Goal: Task Accomplishment & Management: Manage account settings

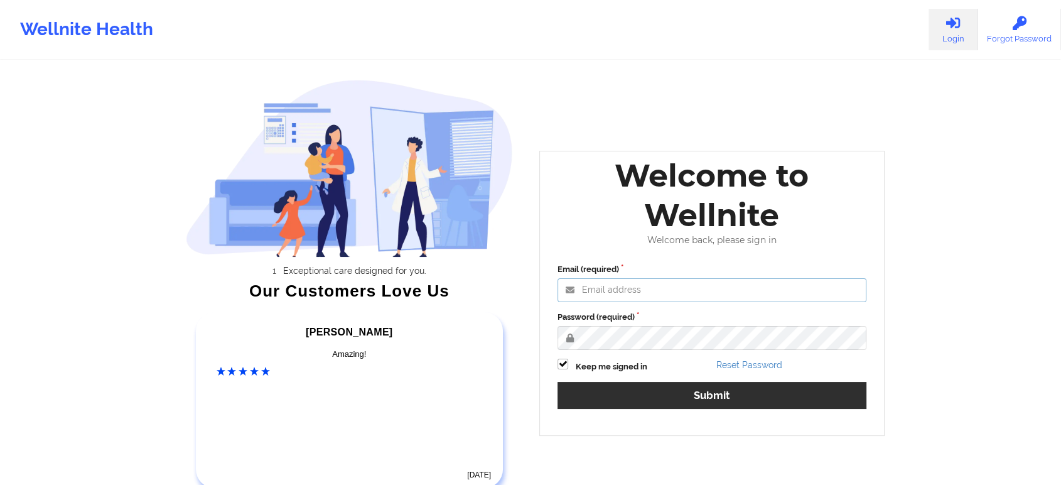
type input "[EMAIL_ADDRESS][DOMAIN_NAME]"
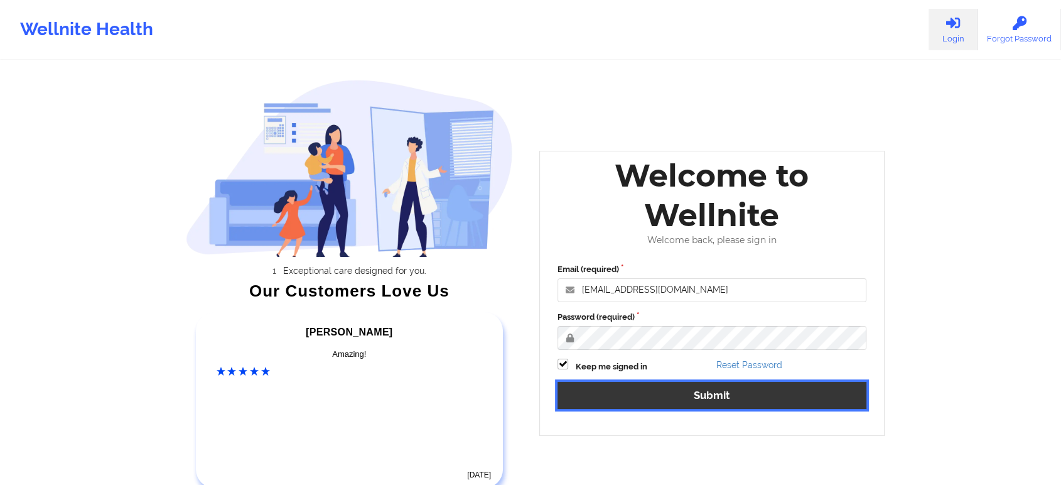
click at [610, 386] on button "Submit" at bounding box center [712, 395] width 309 height 27
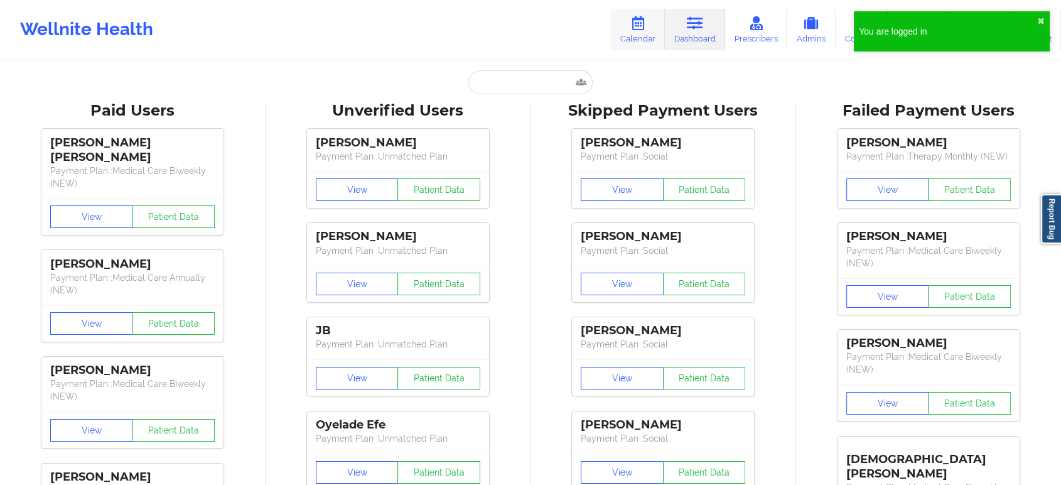
click at [635, 18] on icon at bounding box center [638, 23] width 16 height 14
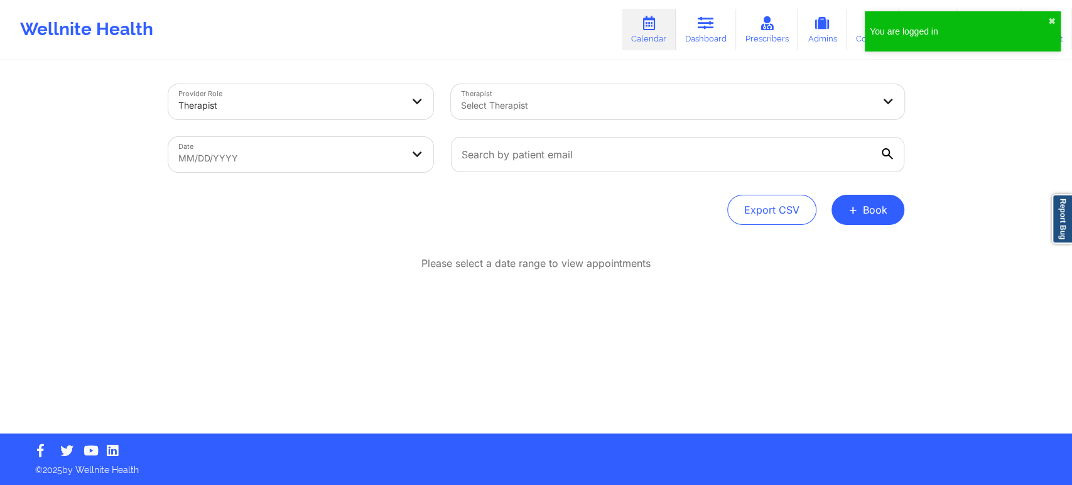
select select "2025-8"
select select "2025-9"
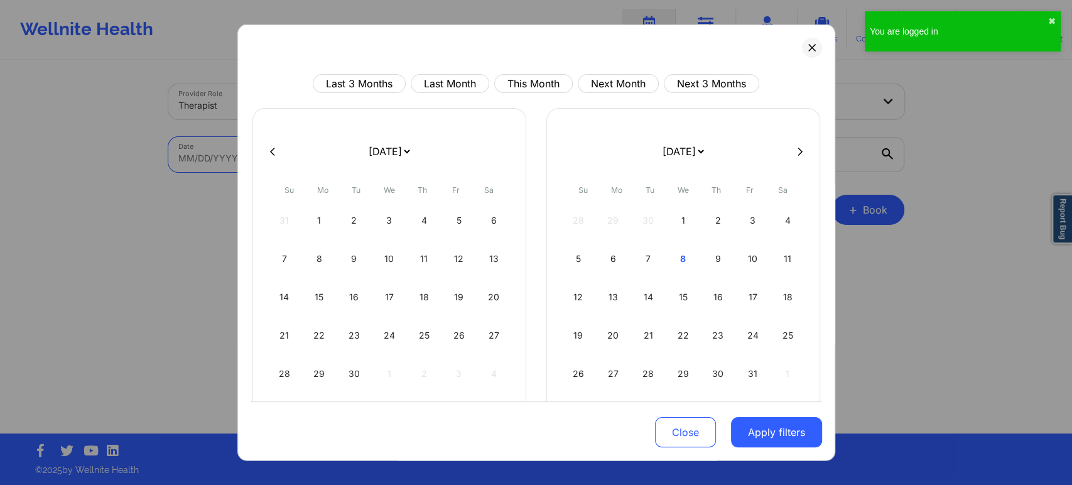
click at [387, 152] on body "You are logged in ✖︎ Wellnite Health Calendar Dashboard Prescribers Admins Coac…" at bounding box center [536, 242] width 1072 height 485
click at [527, 75] on button "This Month" at bounding box center [533, 83] width 78 height 19
select select "2025-9"
select select "2025-10"
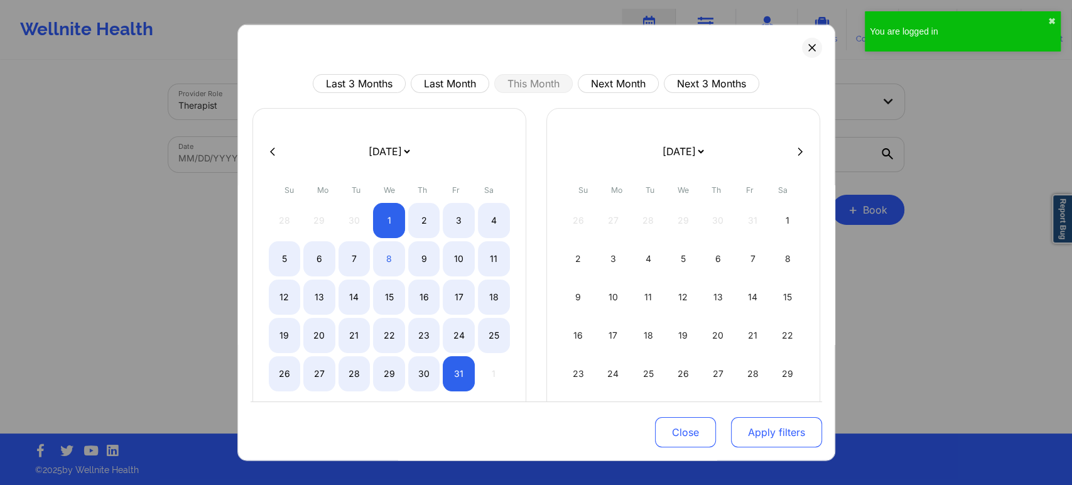
click at [752, 427] on button "Apply filters" at bounding box center [776, 432] width 91 height 30
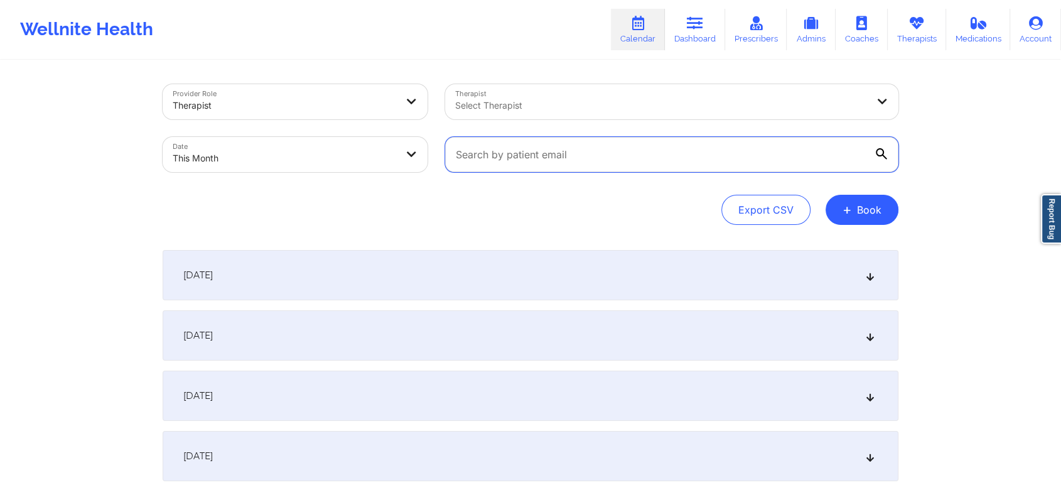
paste input "[EMAIL_ADDRESS][DOMAIN_NAME]"
click at [531, 149] on input "text" at bounding box center [671, 154] width 453 height 35
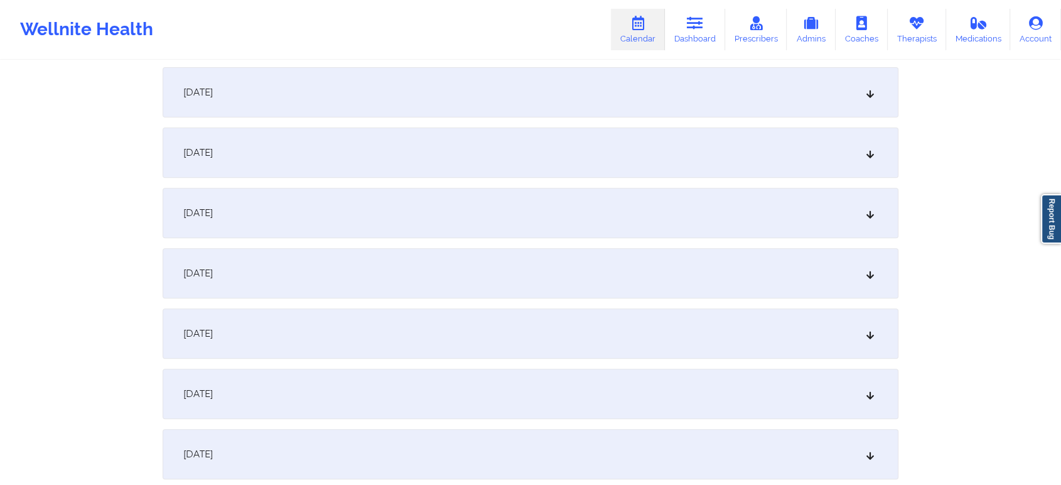
click at [538, 206] on div "[DATE]" at bounding box center [531, 213] width 736 height 50
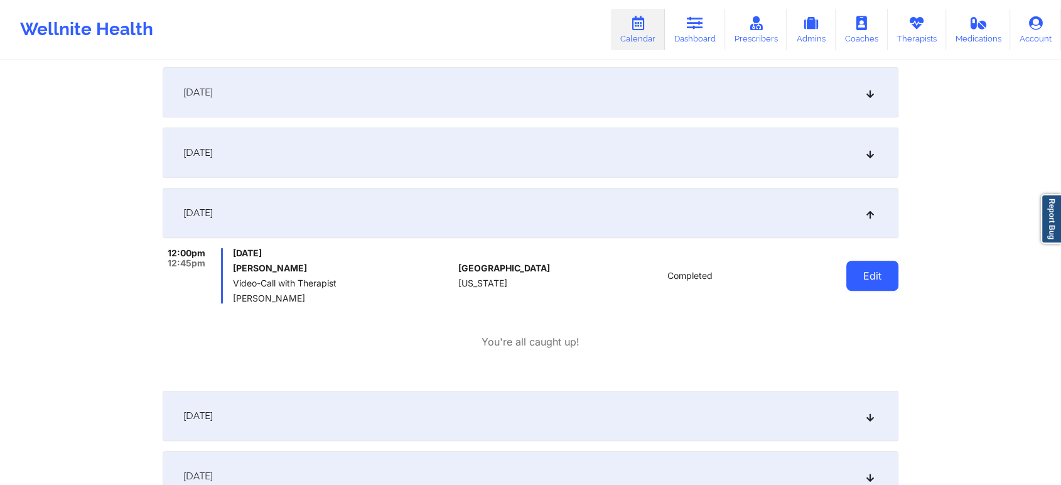
click at [878, 285] on button "Edit" at bounding box center [872, 276] width 52 height 30
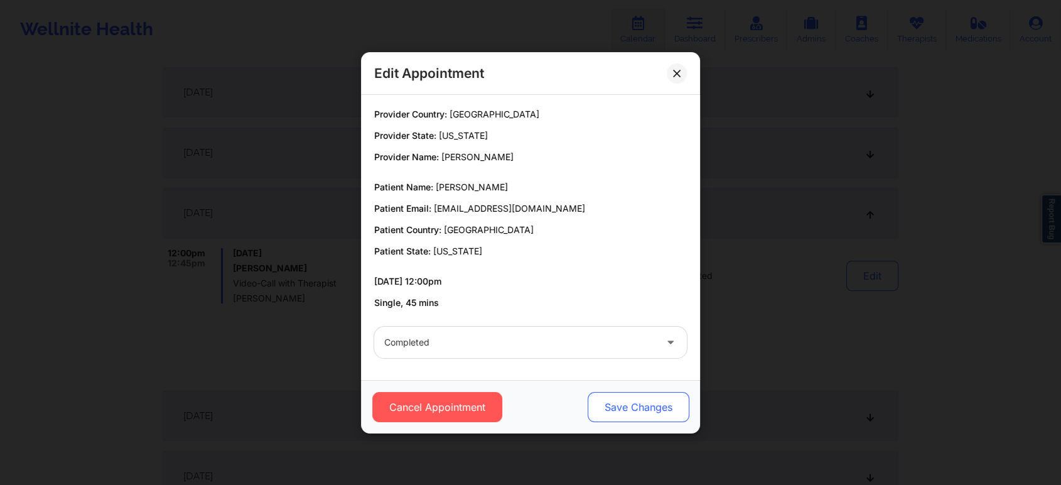
click at [630, 416] on button "Save Changes" at bounding box center [639, 407] width 102 height 30
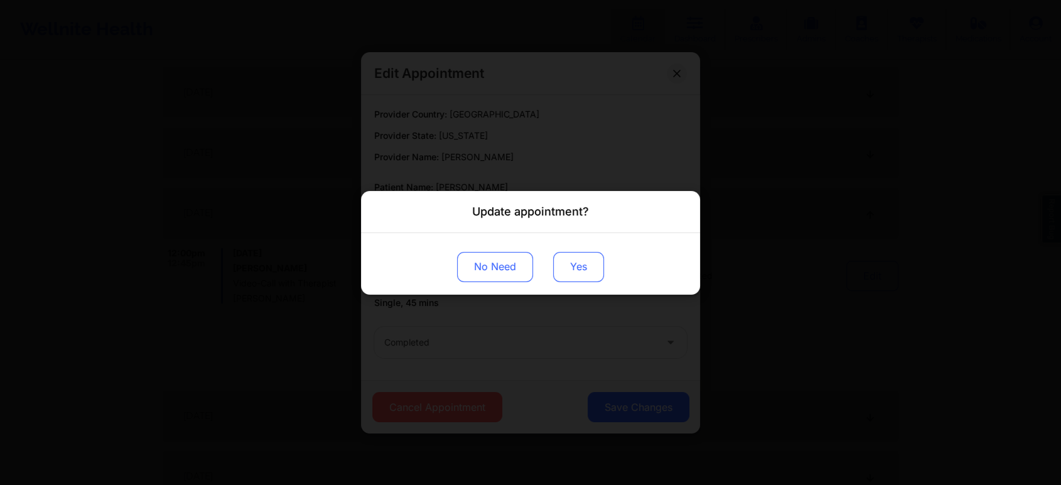
click at [578, 273] on button "Yes" at bounding box center [578, 266] width 51 height 30
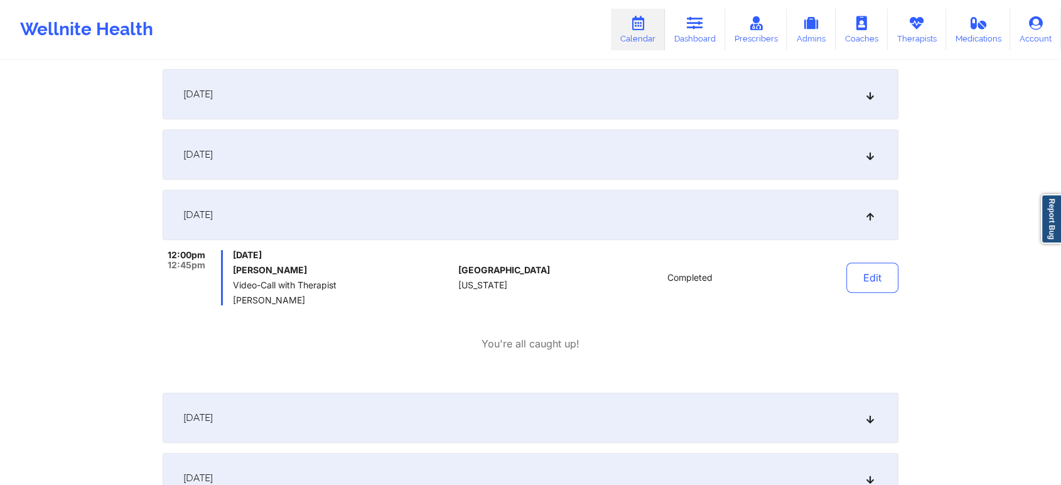
scroll to position [0, 0]
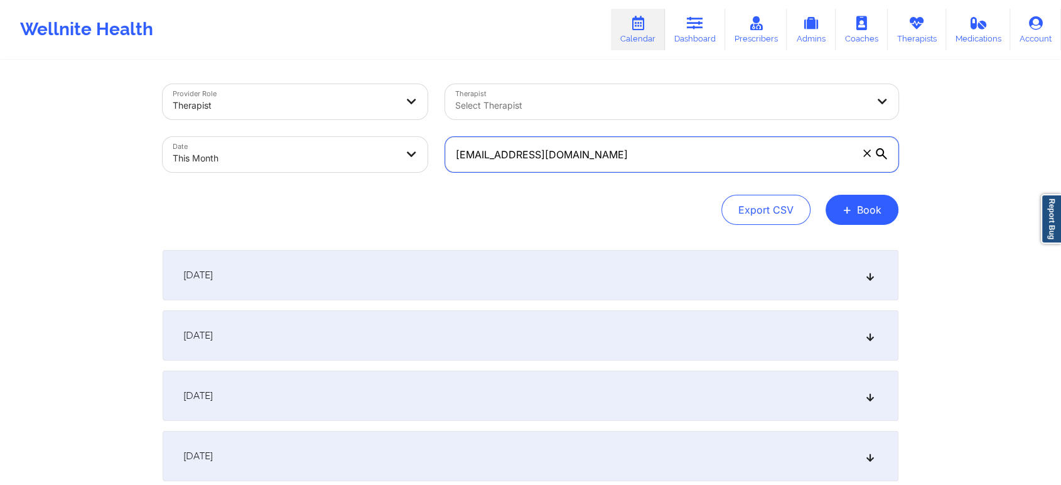
drag, startPoint x: 613, startPoint y: 151, endPoint x: 315, endPoint y: 139, distance: 298.5
click at [315, 139] on div "Provider Role Therapist Therapist Select Therapist Date This Month [EMAIL_ADDRE…" at bounding box center [530, 127] width 753 height 105
paste input "azmin.[PERSON_NAME].jc"
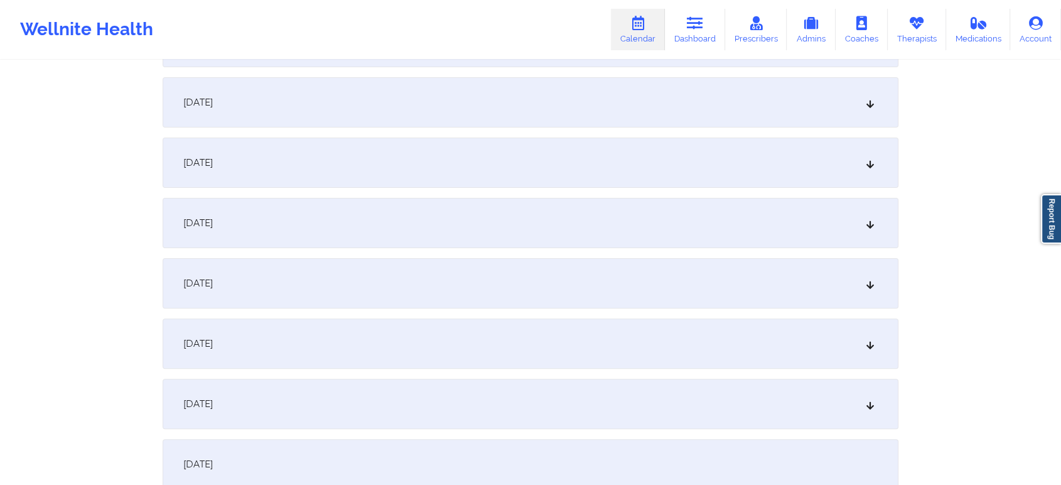
scroll to position [299, 0]
click at [315, 350] on div "[DATE]" at bounding box center [531, 338] width 736 height 50
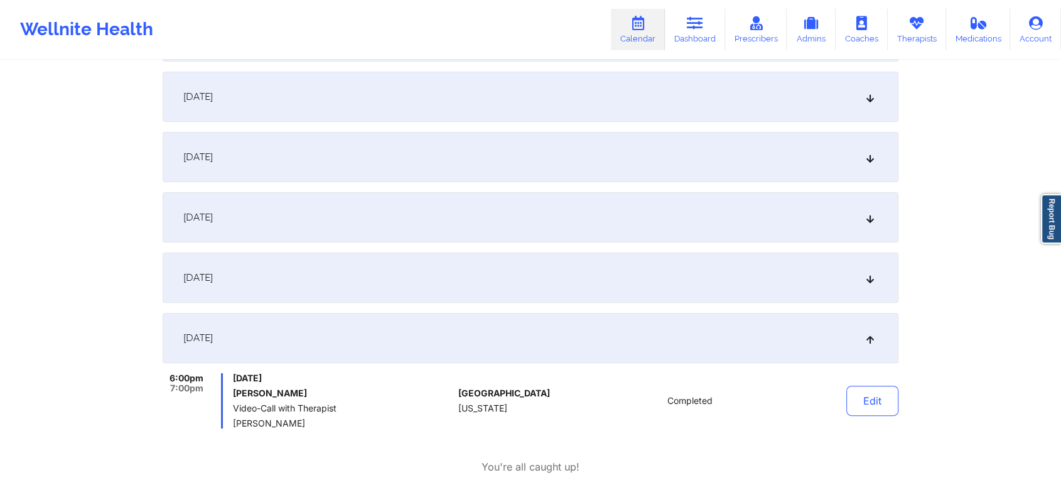
scroll to position [411, 0]
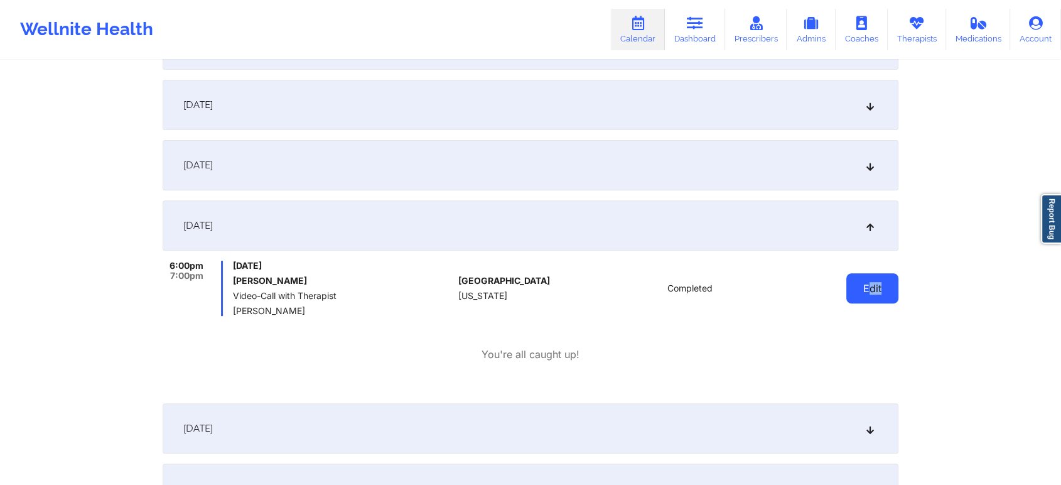
drag, startPoint x: 880, startPoint y: 266, endPoint x: 868, endPoint y: 286, distance: 23.4
click at [868, 286] on div "Edit" at bounding box center [840, 288] width 116 height 55
click at [868, 286] on button "Edit" at bounding box center [872, 288] width 52 height 30
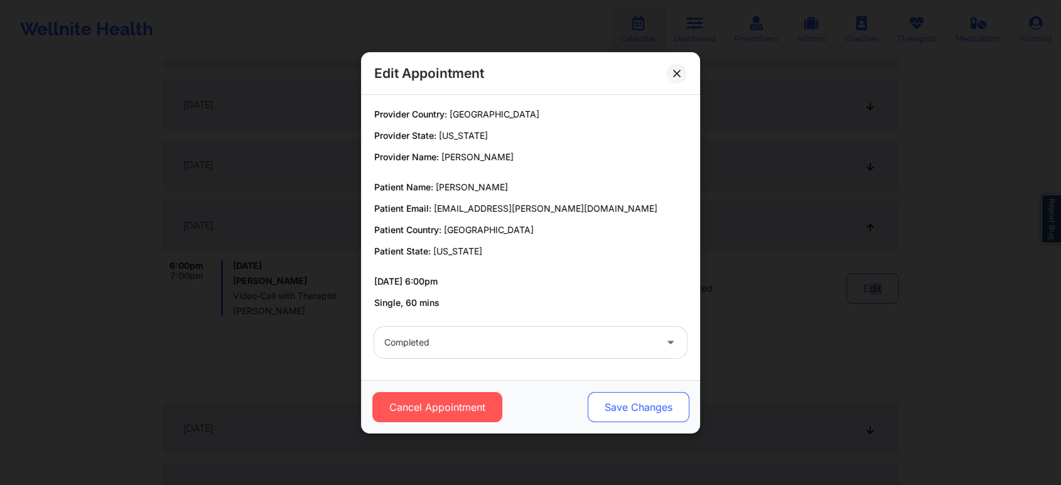
click at [637, 413] on button "Save Changes" at bounding box center [639, 407] width 102 height 30
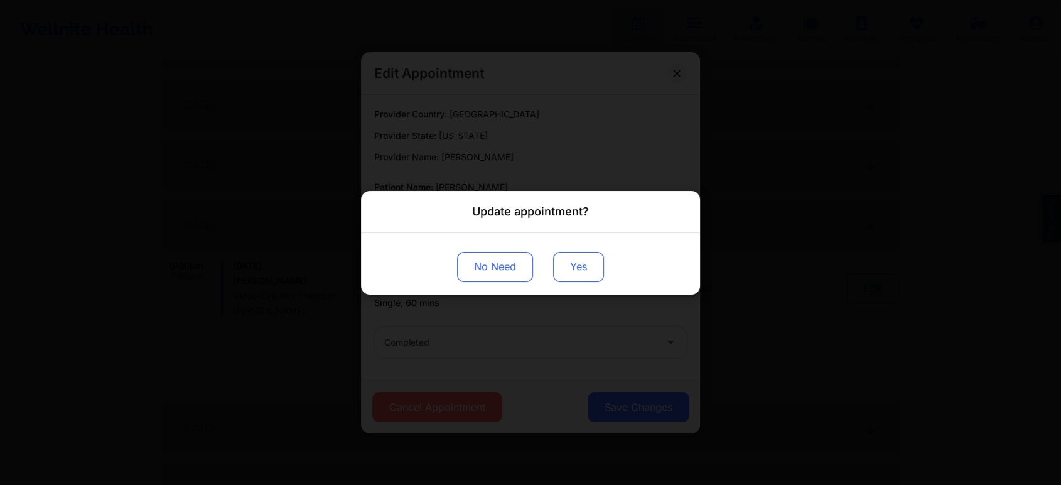
click at [568, 265] on button "Yes" at bounding box center [578, 266] width 51 height 30
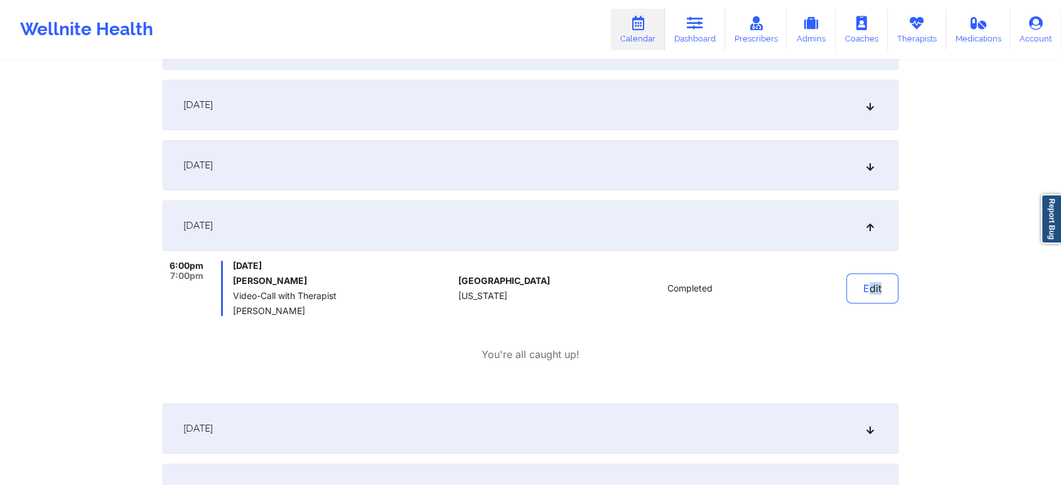
scroll to position [0, 0]
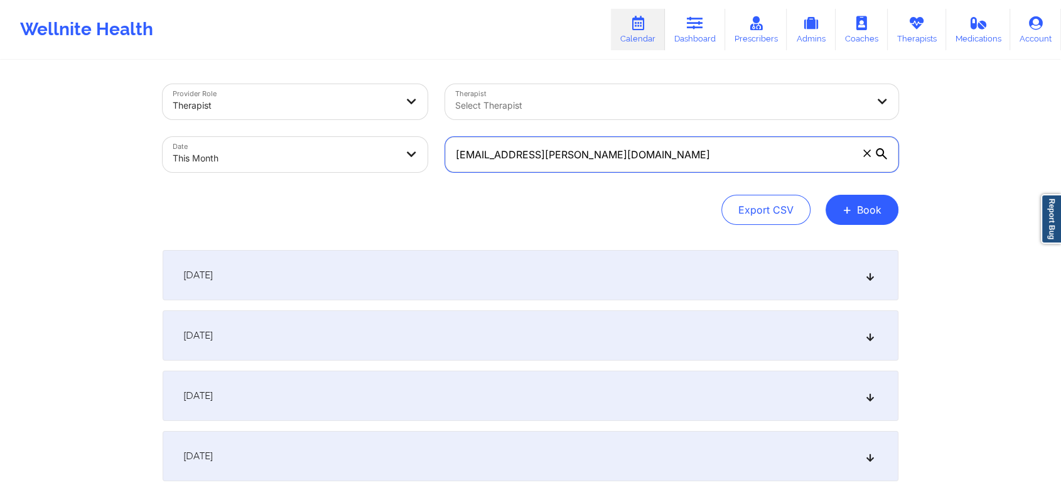
drag, startPoint x: 640, startPoint y: 154, endPoint x: 381, endPoint y: 149, distance: 260.0
click at [381, 149] on div "Provider Role Therapist Therapist Select Therapist Date This Month [EMAIL_ADDRE…" at bounding box center [530, 127] width 753 height 105
paste input "dmika321"
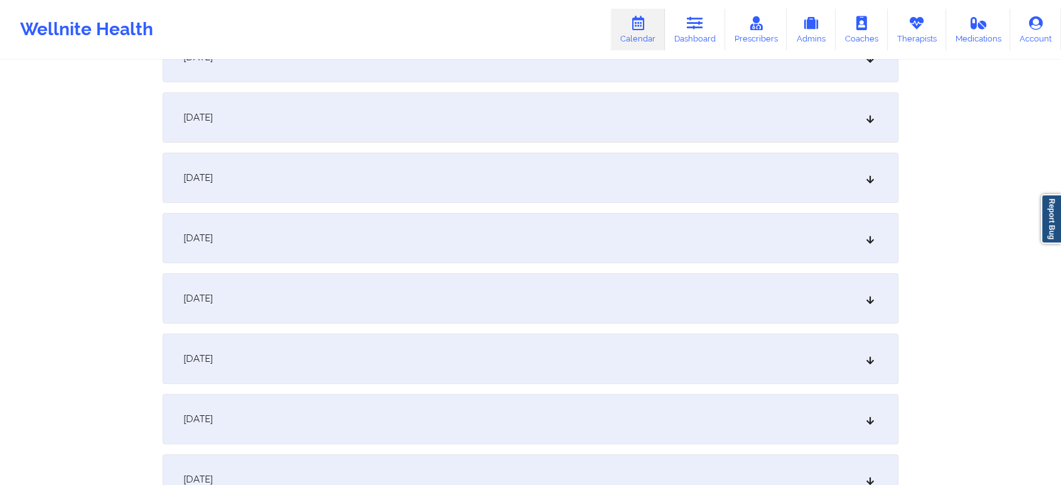
scroll to position [234, 0]
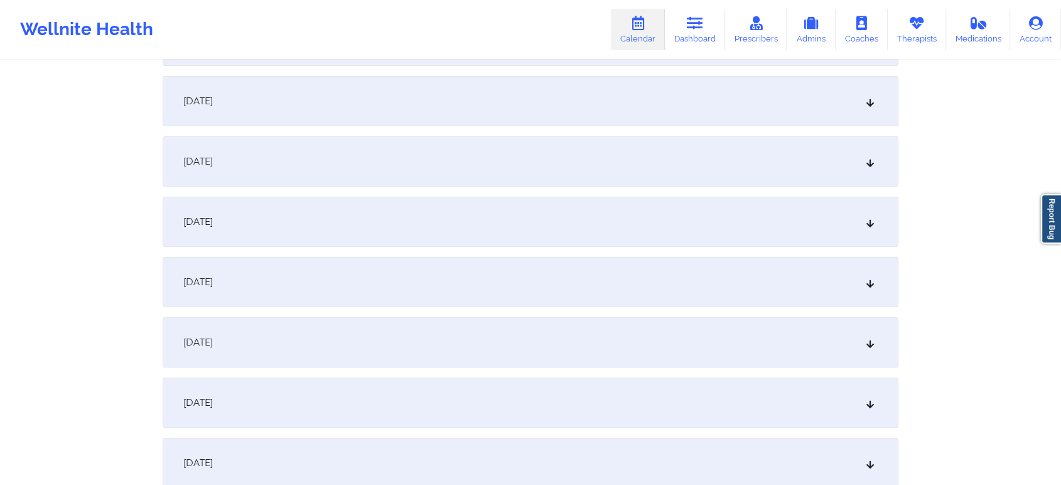
click at [445, 396] on div "[DATE]" at bounding box center [531, 402] width 736 height 50
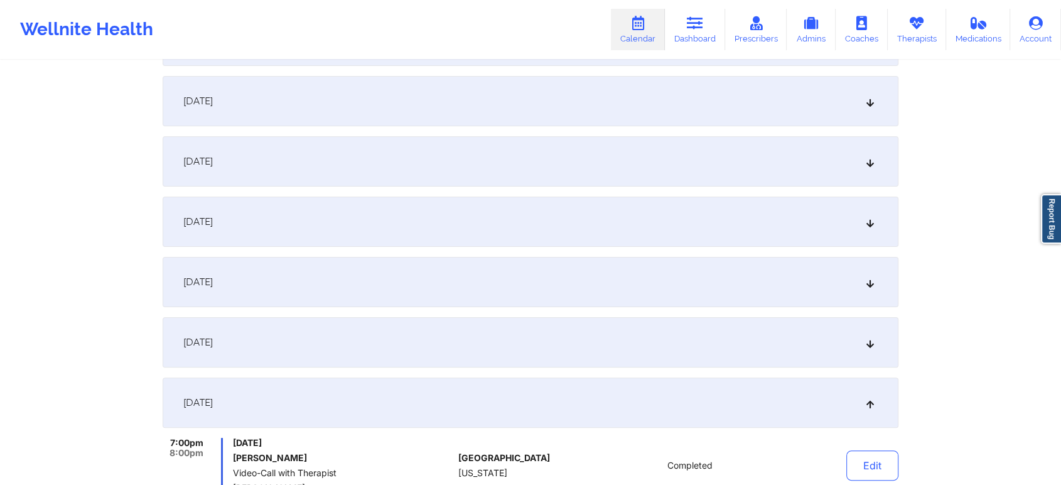
scroll to position [395, 0]
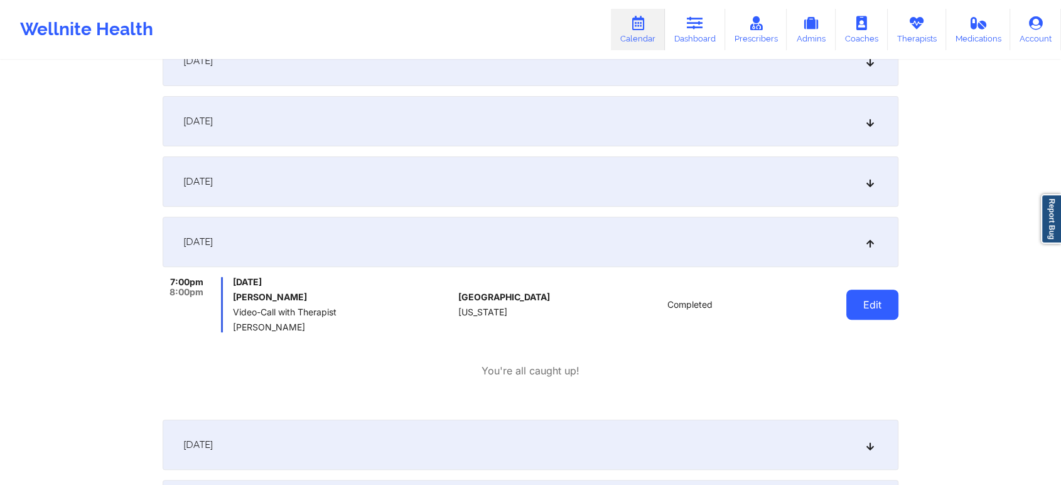
click at [860, 300] on button "Edit" at bounding box center [872, 304] width 52 height 30
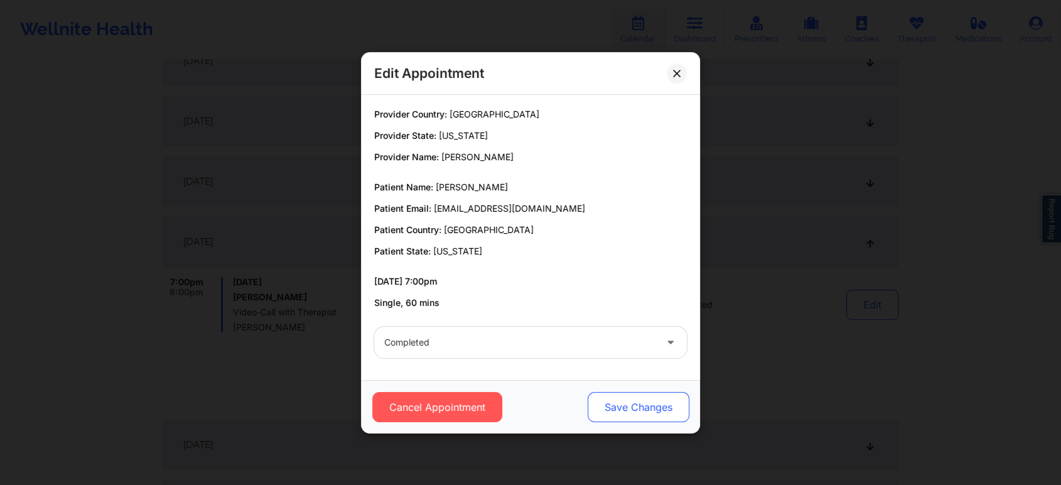
click at [643, 397] on button "Save Changes" at bounding box center [639, 407] width 102 height 30
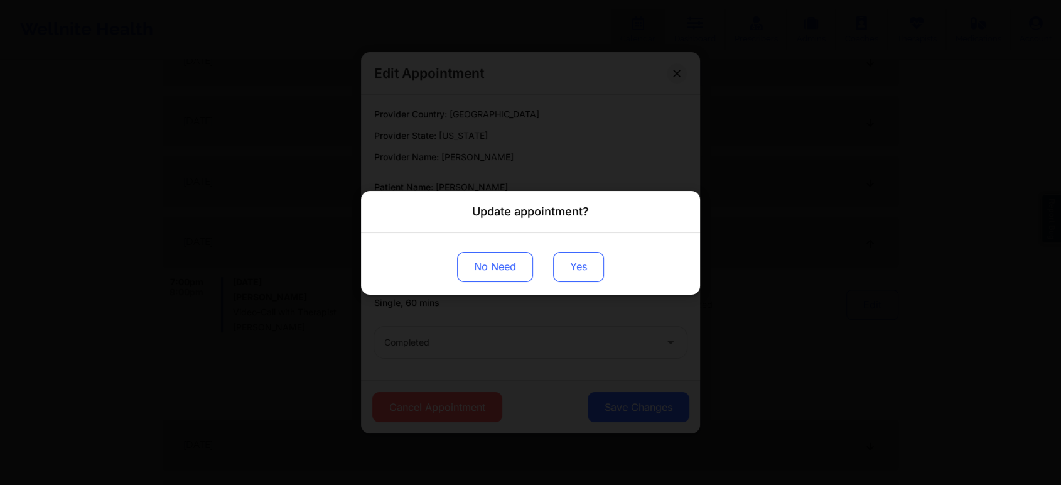
click at [563, 272] on button "Yes" at bounding box center [578, 266] width 51 height 30
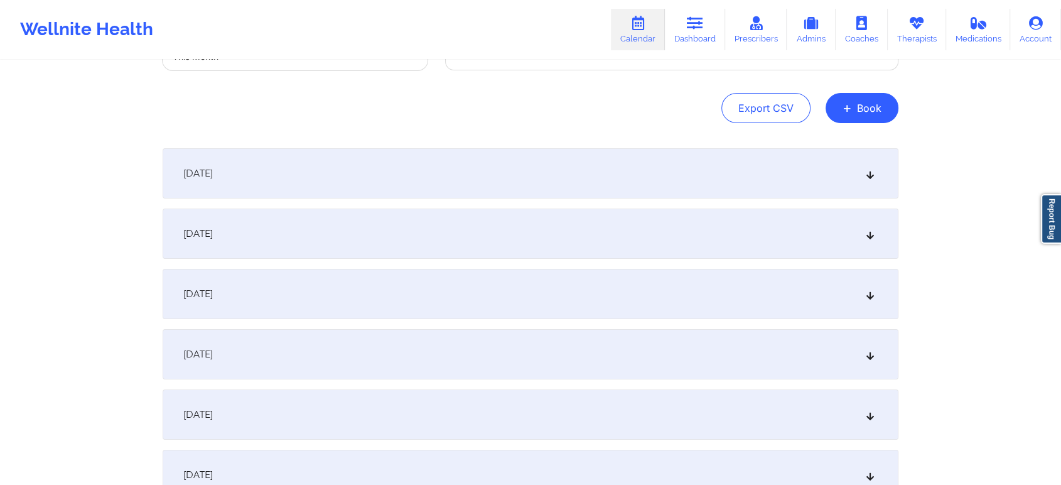
scroll to position [0, 0]
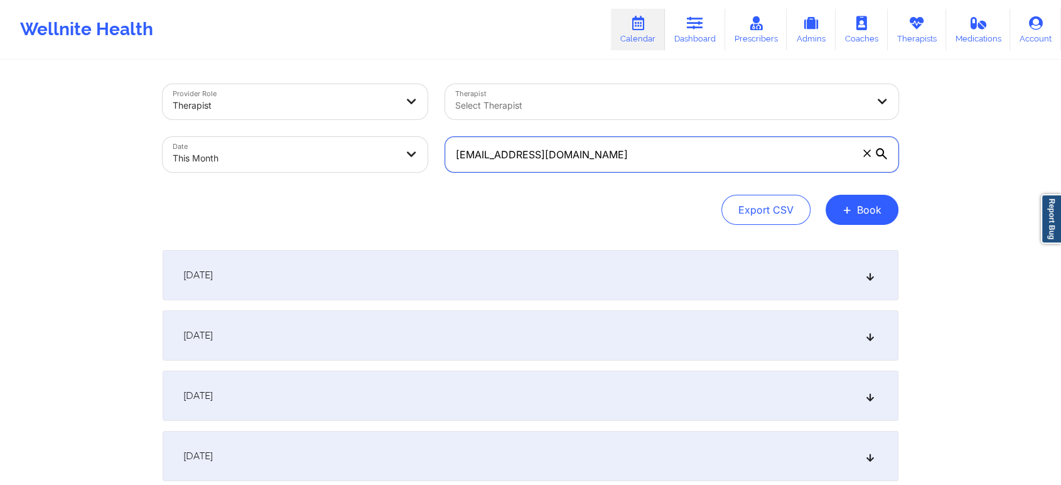
drag, startPoint x: 661, startPoint y: 154, endPoint x: 452, endPoint y: 129, distance: 210.0
click at [452, 129] on div "[EMAIL_ADDRESS][DOMAIN_NAME]" at bounding box center [671, 154] width 471 height 53
paste input "scuel003"
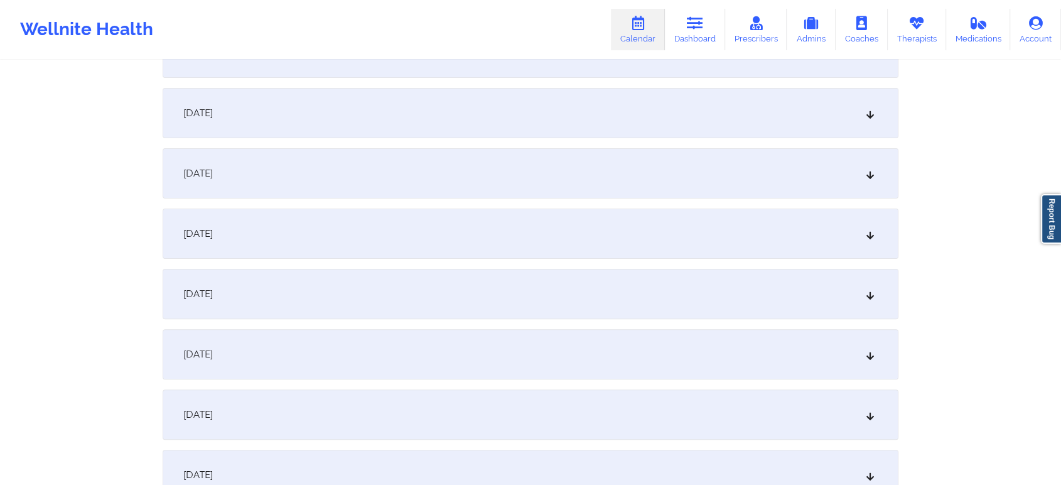
scroll to position [293, 0]
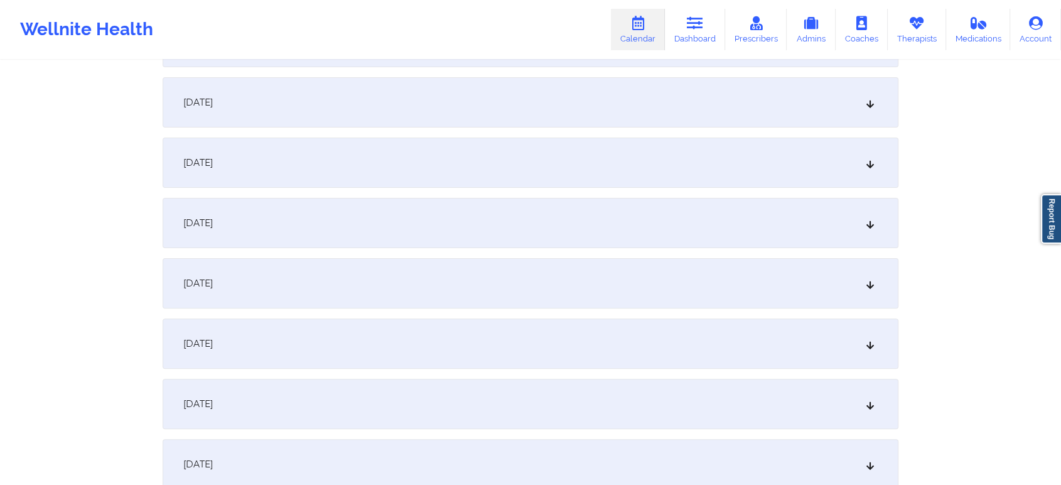
click at [428, 360] on div "[DATE]" at bounding box center [531, 343] width 736 height 50
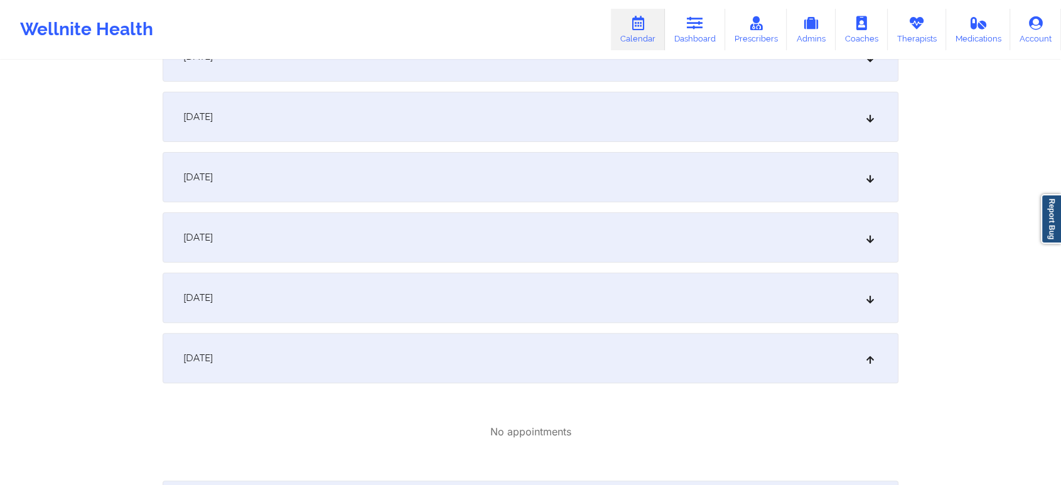
scroll to position [0, 0]
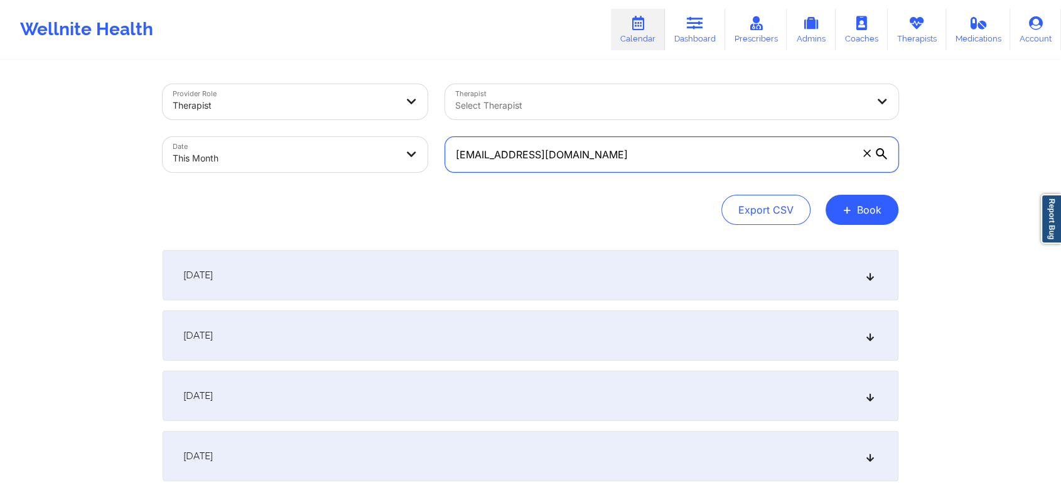
drag, startPoint x: 580, startPoint y: 158, endPoint x: 343, endPoint y: 152, distance: 236.2
click at [343, 152] on div "Provider Role Therapist Therapist Select Therapist Date This Month [EMAIL_ADDRE…" at bounding box center [530, 127] width 753 height 105
paste input "jrc03112"
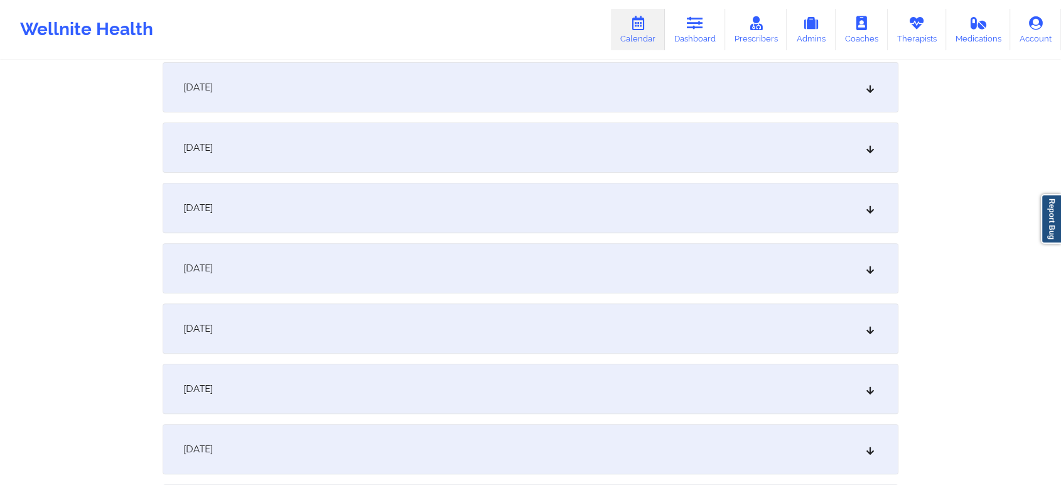
scroll to position [396, 0]
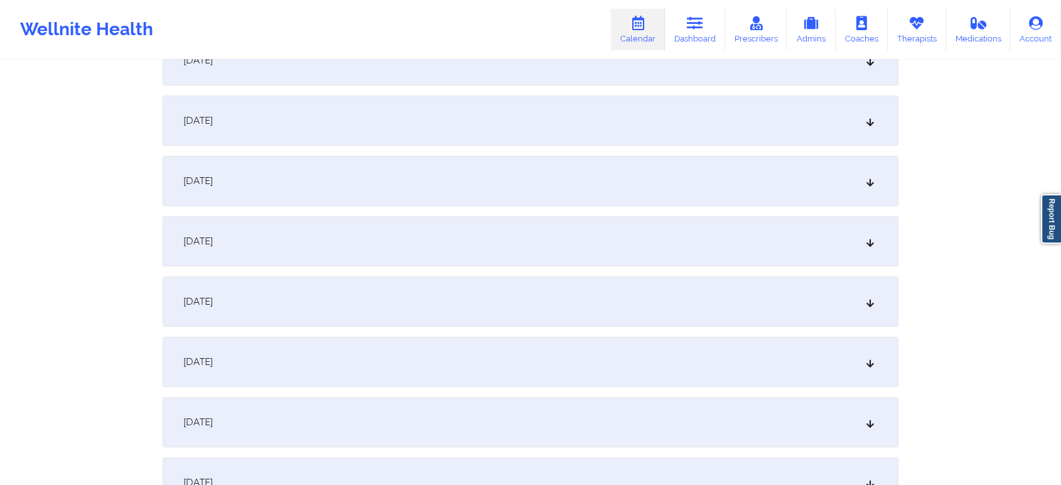
click at [427, 254] on div "[DATE]" at bounding box center [531, 241] width 736 height 50
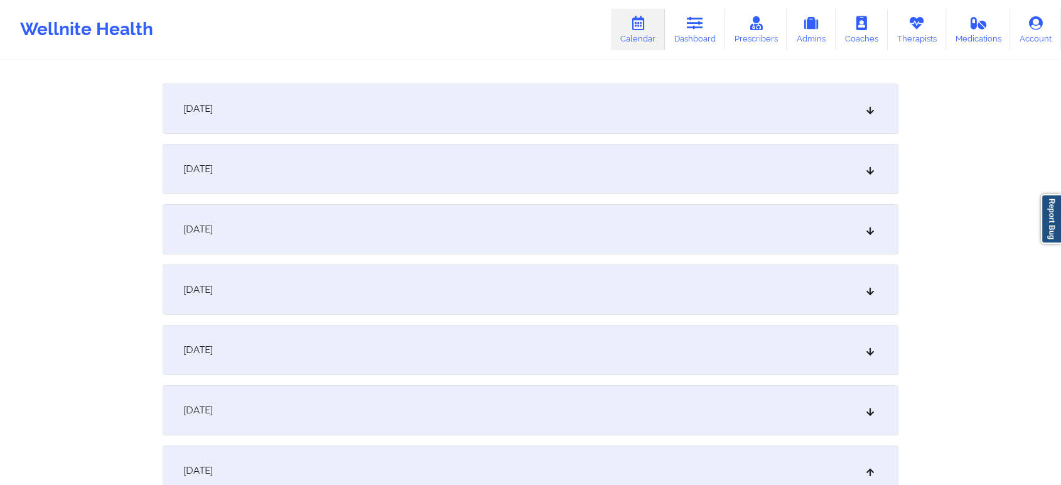
scroll to position [0, 0]
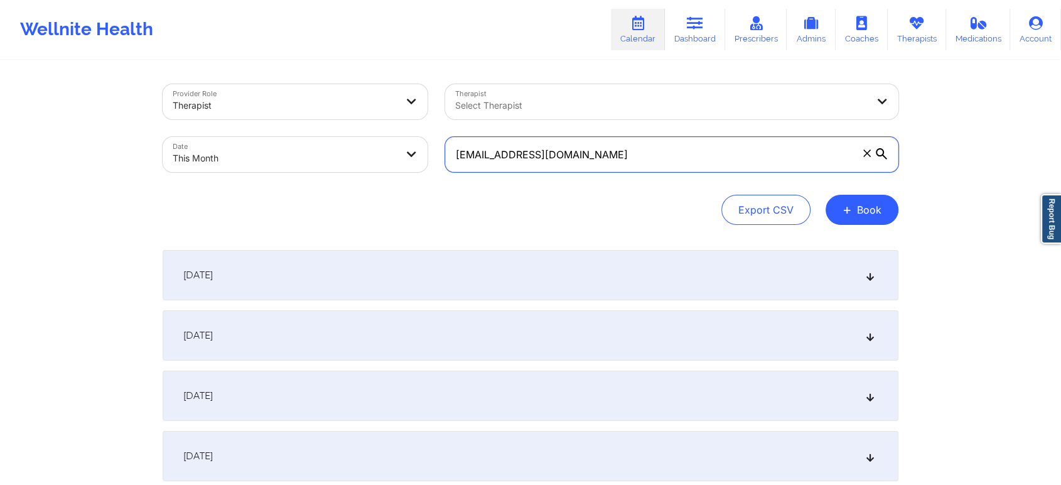
drag, startPoint x: 578, startPoint y: 149, endPoint x: 339, endPoint y: 163, distance: 239.6
click at [339, 163] on div "Provider Role Therapist Therapist Select Therapist Date This Month [EMAIL_ADDRE…" at bounding box center [530, 127] width 753 height 105
paste input "[PERSON_NAME]@live"
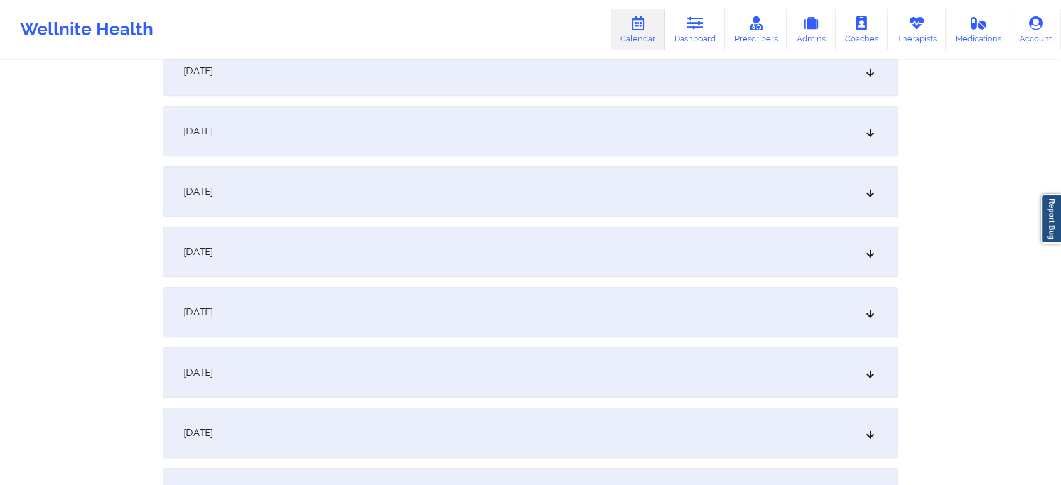
click at [473, 112] on div "[DATE]" at bounding box center [531, 131] width 736 height 50
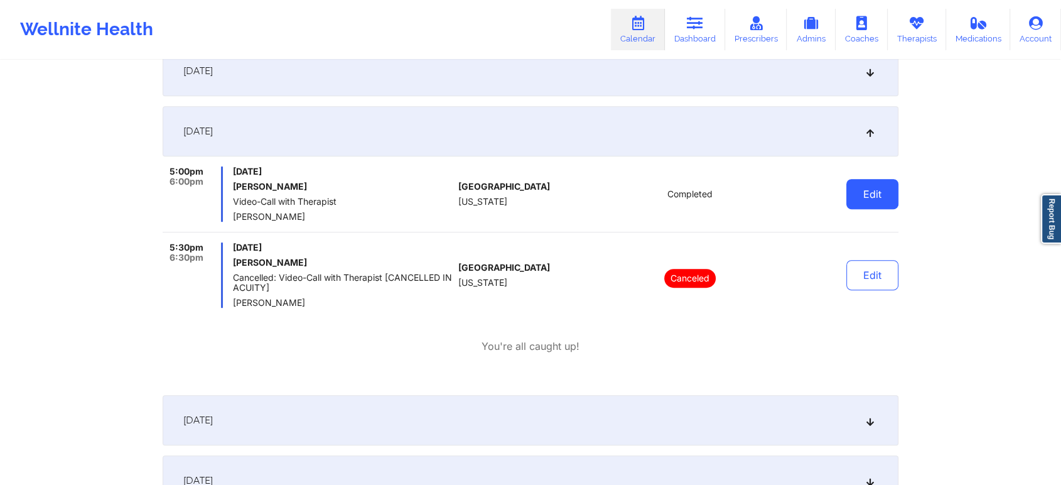
click at [871, 189] on button "Edit" at bounding box center [872, 194] width 52 height 30
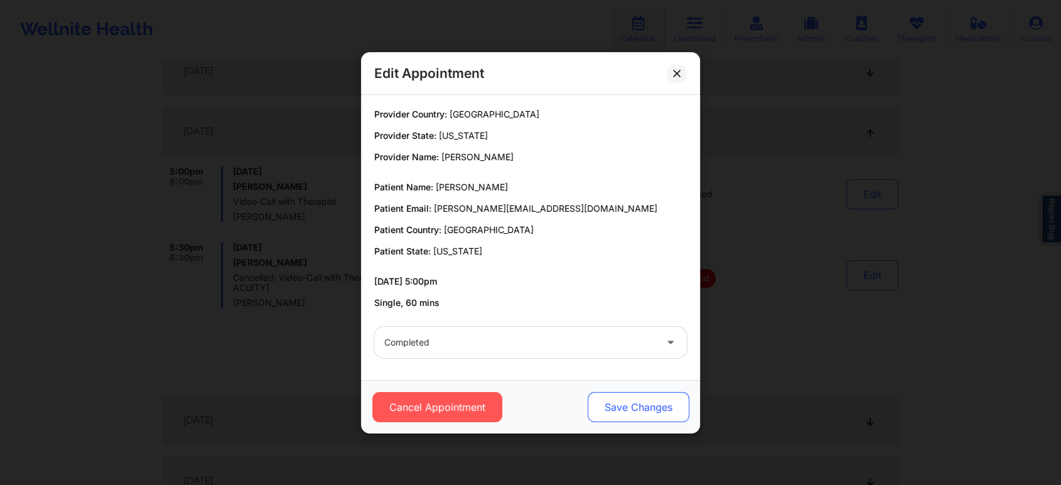
click at [625, 413] on button "Save Changes" at bounding box center [639, 407] width 102 height 30
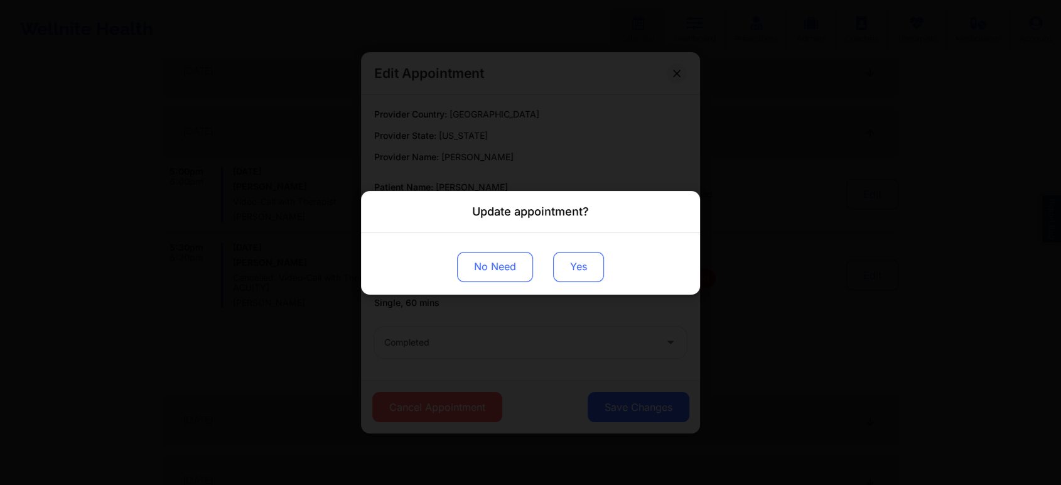
click at [576, 259] on button "Yes" at bounding box center [578, 266] width 51 height 30
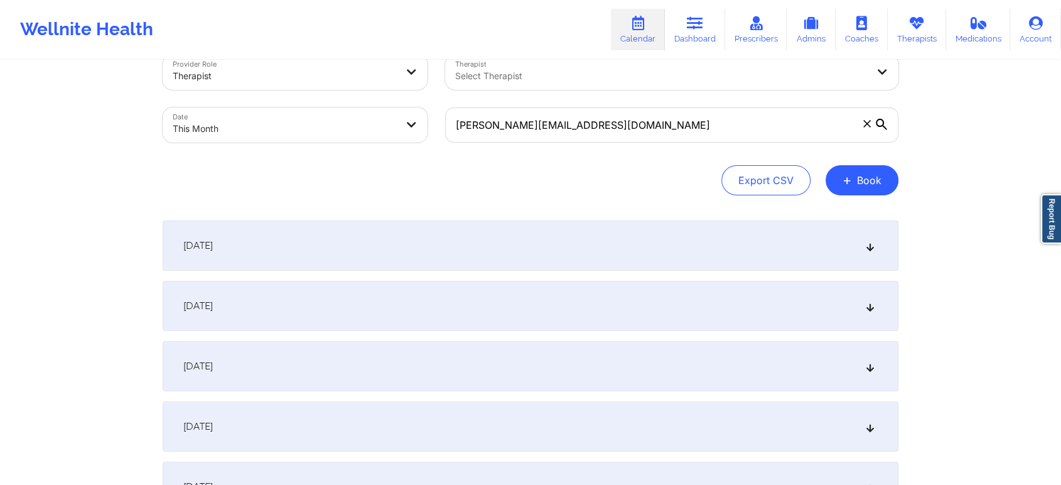
scroll to position [0, 0]
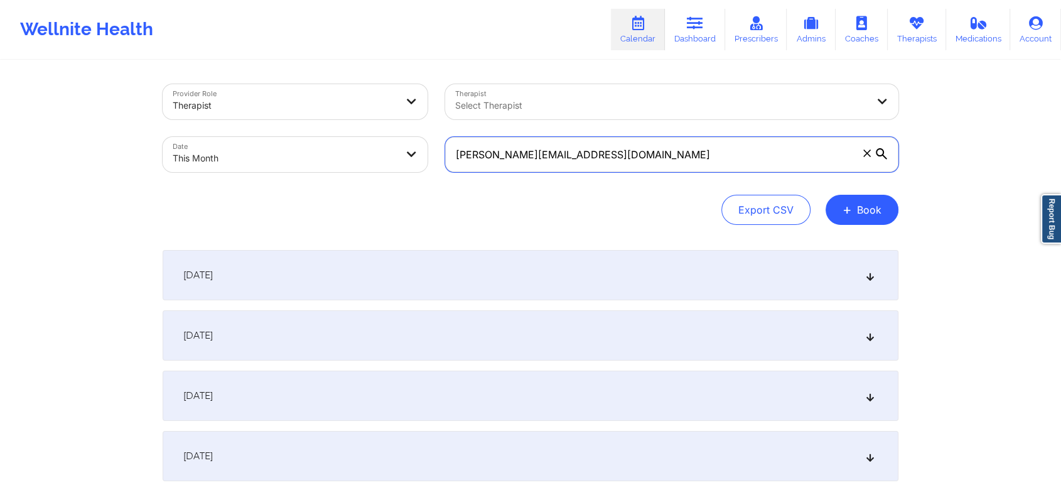
click at [626, 160] on input "[PERSON_NAME][EMAIL_ADDRESS][DOMAIN_NAME]" at bounding box center [671, 154] width 453 height 35
drag, startPoint x: 626, startPoint y: 160, endPoint x: 447, endPoint y: 138, distance: 180.4
click at [447, 138] on label "[PERSON_NAME][EMAIL_ADDRESS][DOMAIN_NAME]" at bounding box center [671, 154] width 453 height 35
click at [447, 138] on input "[PERSON_NAME][EMAIL_ADDRESS][DOMAIN_NAME]" at bounding box center [671, 154] width 453 height 35
paste input "[EMAIL_ADDRESS]"
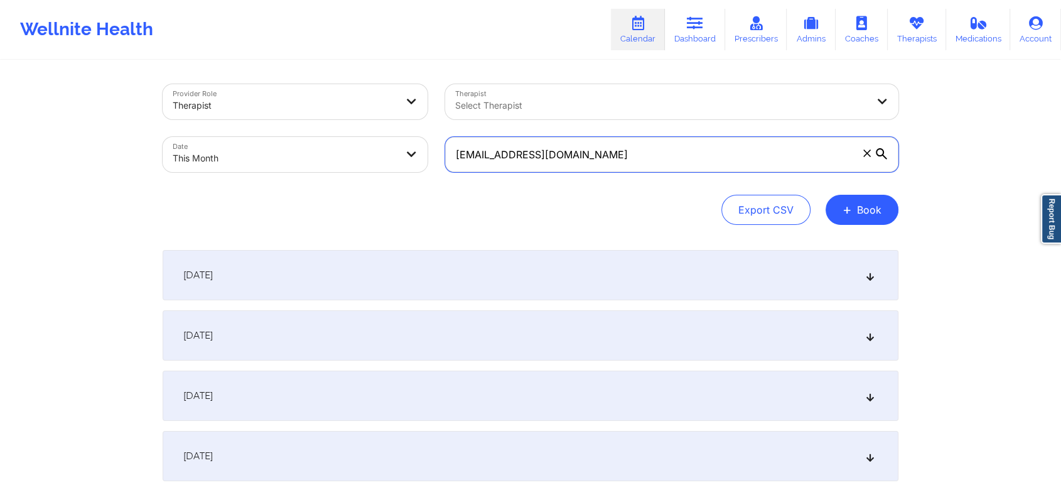
scroll to position [424, 0]
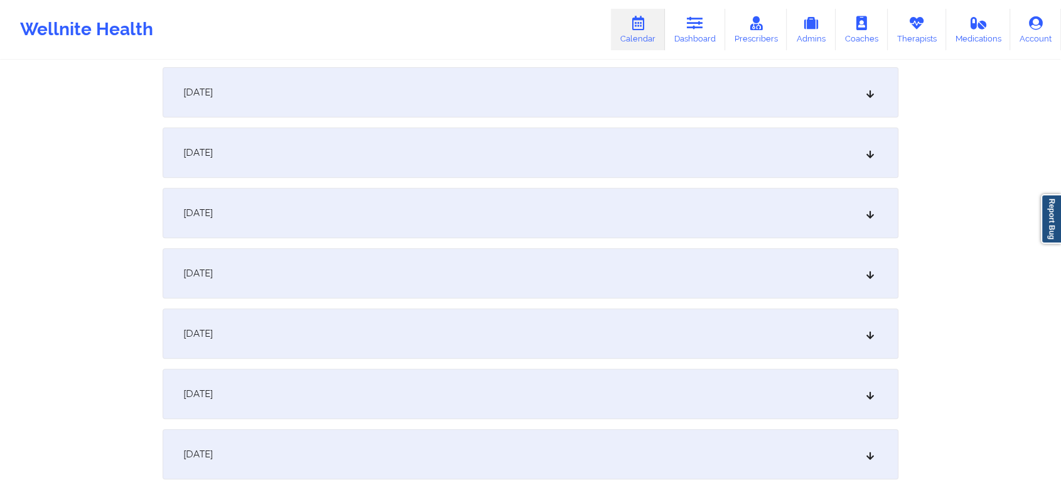
click at [568, 221] on div "[DATE]" at bounding box center [531, 213] width 736 height 50
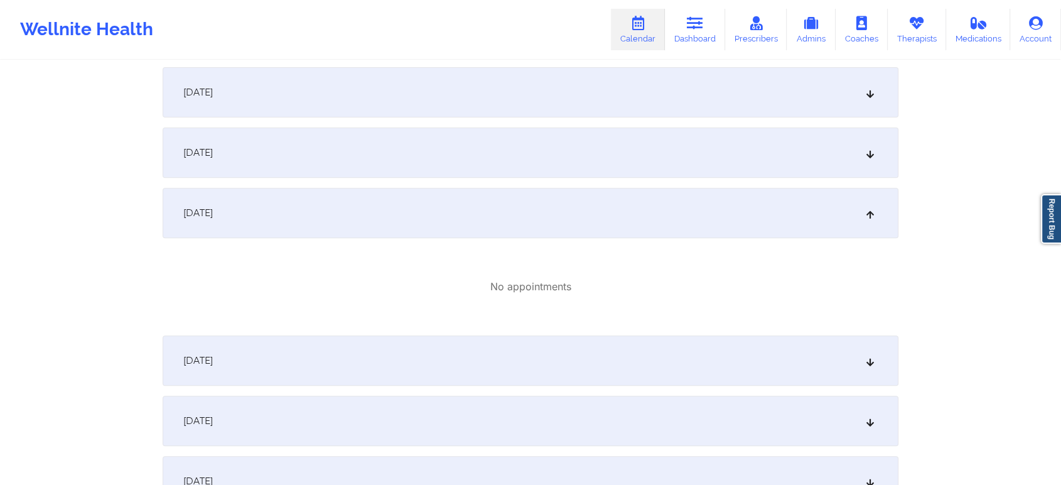
scroll to position [0, 0]
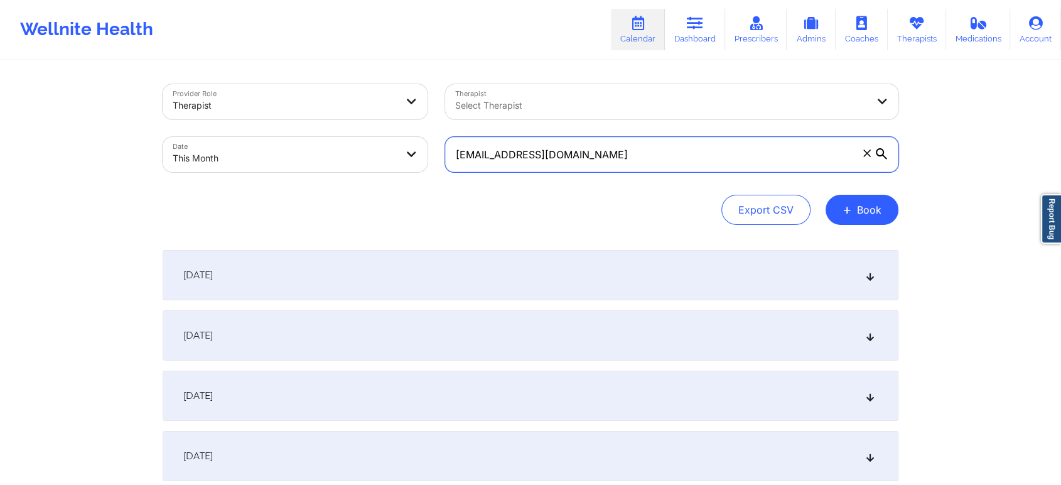
drag, startPoint x: 640, startPoint y: 164, endPoint x: 315, endPoint y: 165, distance: 325.9
click at [315, 165] on div "Provider Role Therapist Therapist Select Therapist Date This Month [EMAIL_ADDRE…" at bounding box center [530, 127] width 753 height 105
paste input "ramirezmateo465"
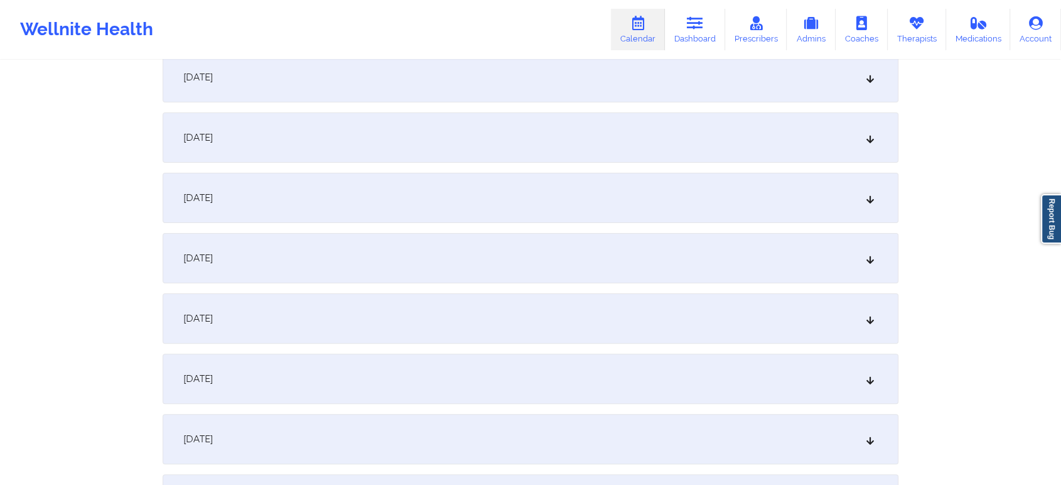
type input "[EMAIL_ADDRESS][DOMAIN_NAME]"
click at [361, 384] on div "[DATE]" at bounding box center [531, 379] width 736 height 50
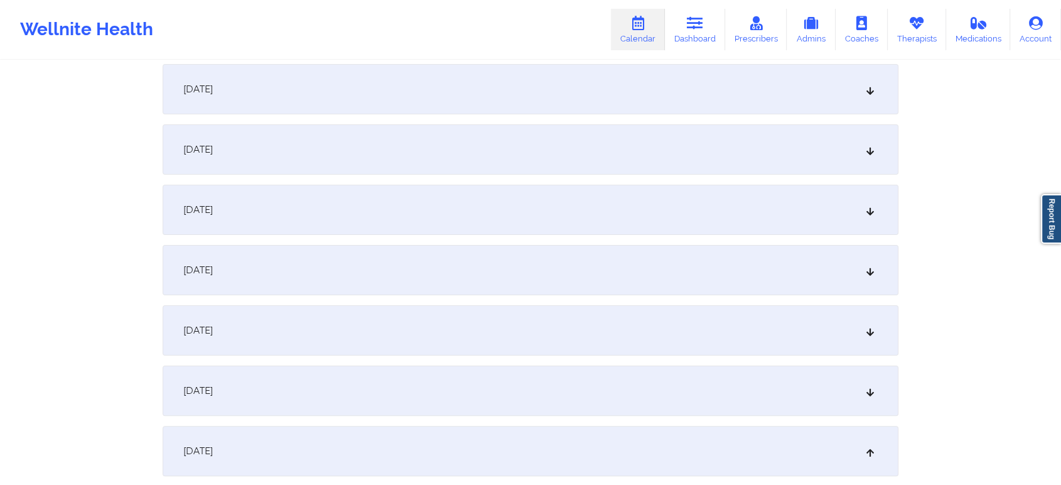
scroll to position [0, 0]
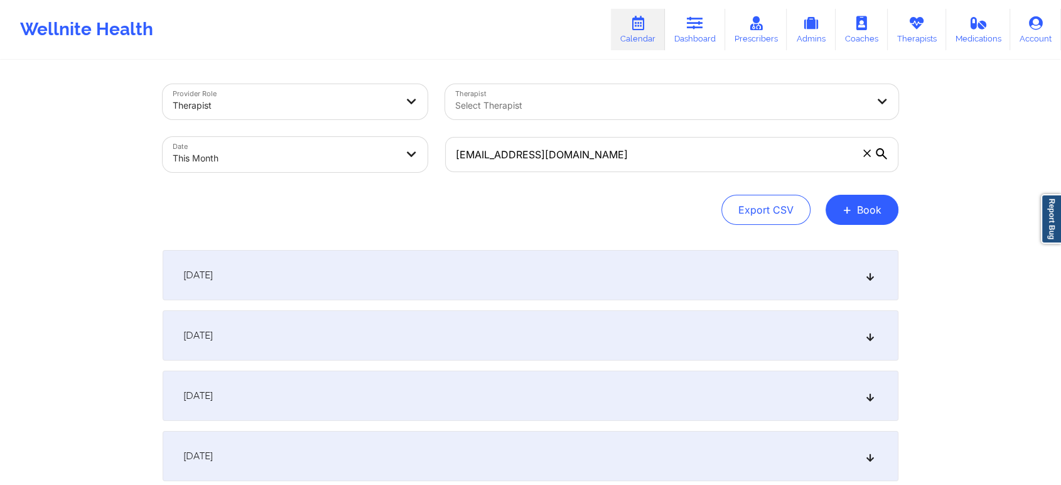
select select "2025-9"
select select "2025-10"
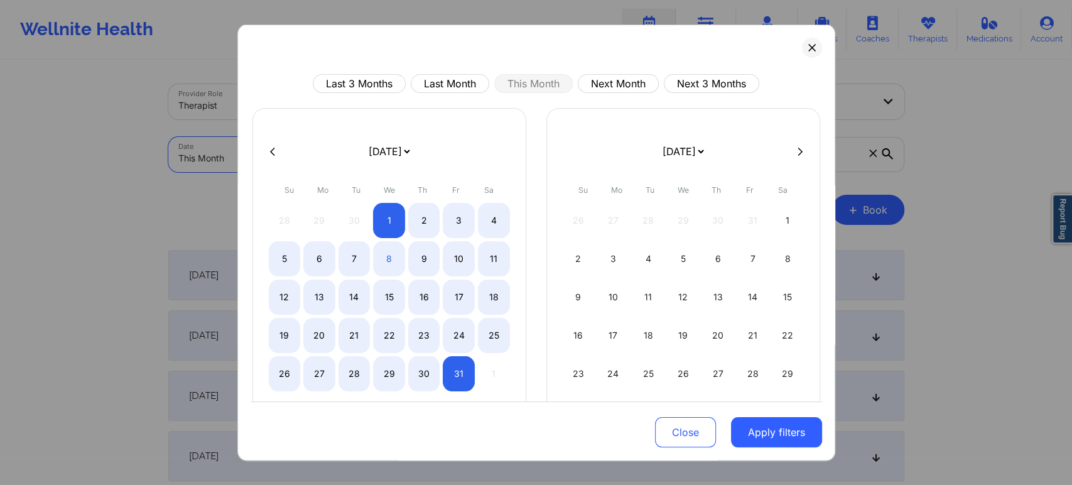
click at [407, 146] on body "Wellnite Health Calendar Dashboard Prescribers Admins Coaches Therapists Medica…" at bounding box center [536, 242] width 1072 height 485
click at [456, 74] on button "Last Month" at bounding box center [450, 83] width 78 height 19
select select "2025-8"
select select "2025-9"
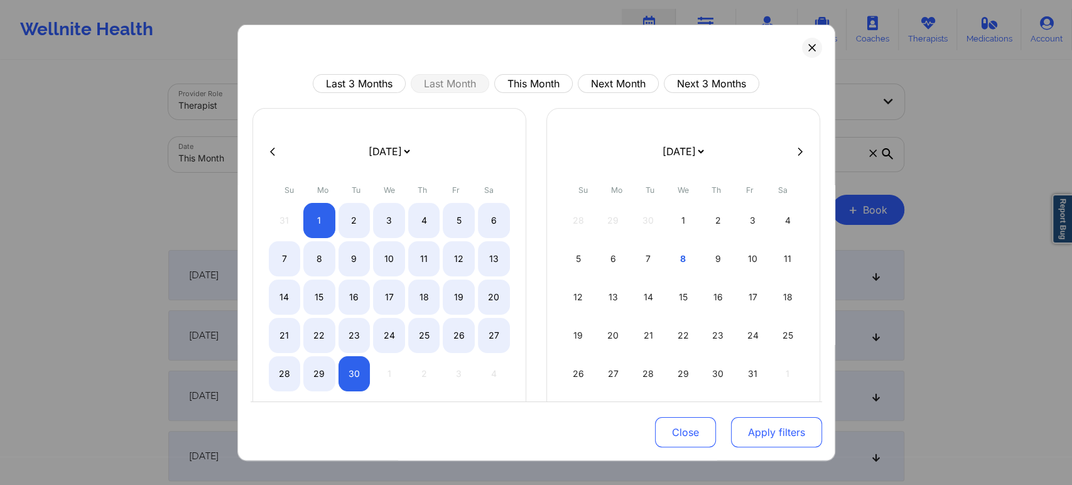
click at [762, 436] on button "Apply filters" at bounding box center [776, 432] width 91 height 30
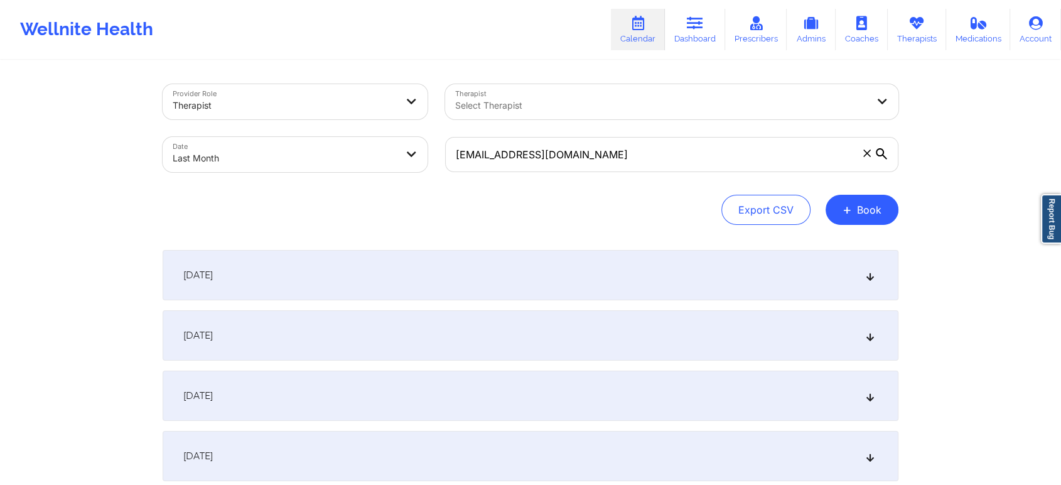
scroll to position [1665, 0]
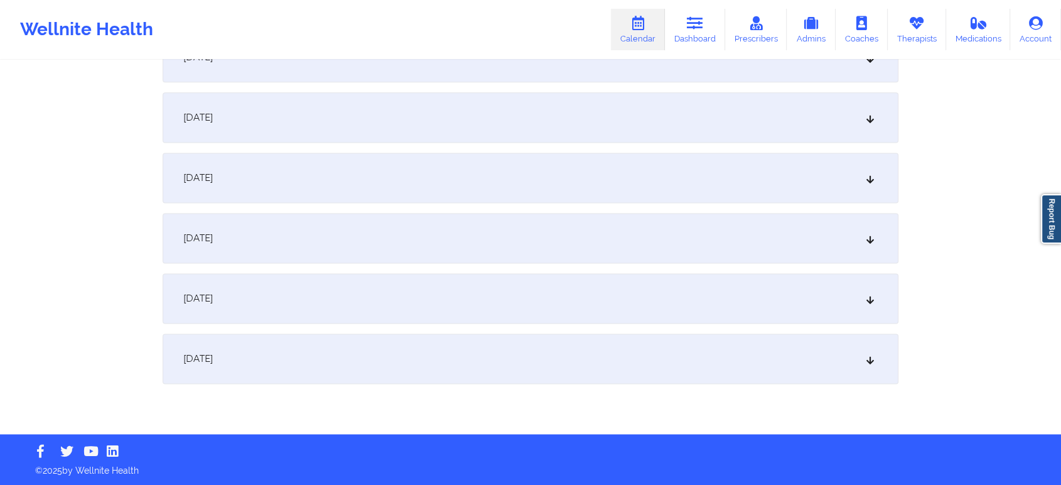
click at [408, 354] on div "[DATE]" at bounding box center [531, 358] width 736 height 50
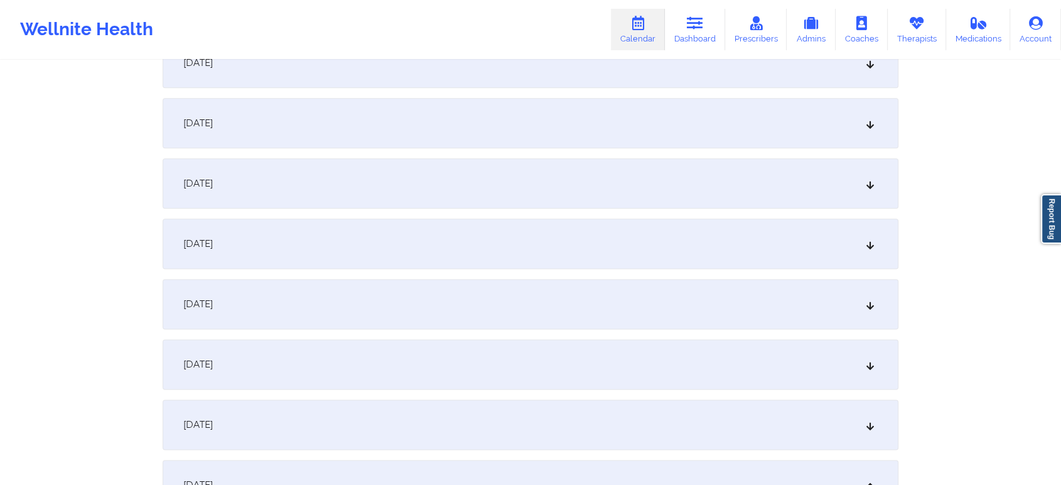
scroll to position [1435, 0]
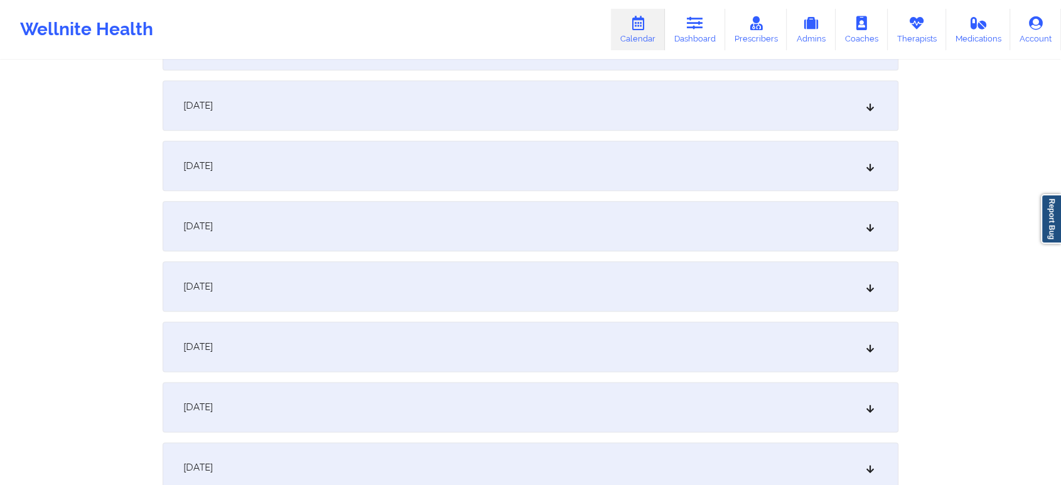
click at [281, 180] on div "[DATE]" at bounding box center [531, 166] width 736 height 50
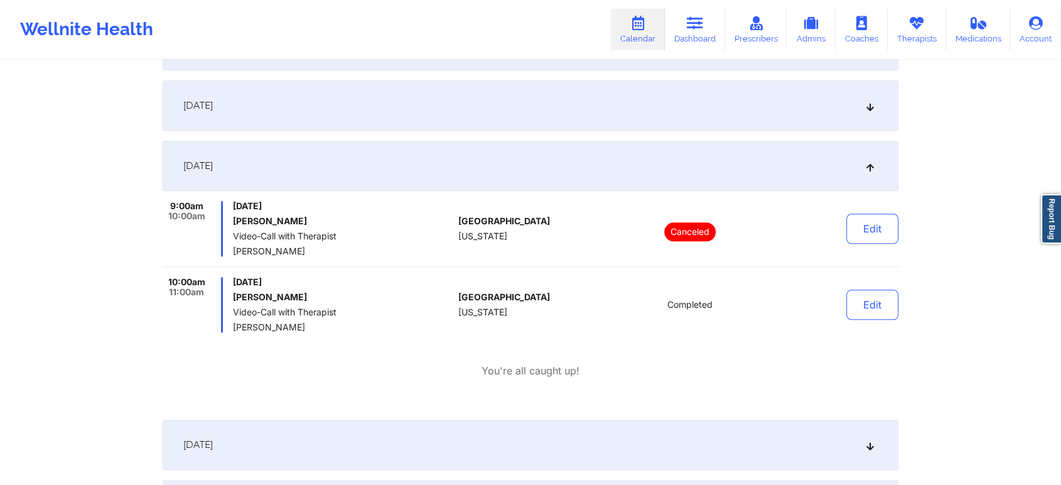
scroll to position [0, 0]
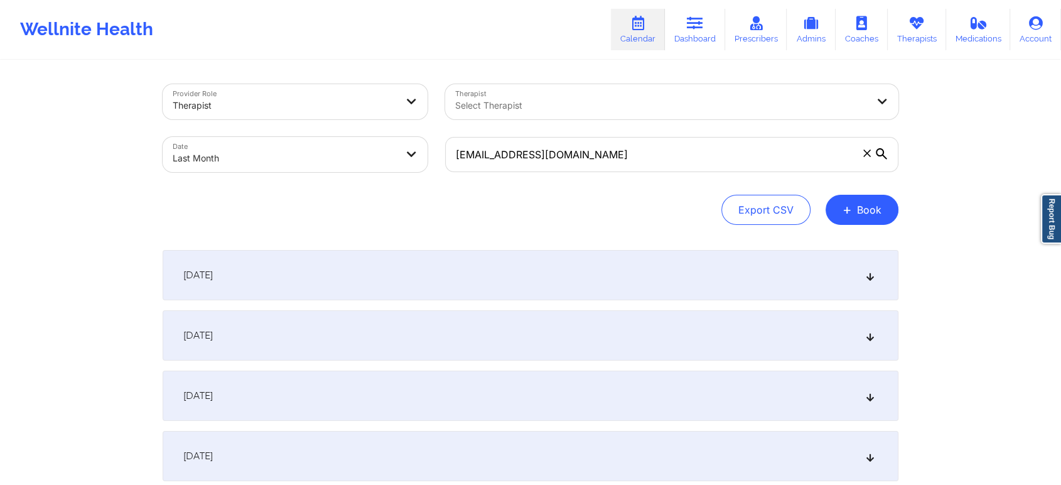
drag, startPoint x: 437, startPoint y: 147, endPoint x: 406, endPoint y: 149, distance: 30.8
click at [406, 149] on div "Provider Role Therapist Therapist Select Therapist Date Last Month [EMAIL_ADDRE…" at bounding box center [530, 127] width 753 height 105
select select "2025-8"
select select "2025-9"
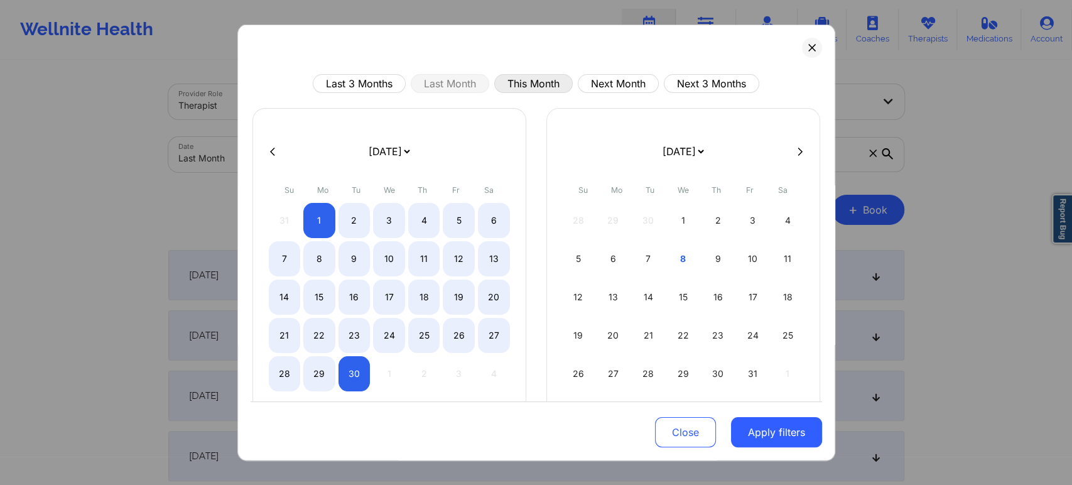
drag, startPoint x: 534, startPoint y: 98, endPoint x: 540, endPoint y: 89, distance: 10.5
click at [540, 89] on div "Last 3 Months Last Month This Month Next Month Next 3 Months [DATE] [DATE] [DAT…" at bounding box center [536, 282] width 571 height 416
click at [540, 89] on button "This Month" at bounding box center [533, 83] width 78 height 19
select select "2025-9"
select select "2025-10"
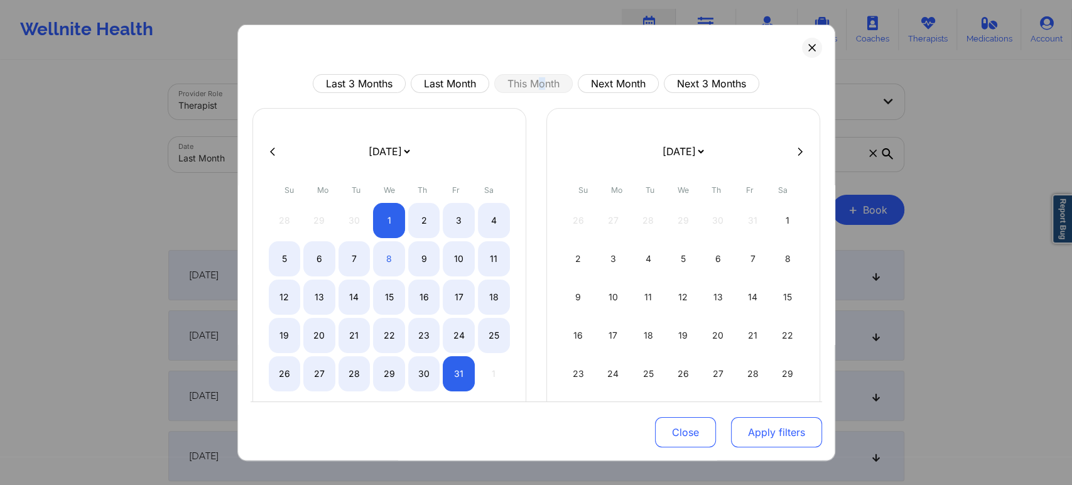
click at [772, 438] on button "Apply filters" at bounding box center [776, 432] width 91 height 30
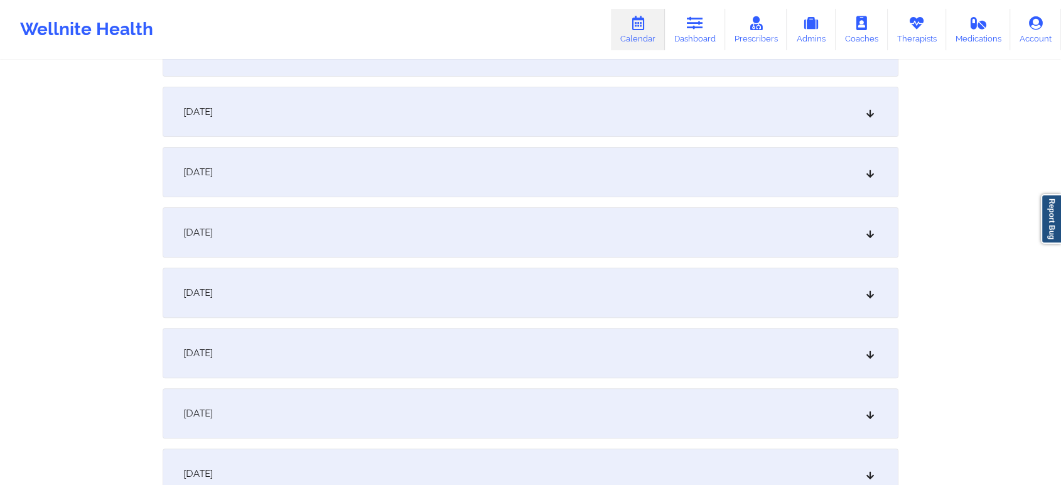
scroll to position [350, 0]
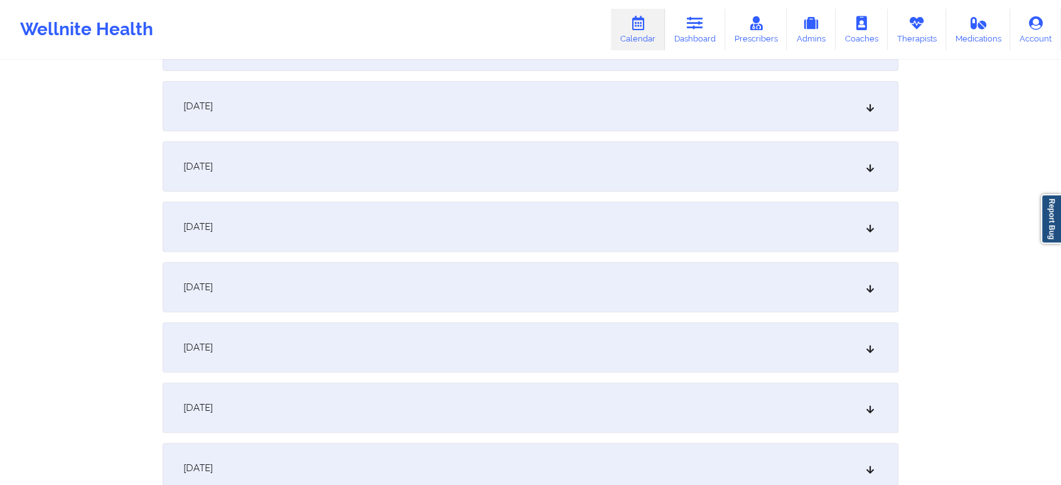
click at [392, 283] on div "[DATE]" at bounding box center [531, 287] width 736 height 50
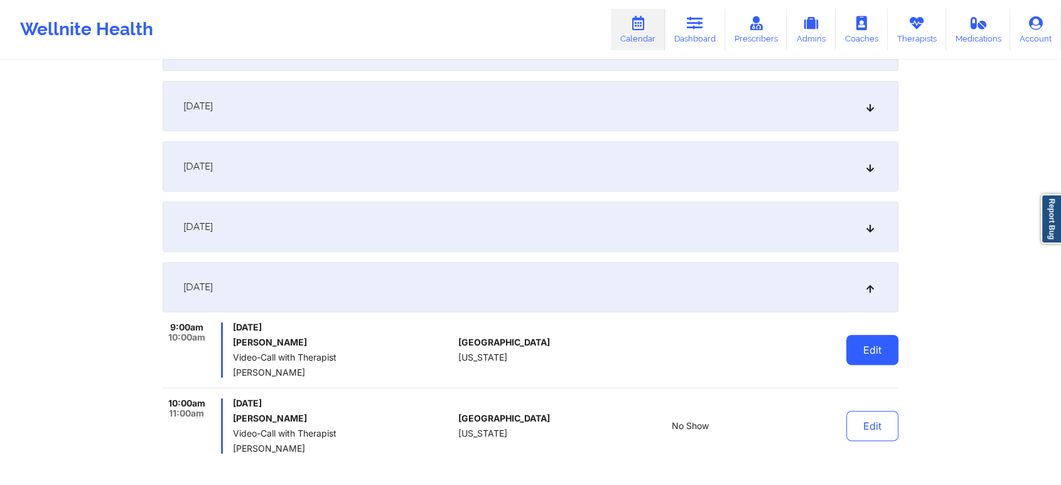
drag, startPoint x: 888, startPoint y: 367, endPoint x: 885, endPoint y: 354, distance: 13.6
click at [885, 354] on div "Edit" at bounding box center [840, 349] width 116 height 55
drag, startPoint x: 885, startPoint y: 354, endPoint x: 872, endPoint y: 324, distance: 32.9
click at [872, 324] on div "Edit" at bounding box center [840, 349] width 116 height 55
click at [892, 341] on button "Edit" at bounding box center [872, 350] width 52 height 30
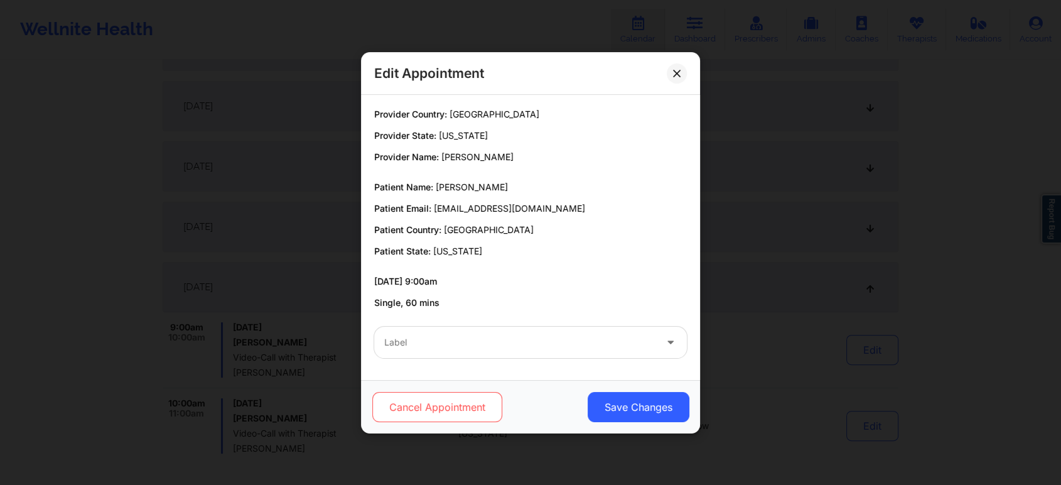
click at [429, 408] on button "Cancel Appointment" at bounding box center [437, 407] width 130 height 30
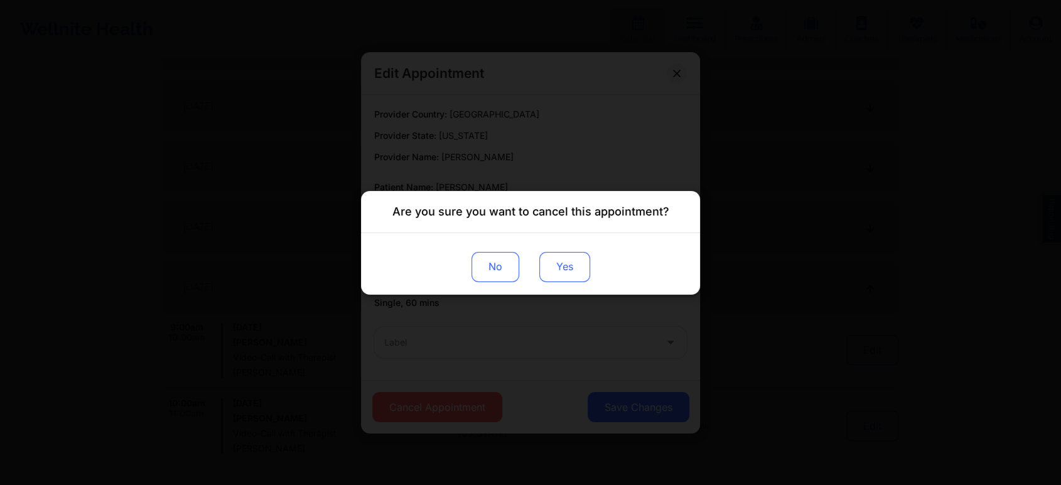
click at [569, 260] on button "Yes" at bounding box center [564, 266] width 51 height 30
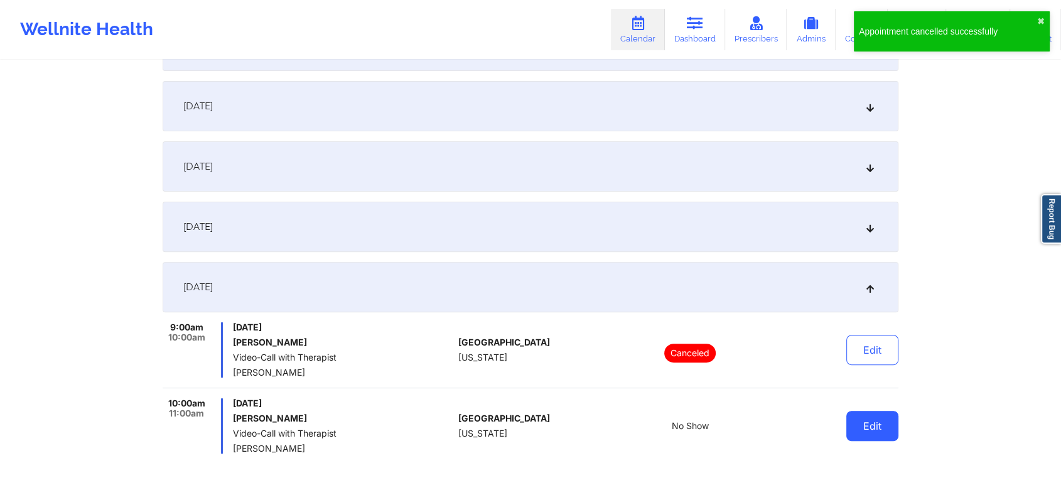
click at [883, 414] on button "Edit" at bounding box center [872, 426] width 52 height 30
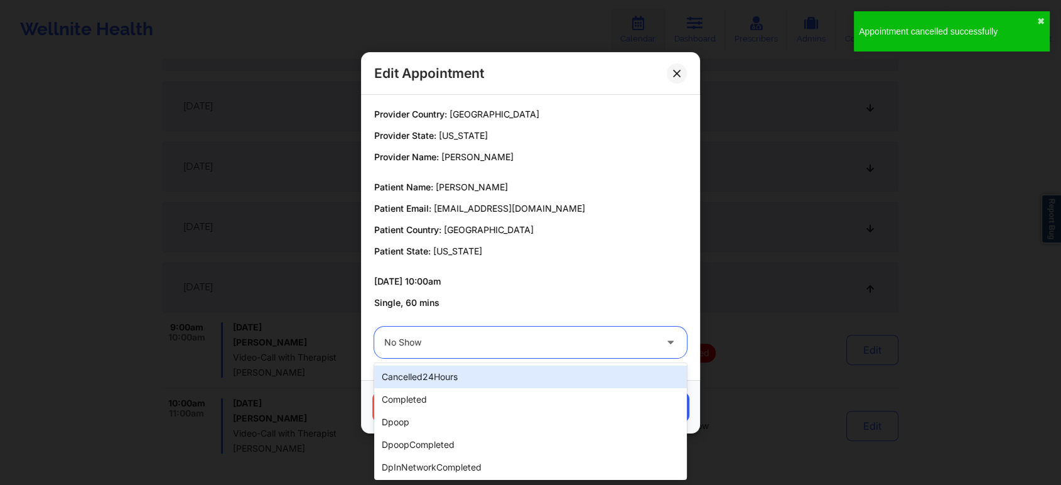
click at [548, 352] on div "No Show" at bounding box center [519, 342] width 271 height 31
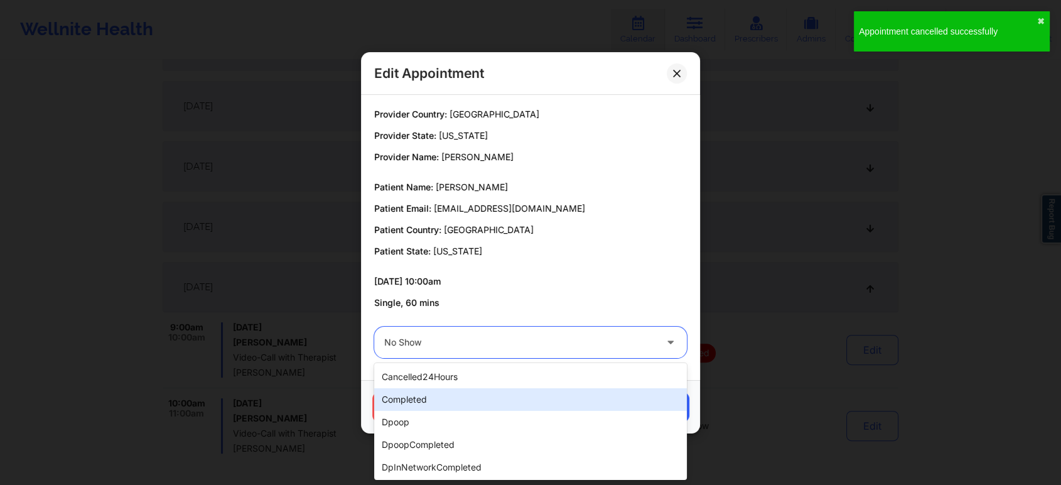
click at [494, 406] on div "completed" at bounding box center [530, 399] width 313 height 23
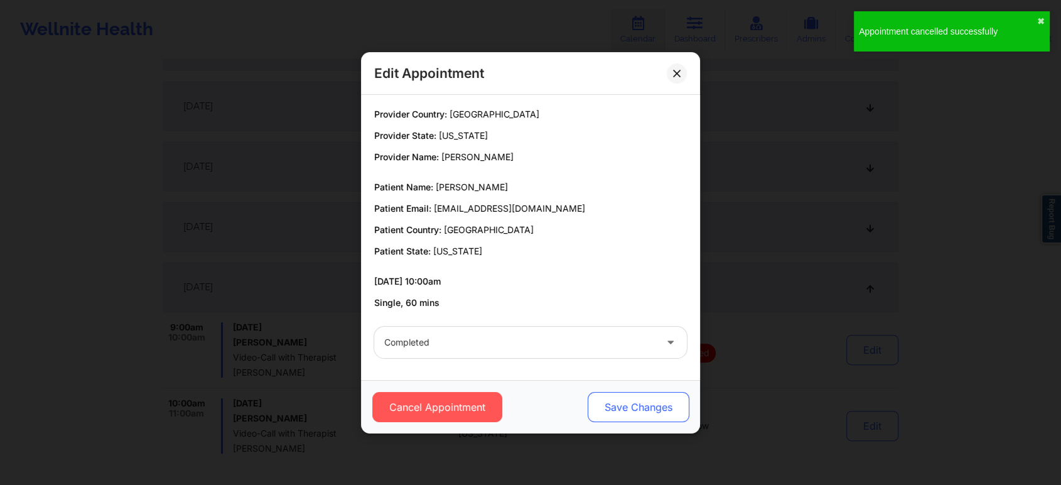
click at [654, 417] on button "Save Changes" at bounding box center [639, 407] width 102 height 30
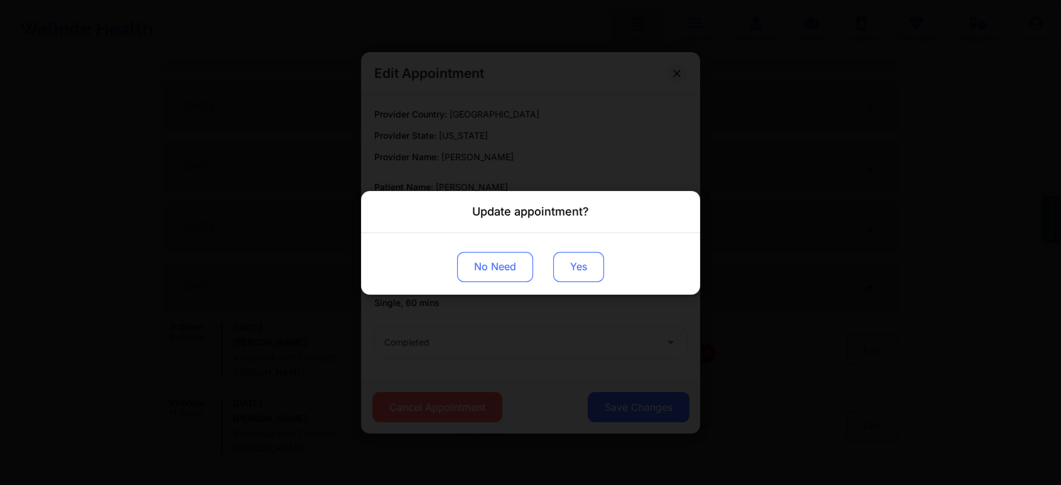
click at [576, 270] on button "Yes" at bounding box center [578, 266] width 51 height 30
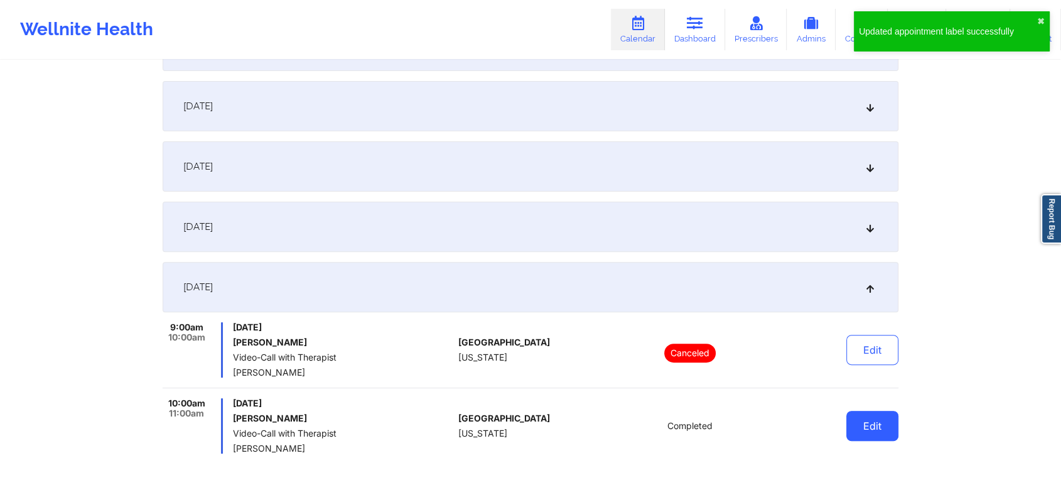
click at [868, 424] on button "Edit" at bounding box center [872, 426] width 52 height 30
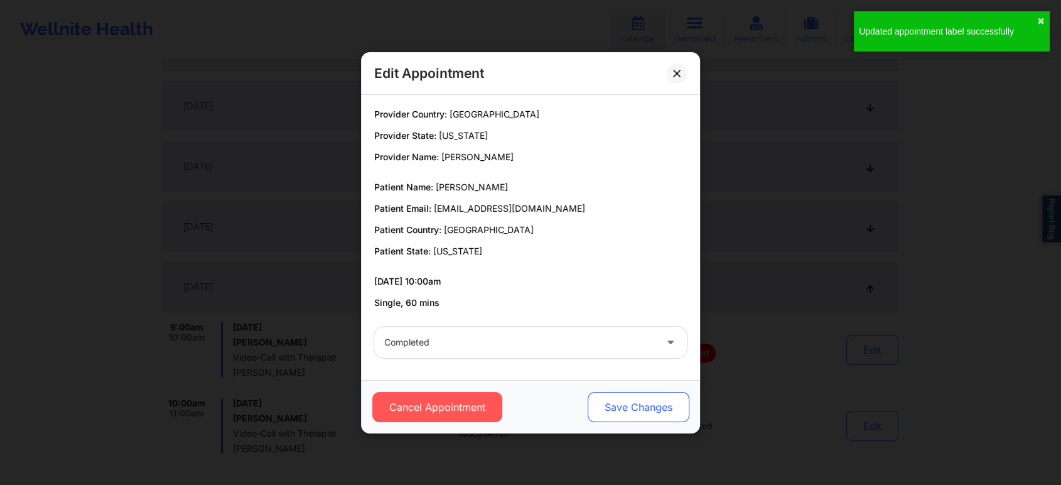
click at [598, 394] on button "Save Changes" at bounding box center [639, 407] width 102 height 30
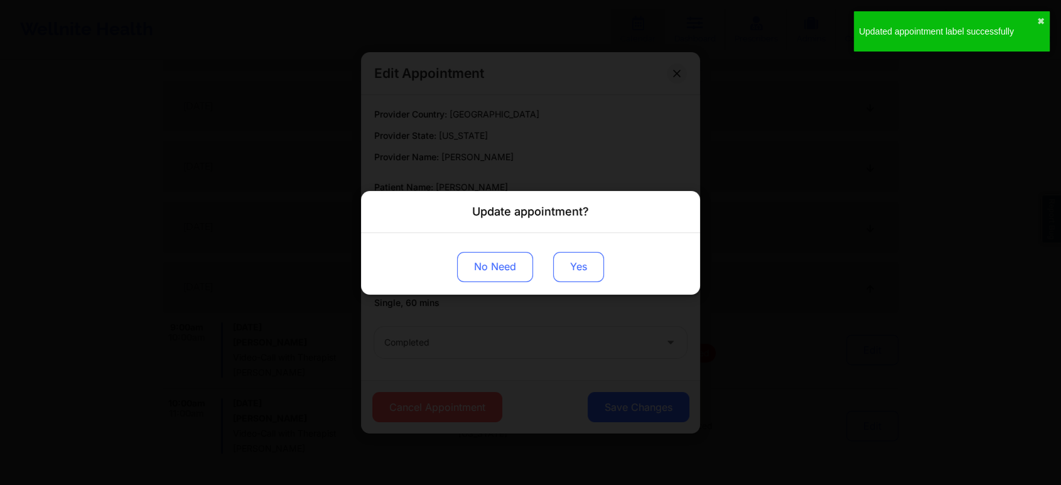
click at [568, 265] on button "Yes" at bounding box center [578, 266] width 51 height 30
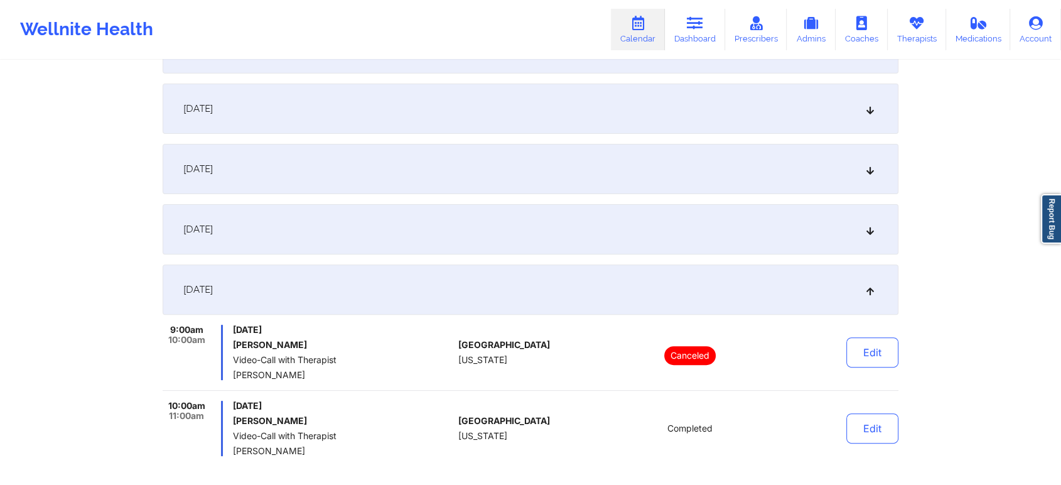
scroll to position [0, 0]
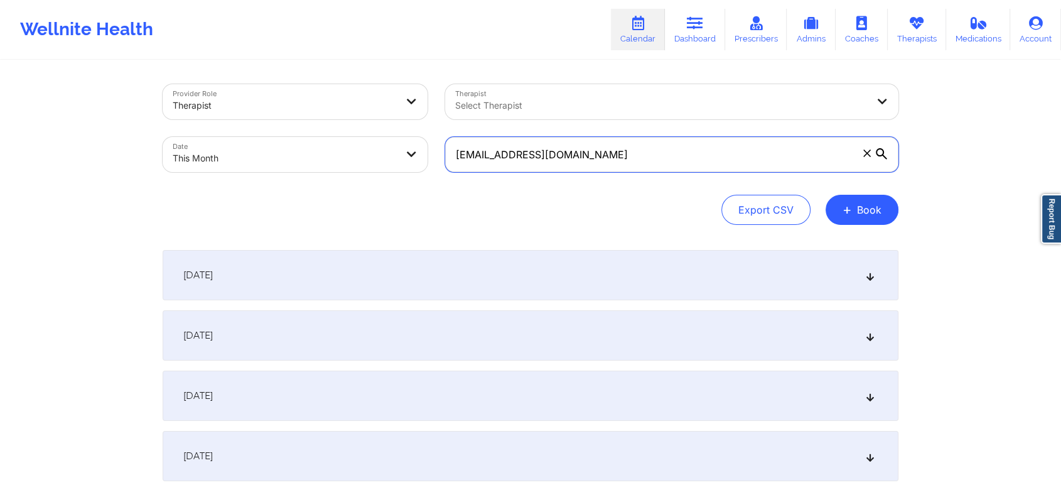
drag, startPoint x: 606, startPoint y: 141, endPoint x: 352, endPoint y: 111, distance: 256.0
click at [352, 111] on div "Provider Role Therapist Therapist Select Therapist Date This Month [EMAIL_ADDRE…" at bounding box center [530, 127] width 753 height 105
paste input "austinmllewellyn"
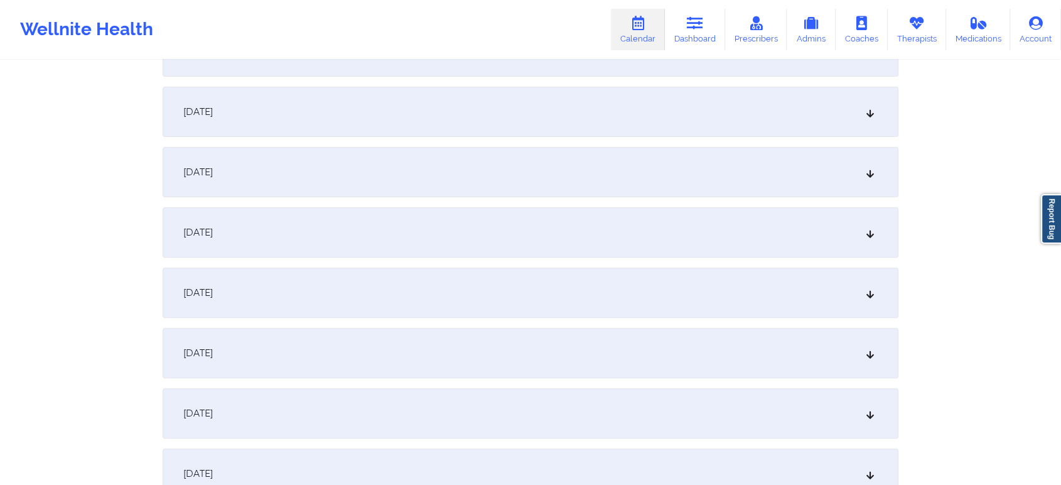
scroll to position [374, 0]
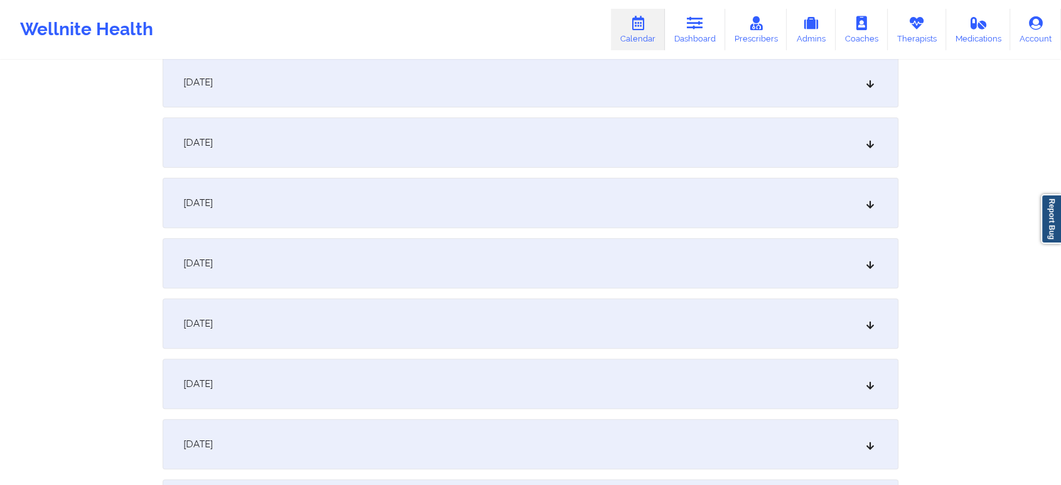
click at [382, 250] on div "[DATE]" at bounding box center [531, 263] width 736 height 50
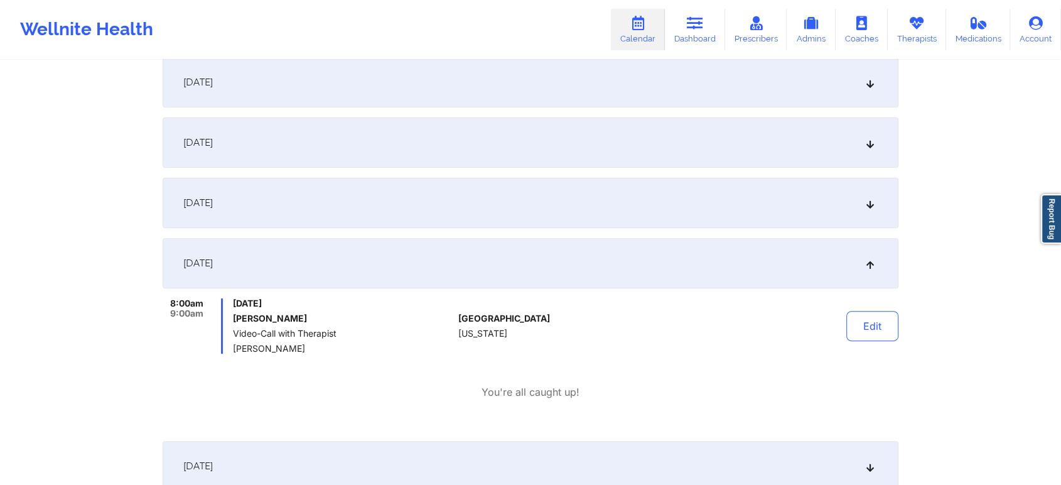
click at [865, 332] on button "Edit" at bounding box center [872, 326] width 52 height 30
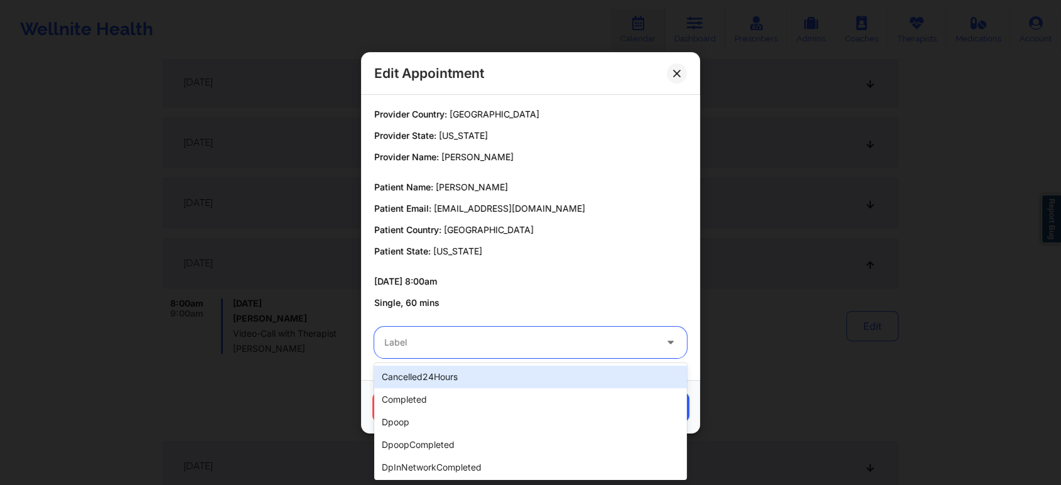
click at [451, 339] on div at bounding box center [519, 342] width 271 height 15
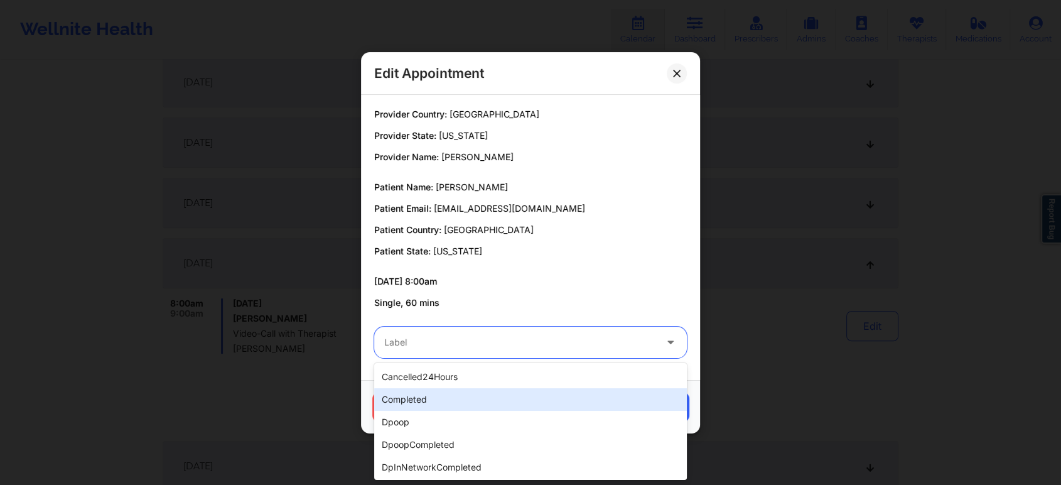
click at [423, 397] on div "completed" at bounding box center [530, 399] width 313 height 23
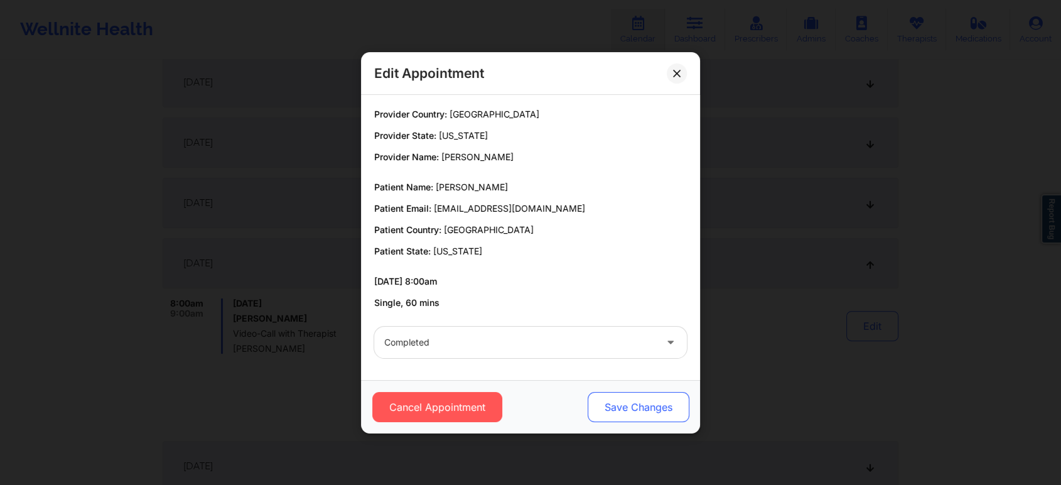
click at [651, 406] on button "Save Changes" at bounding box center [639, 407] width 102 height 30
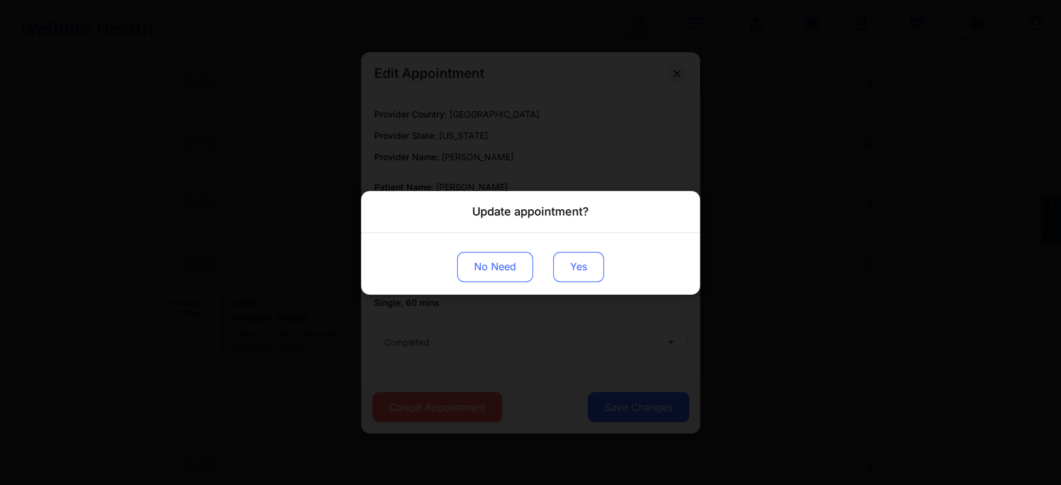
click at [571, 269] on button "Yes" at bounding box center [578, 266] width 51 height 30
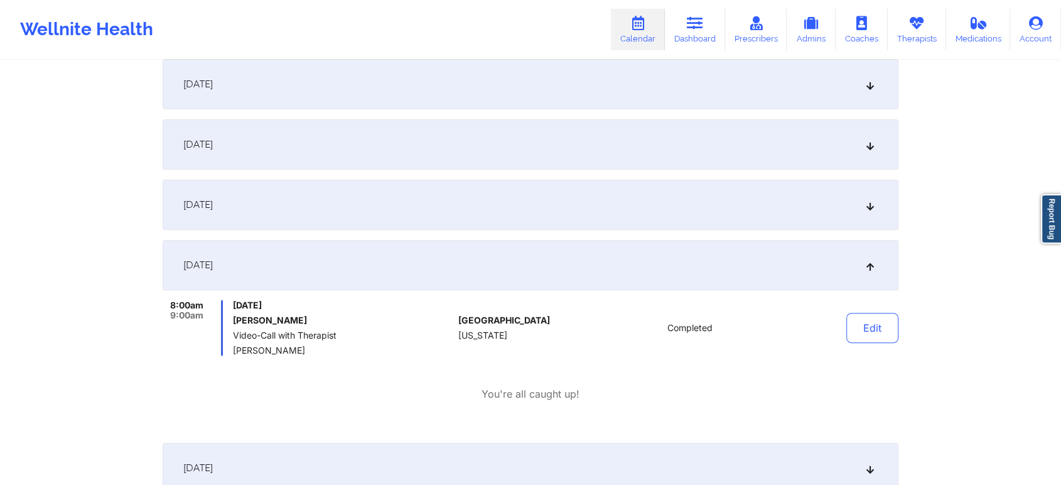
scroll to position [0, 0]
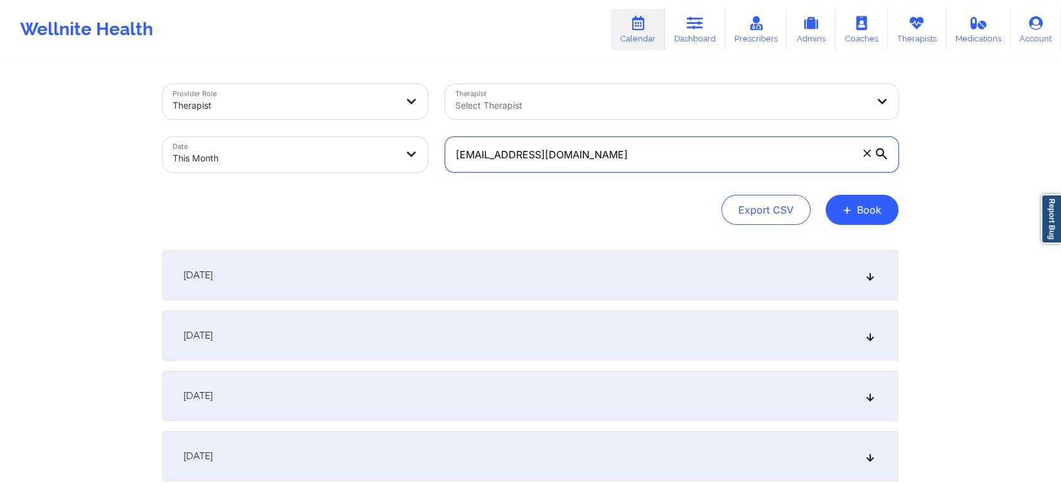
drag, startPoint x: 667, startPoint y: 166, endPoint x: 401, endPoint y: 182, distance: 266.1
click at [401, 182] on div "Provider Role Therapist Therapist Select Therapist Date This Month [EMAIL_ADDRE…" at bounding box center [531, 154] width 736 height 141
paste input "mejikarl"
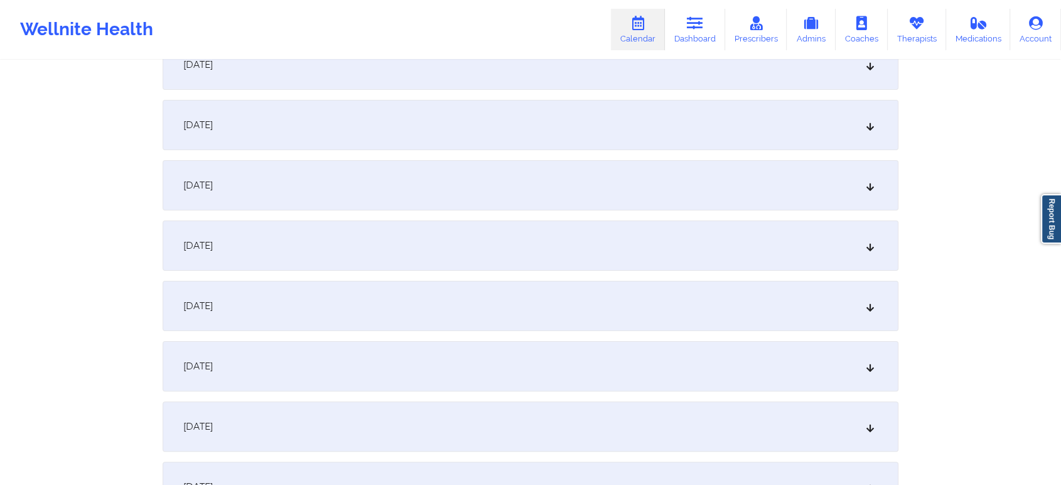
scroll to position [229, 0]
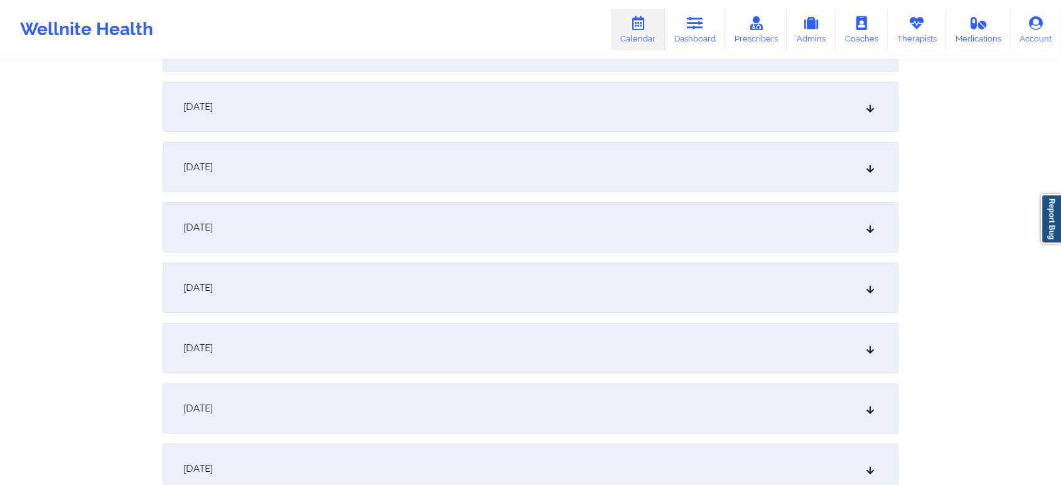
click at [627, 403] on div "[DATE]" at bounding box center [531, 408] width 736 height 50
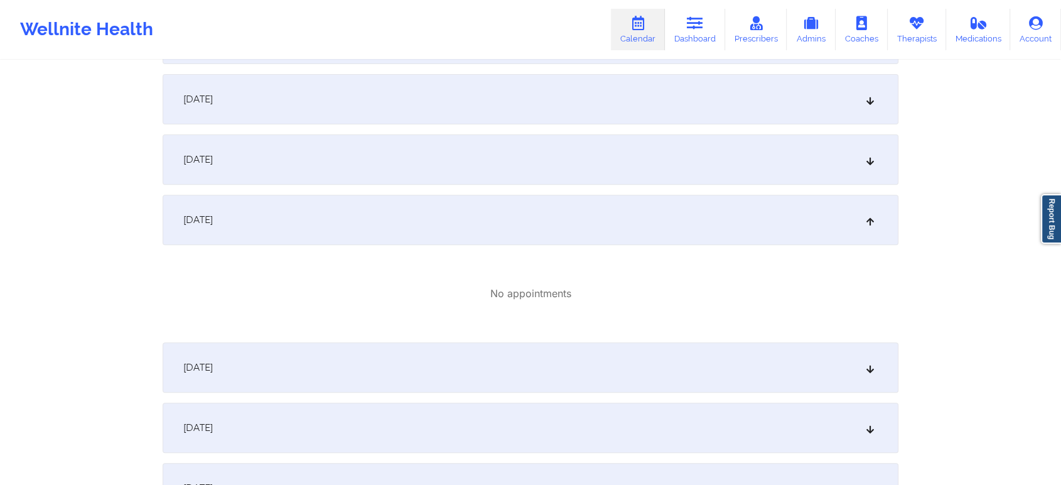
scroll to position [0, 0]
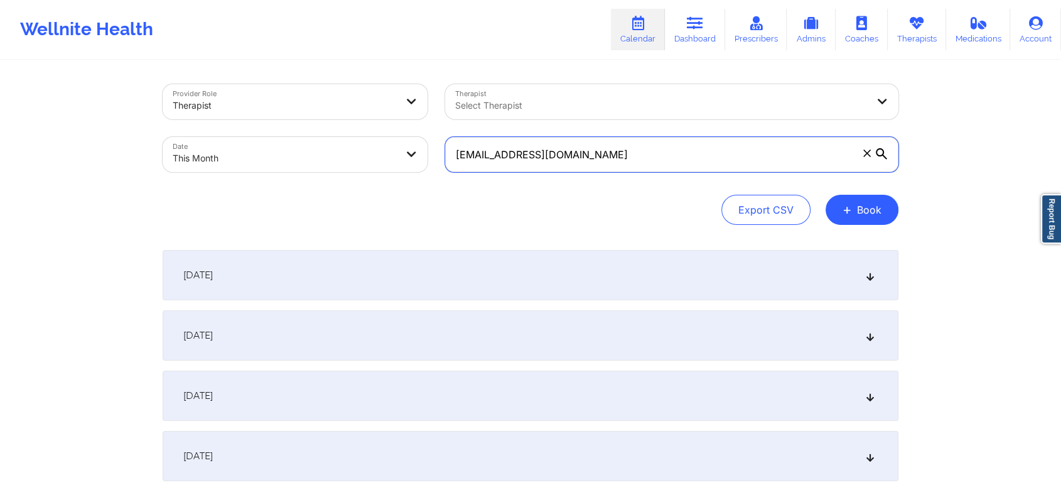
click at [656, 167] on input "[EMAIL_ADDRESS][DOMAIN_NAME]" at bounding box center [671, 154] width 453 height 35
drag, startPoint x: 578, startPoint y: 162, endPoint x: 343, endPoint y: 151, distance: 235.7
click at [343, 151] on div "Provider Role Therapist Therapist Select Therapist Date This Month [EMAIL_ADDRE…" at bounding box center [530, 127] width 753 height 105
paste input "annawash@live"
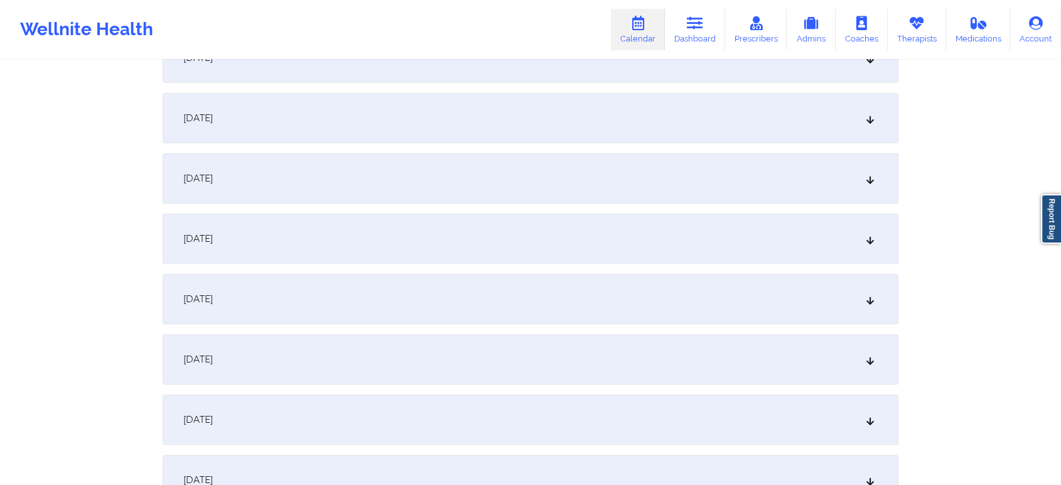
scroll to position [401, 0]
click at [517, 250] on div "[DATE]" at bounding box center [531, 235] width 736 height 50
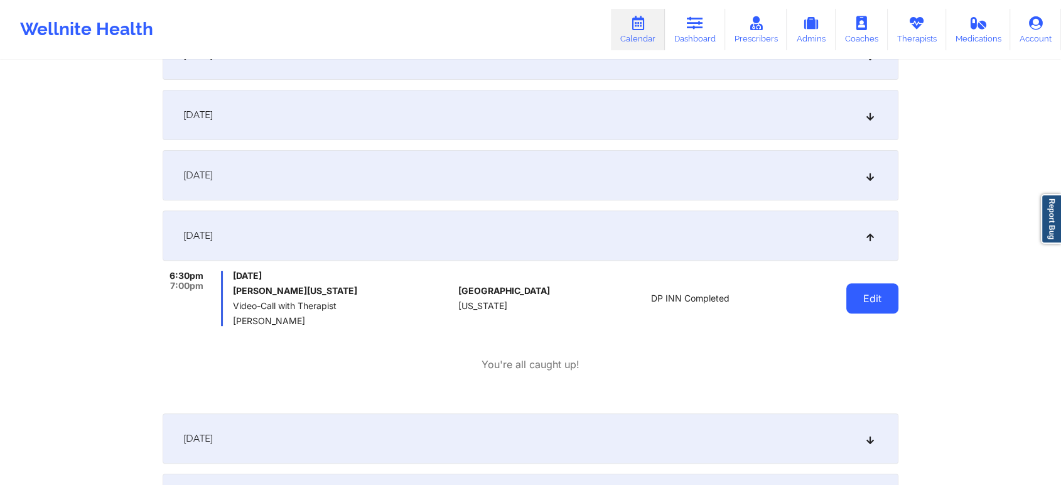
click at [897, 304] on button "Edit" at bounding box center [872, 298] width 52 height 30
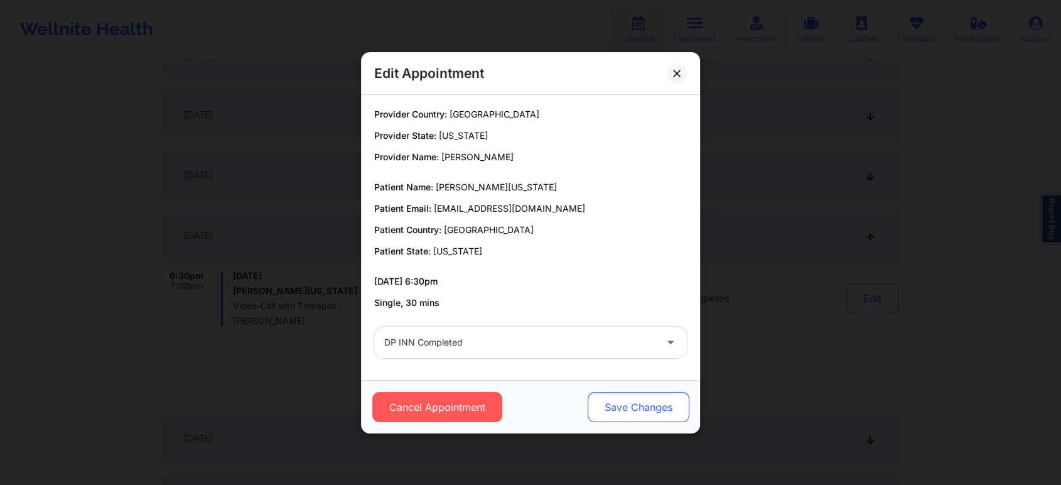
click at [649, 394] on button "Save Changes" at bounding box center [639, 407] width 102 height 30
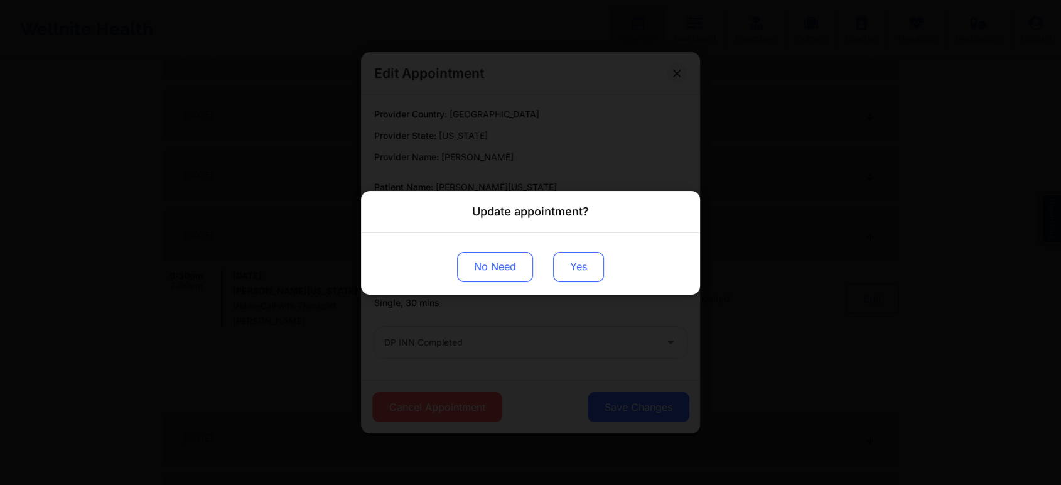
click at [576, 253] on button "Yes" at bounding box center [578, 266] width 51 height 30
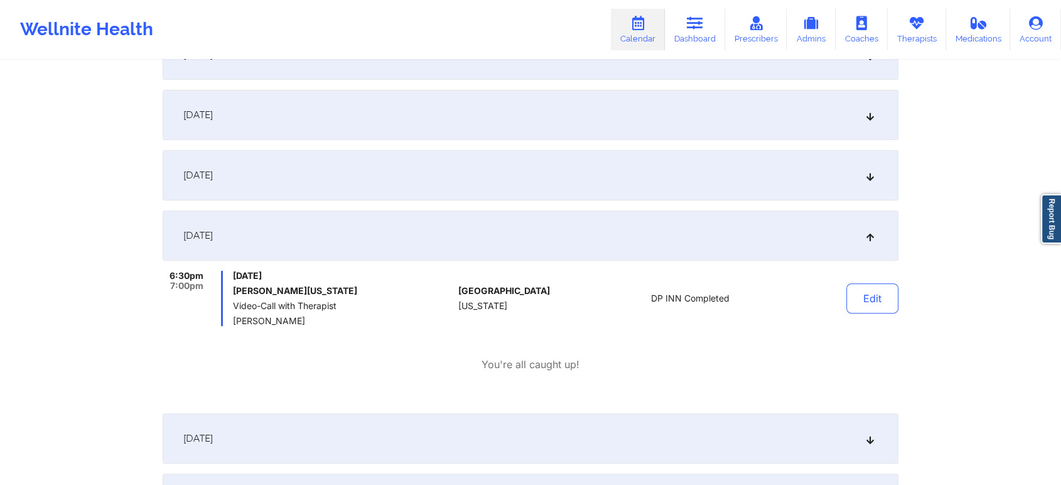
scroll to position [0, 0]
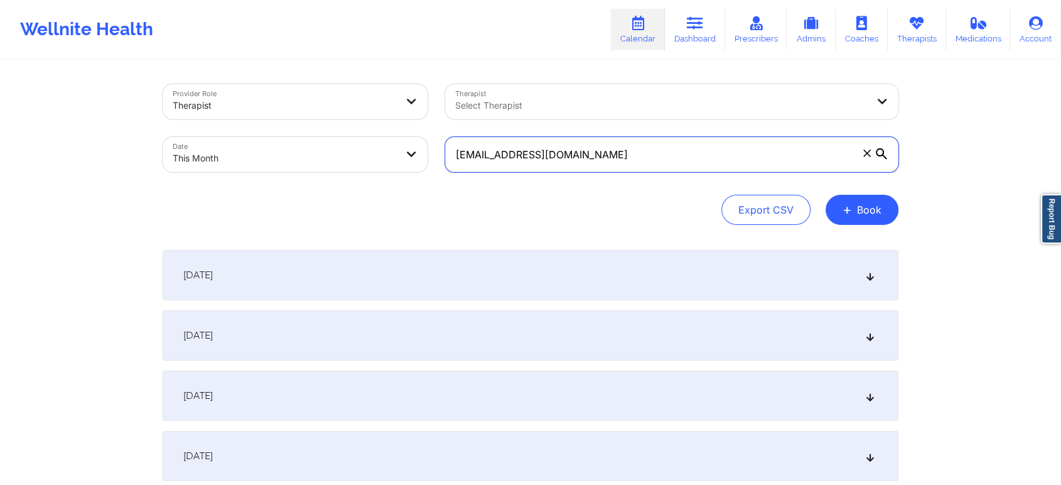
drag, startPoint x: 585, startPoint y: 156, endPoint x: 278, endPoint y: 131, distance: 307.5
click at [278, 131] on div "Provider Role Therapist Therapist Select Therapist Date This Month [EMAIL_ADDRE…" at bounding box center [530, 127] width 753 height 105
paste input "[EMAIL_ADDRESS]"
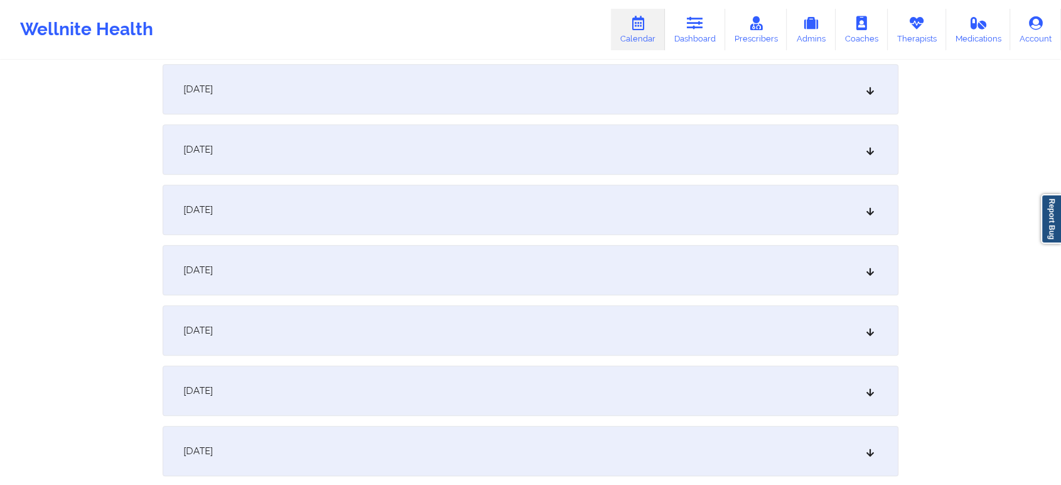
scroll to position [507, 0]
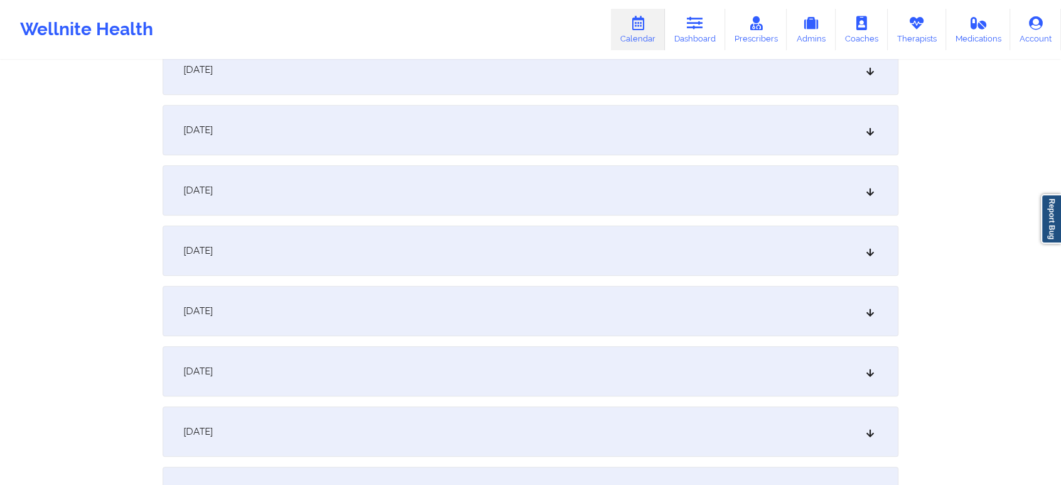
click at [431, 114] on div "[DATE]" at bounding box center [531, 130] width 736 height 50
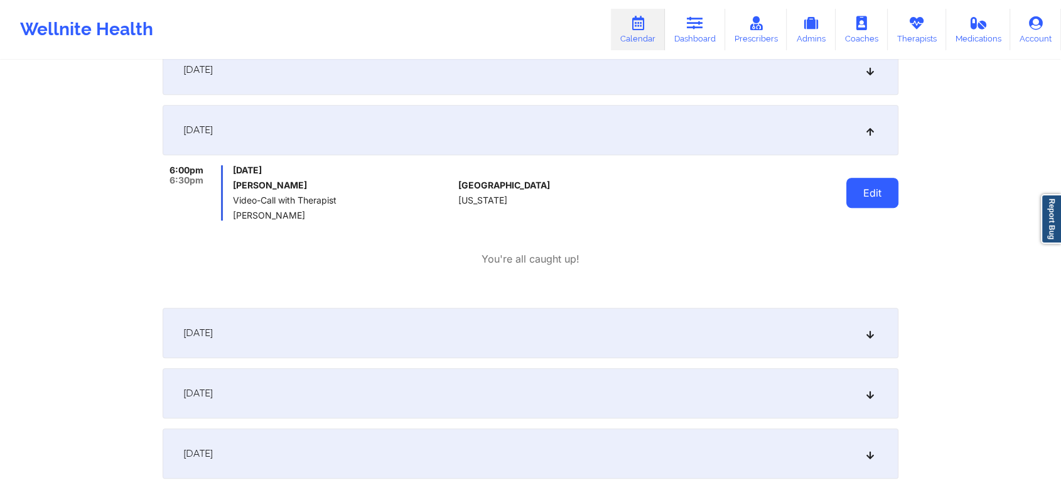
click at [868, 186] on button "Edit" at bounding box center [872, 193] width 52 height 30
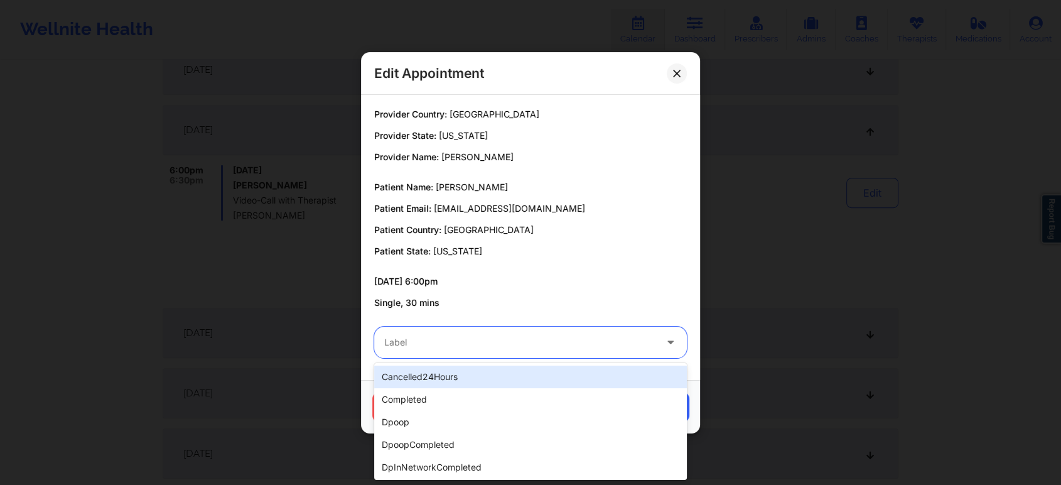
click at [519, 336] on div at bounding box center [519, 342] width 271 height 15
click at [486, 381] on div "cancelled24Hours" at bounding box center [530, 376] width 313 height 23
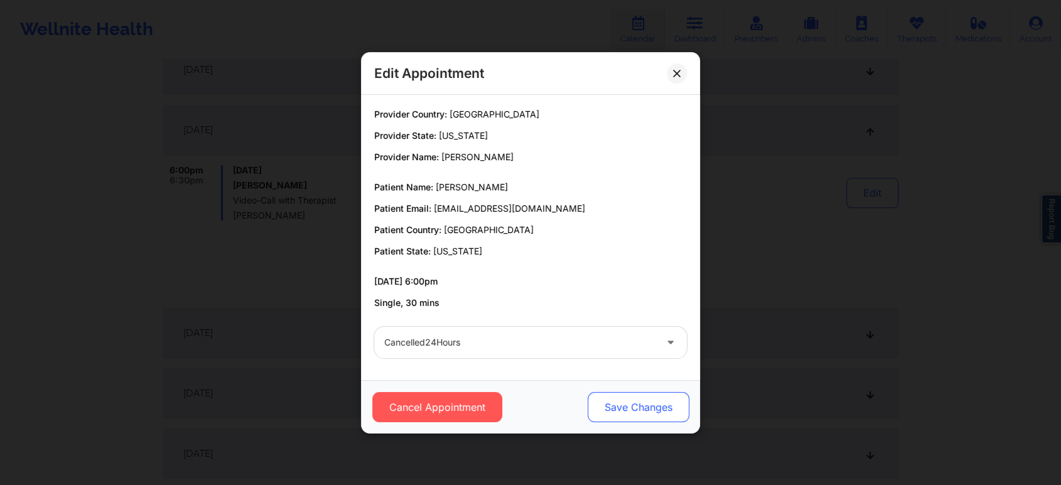
click at [606, 408] on button "Save Changes" at bounding box center [639, 407] width 102 height 30
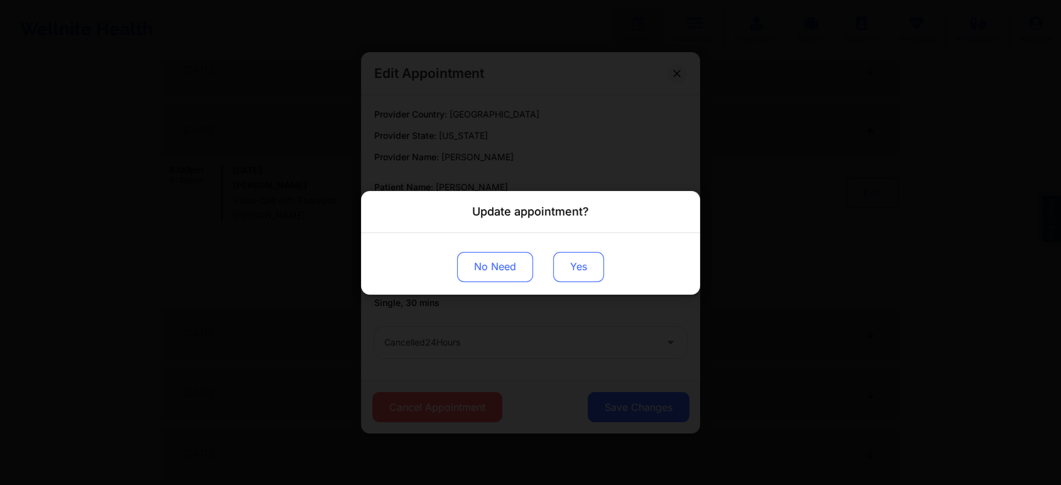
click at [576, 255] on button "Yes" at bounding box center [578, 266] width 51 height 30
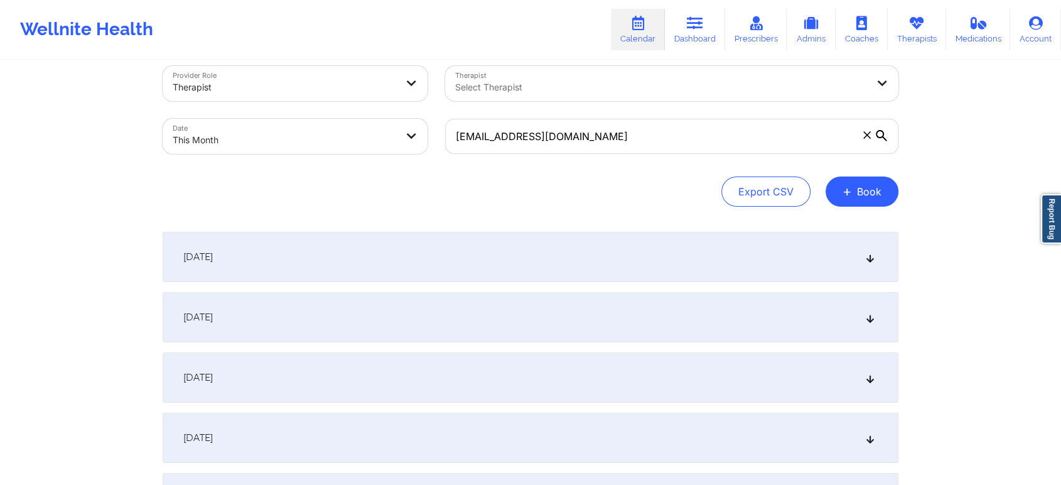
scroll to position [0, 0]
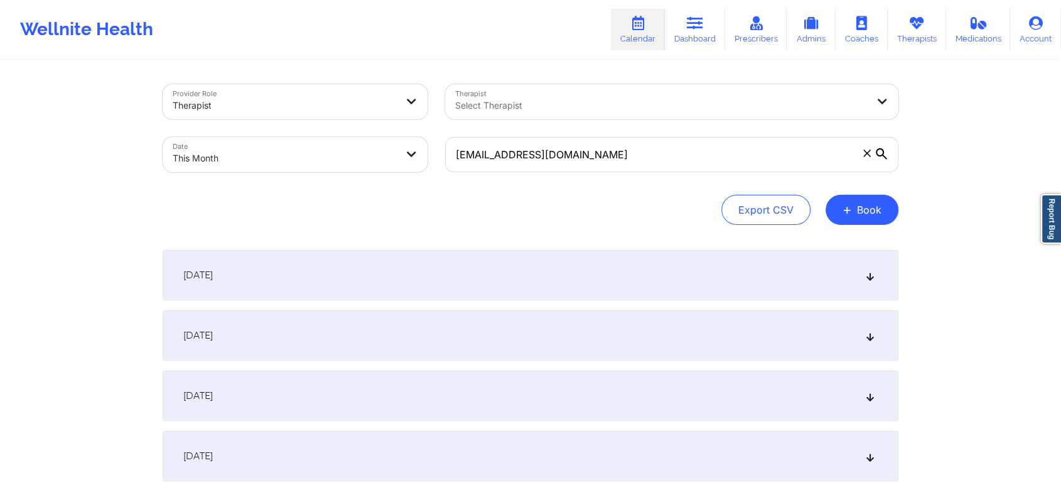
drag, startPoint x: 663, startPoint y: 180, endPoint x: 677, endPoint y: 160, distance: 23.9
click at [677, 160] on div "[EMAIL_ADDRESS][DOMAIN_NAME]" at bounding box center [671, 154] width 471 height 53
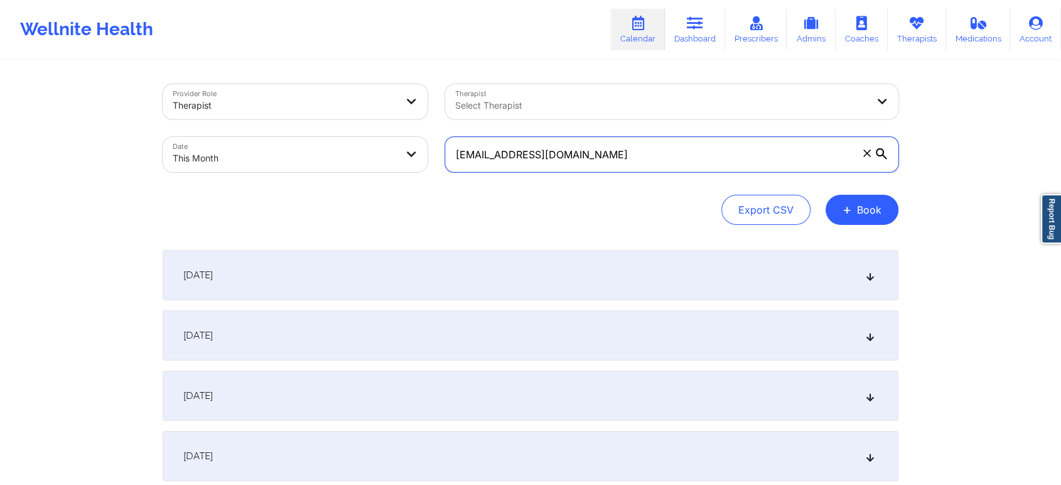
drag, startPoint x: 677, startPoint y: 160, endPoint x: 330, endPoint y: 154, distance: 347.3
click at [330, 154] on div "Provider Role Therapist Therapist Select Therapist Date This Month [EMAIL_ADDRE…" at bounding box center [530, 127] width 753 height 105
paste input "[EMAIL_ADDRESS]"
drag, startPoint x: 703, startPoint y: 153, endPoint x: 531, endPoint y: 163, distance: 172.9
click at [531, 163] on input "[EMAIL_ADDRESS][DOMAIN_NAME]" at bounding box center [671, 154] width 453 height 35
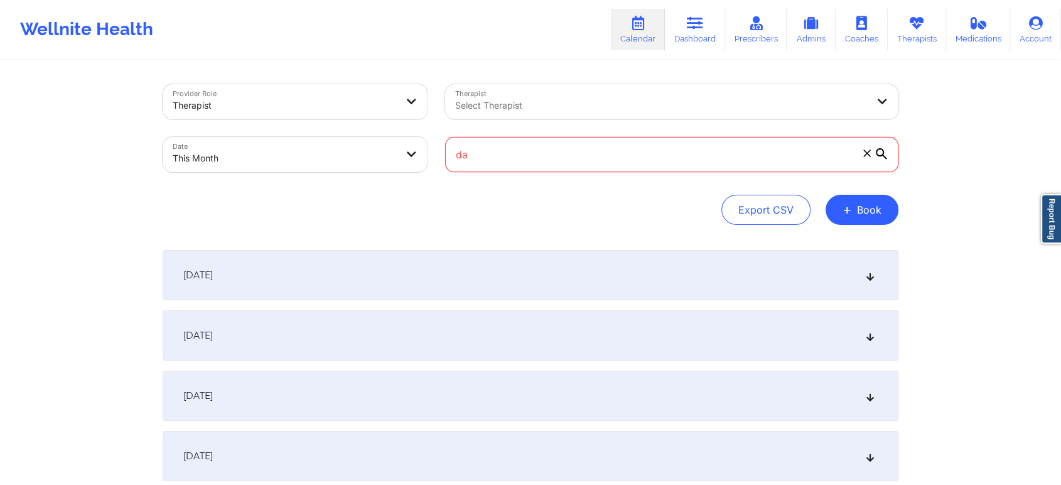
type input "d"
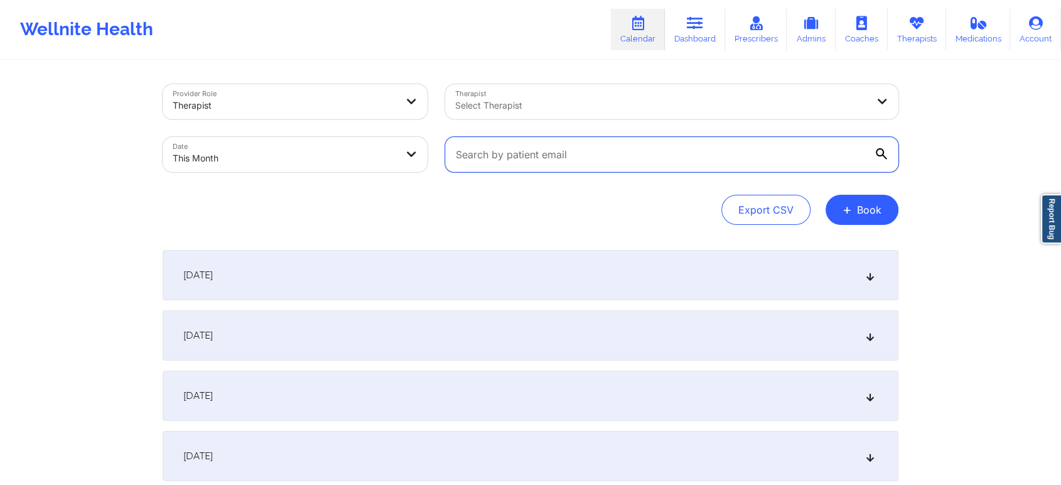
paste input "[EMAIL_ADDRESS][DOMAIN_NAME]"
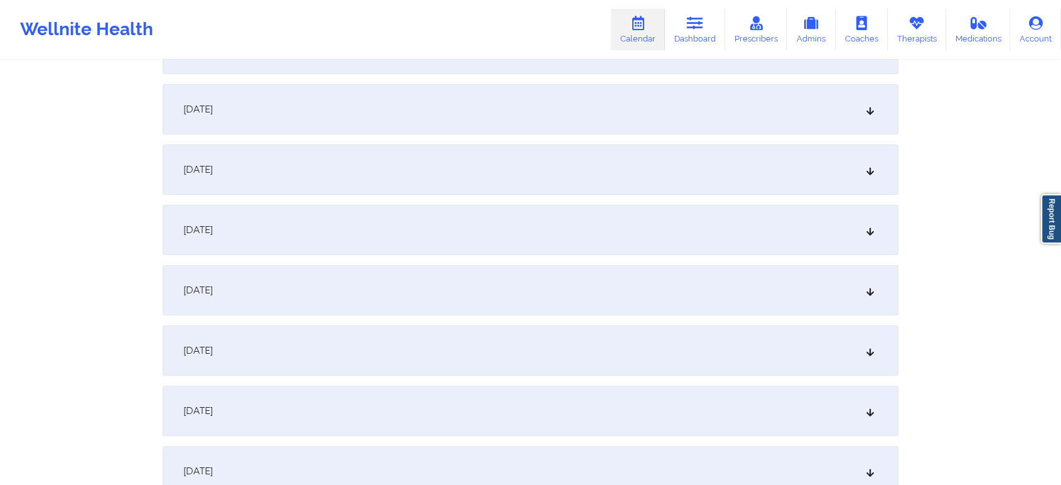
scroll to position [234, 0]
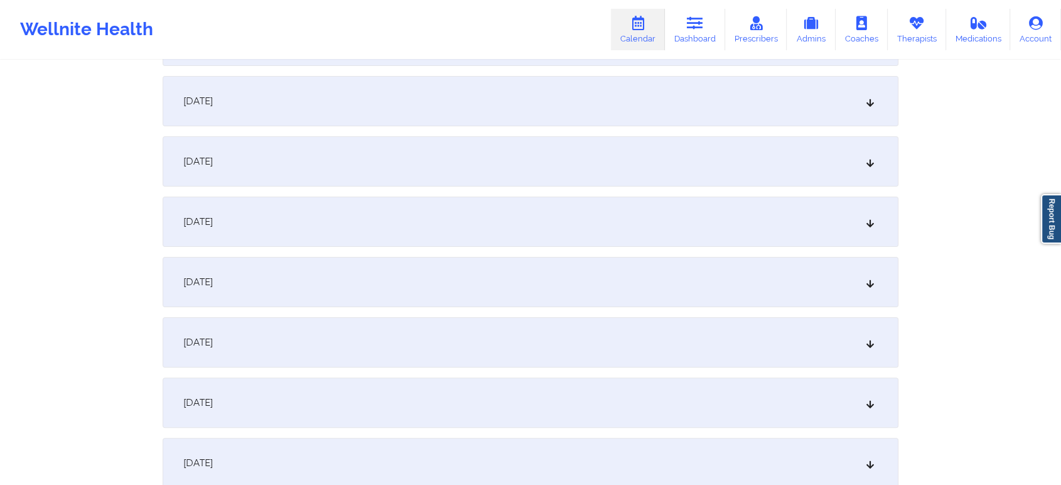
click at [495, 387] on div "[DATE]" at bounding box center [531, 402] width 736 height 50
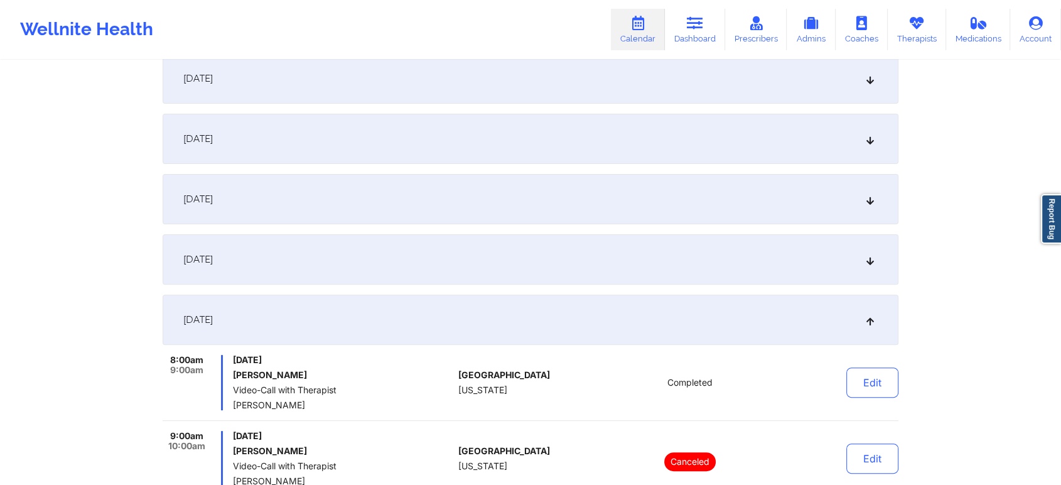
scroll to position [531, 0]
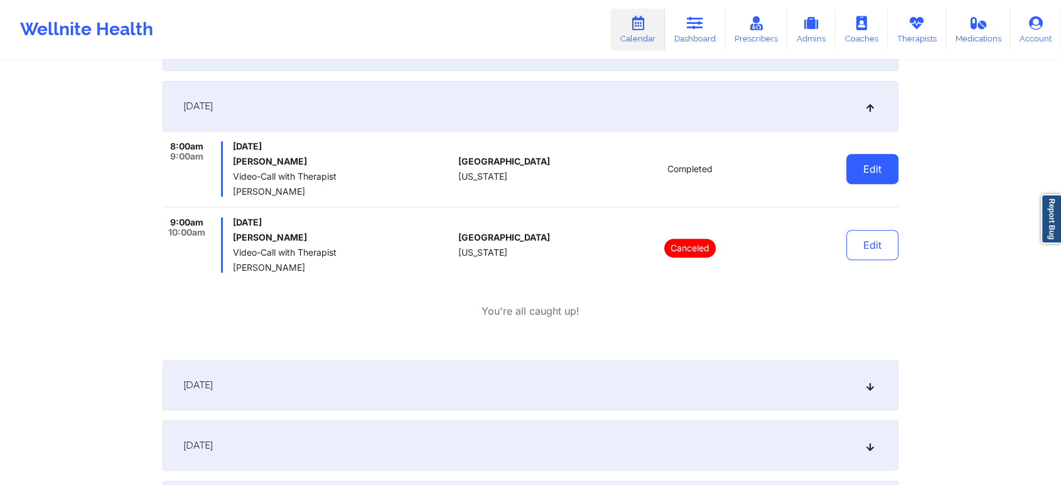
click at [894, 160] on button "Edit" at bounding box center [872, 169] width 52 height 30
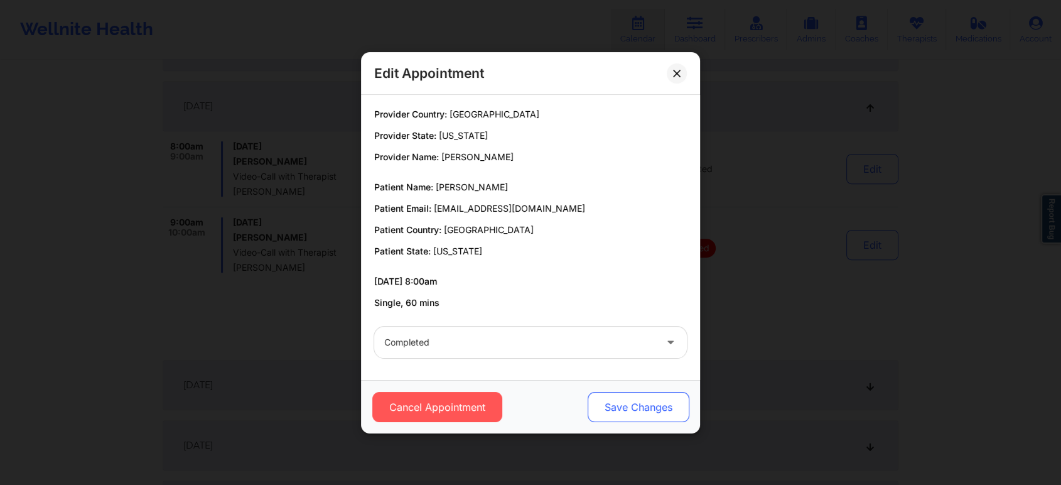
click at [640, 392] on button "Save Changes" at bounding box center [639, 407] width 102 height 30
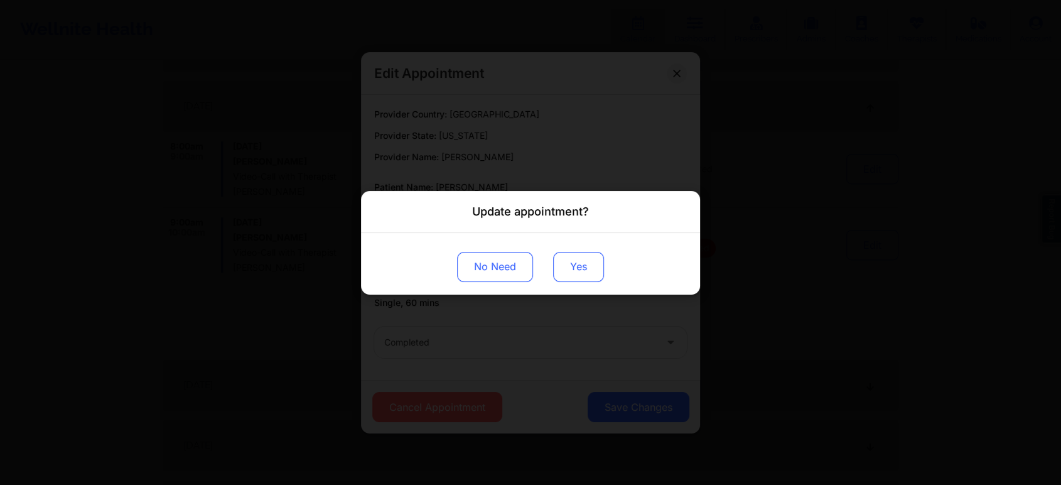
drag, startPoint x: 578, startPoint y: 251, endPoint x: 575, endPoint y: 266, distance: 15.4
click at [575, 266] on div "No Need Yes" at bounding box center [530, 263] width 339 height 62
drag, startPoint x: 575, startPoint y: 266, endPoint x: 214, endPoint y: -67, distance: 490.1
click at [576, 271] on button "Yes" at bounding box center [578, 266] width 51 height 30
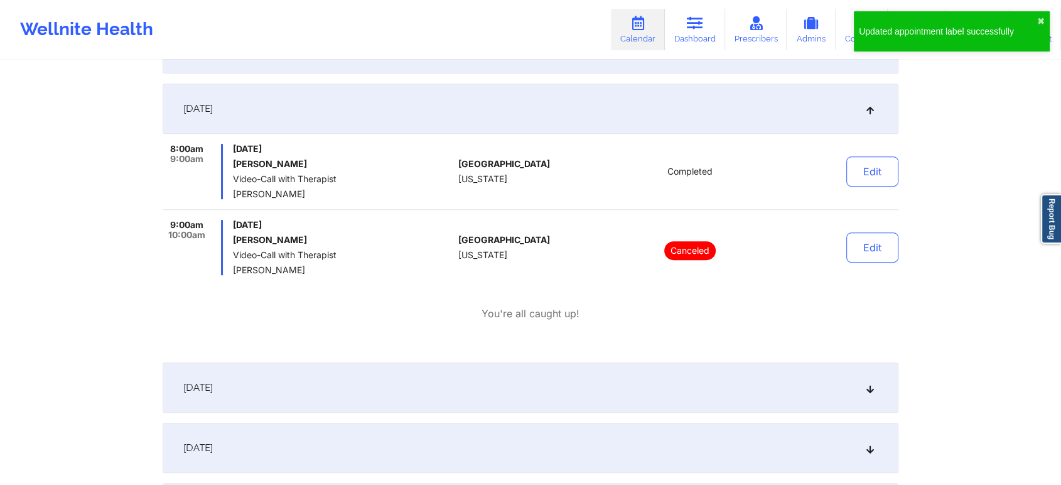
scroll to position [0, 0]
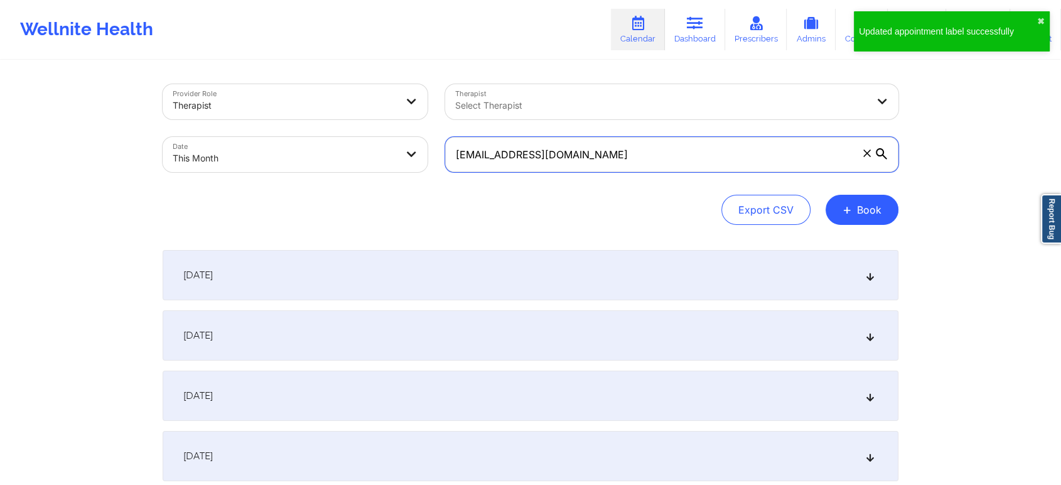
drag, startPoint x: 628, startPoint y: 166, endPoint x: 384, endPoint y: 133, distance: 246.4
click at [384, 133] on div "Provider Role Therapist Therapist Select Therapist Date This Month [EMAIL_ADDRE…" at bounding box center [530, 127] width 753 height 105
paste input "[EMAIL_ADDRESS]"
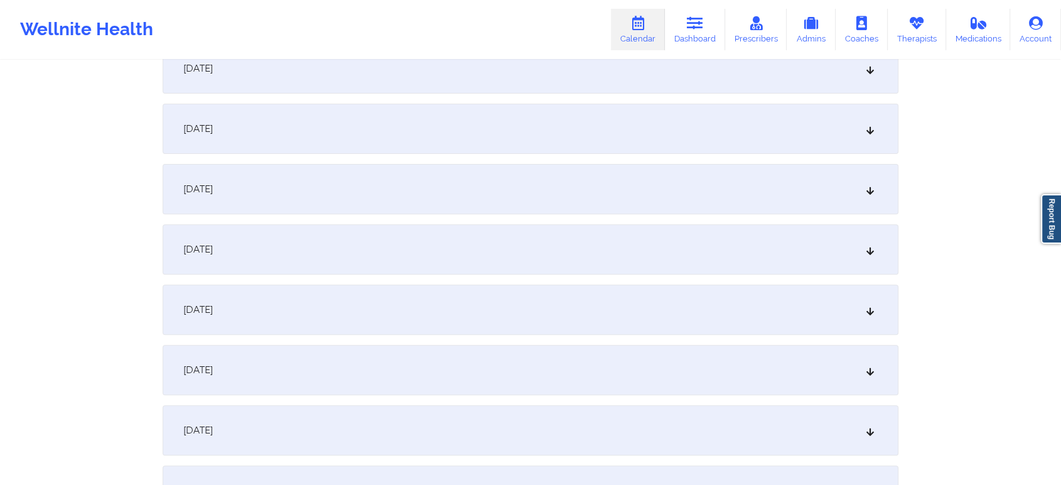
scroll to position [401, 0]
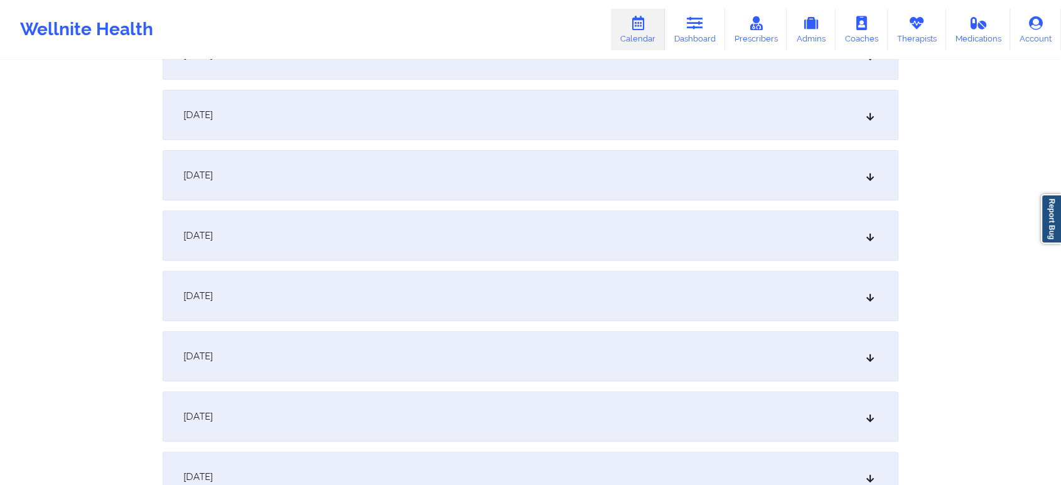
click at [581, 241] on div "[DATE]" at bounding box center [531, 235] width 736 height 50
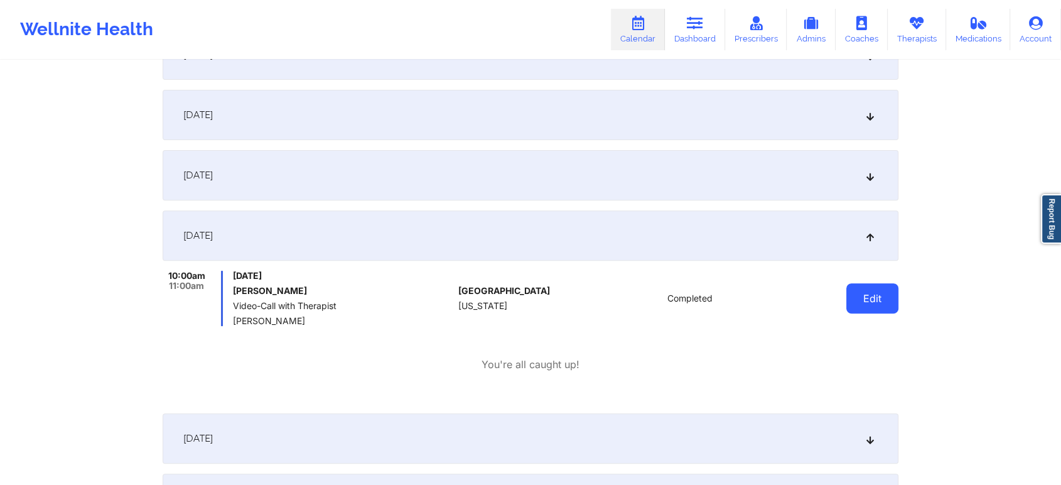
click at [864, 295] on button "Edit" at bounding box center [872, 298] width 52 height 30
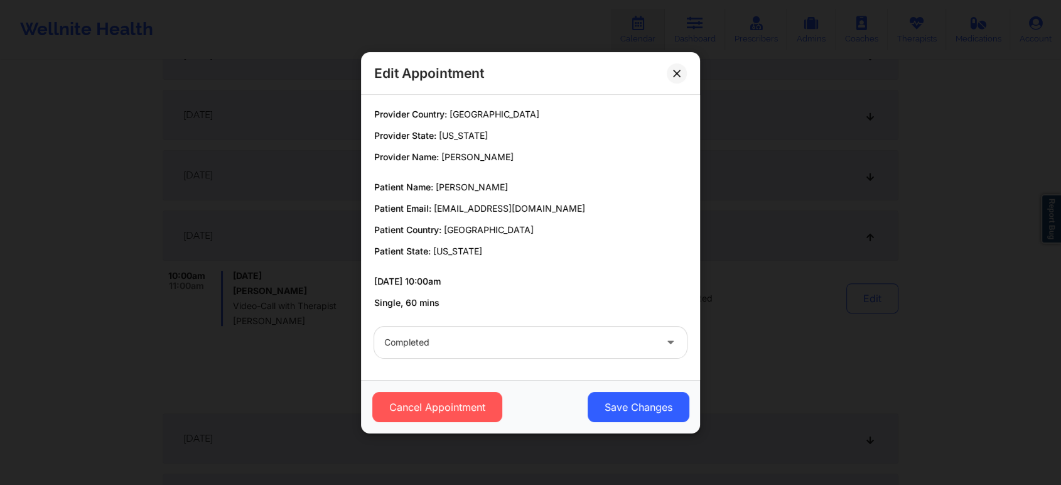
click at [638, 389] on div "Cancel Appointment Save Changes" at bounding box center [530, 406] width 339 height 53
click at [623, 410] on button "Save Changes" at bounding box center [639, 407] width 102 height 30
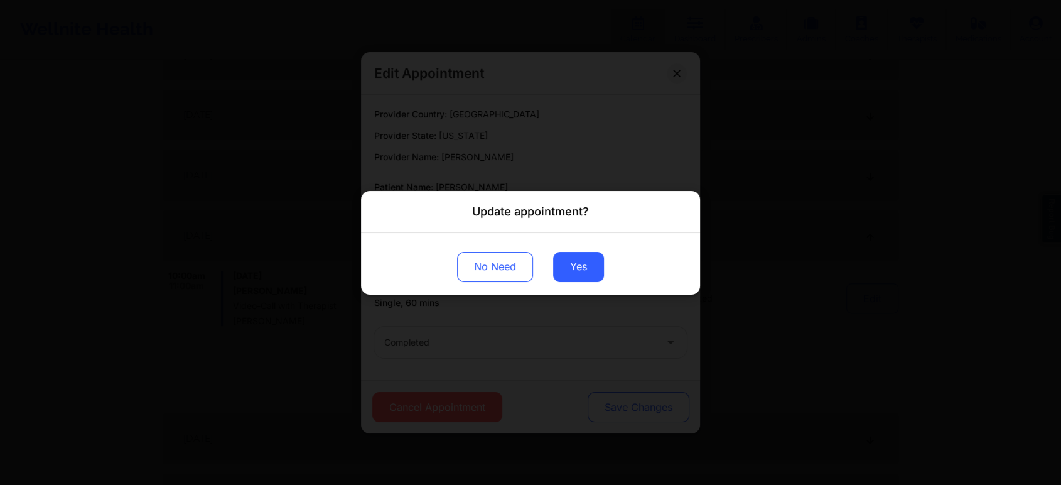
click at [623, 410] on div "Update appointment? No Need Yes" at bounding box center [530, 242] width 1061 height 485
click at [582, 267] on button "Yes" at bounding box center [578, 266] width 51 height 30
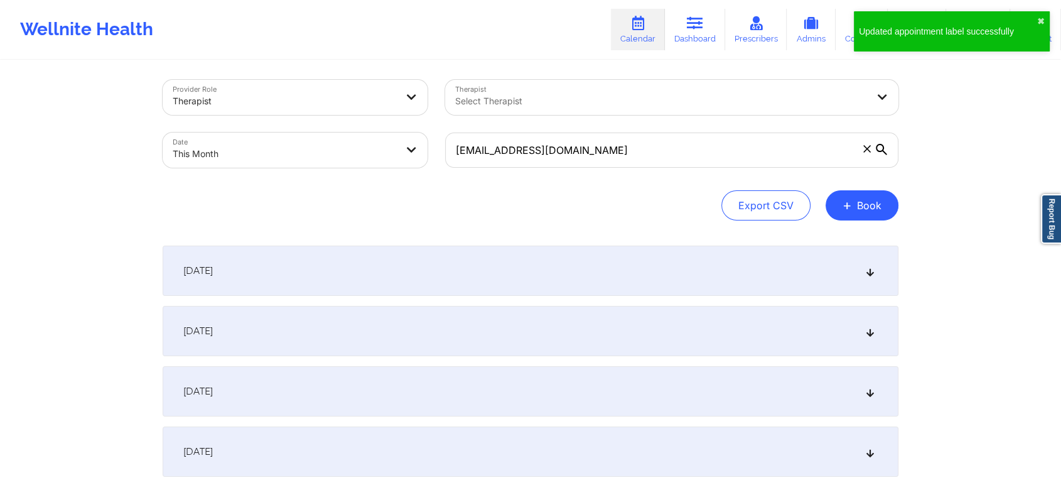
scroll to position [0, 0]
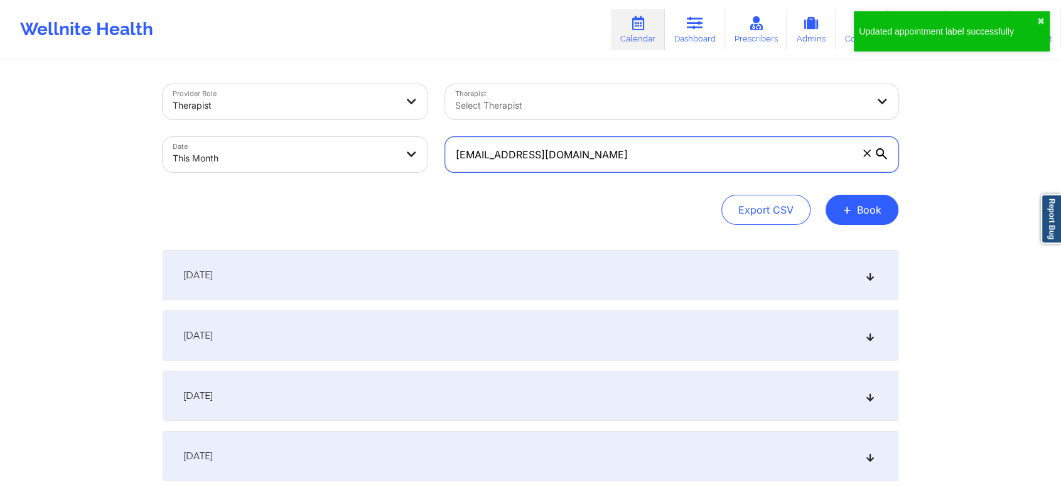
drag, startPoint x: 652, startPoint y: 158, endPoint x: 309, endPoint y: 175, distance: 343.9
click at [309, 175] on div "Provider Role Therapist Therapist Select Therapist Date This Month [EMAIL_ADDRE…" at bounding box center [530, 127] width 753 height 105
paste input "its.dara"
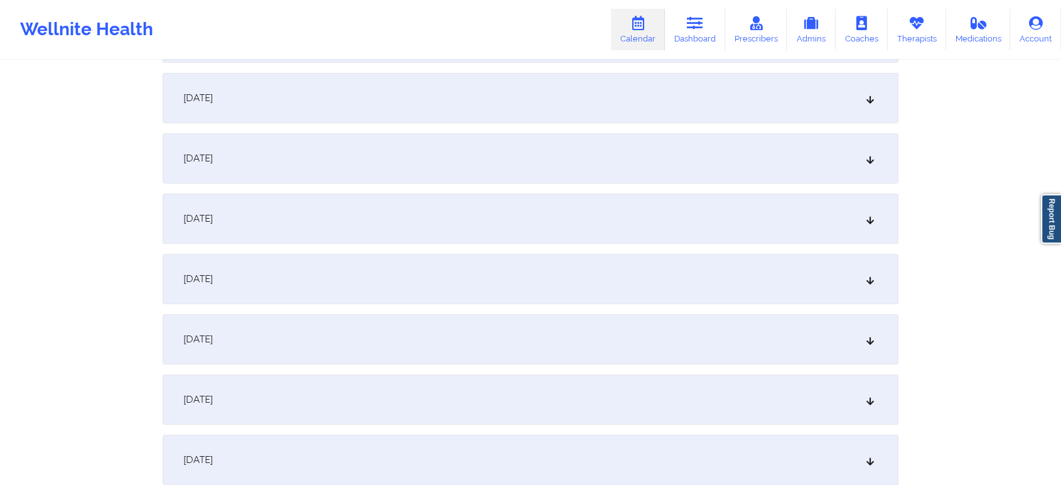
scroll to position [492, 0]
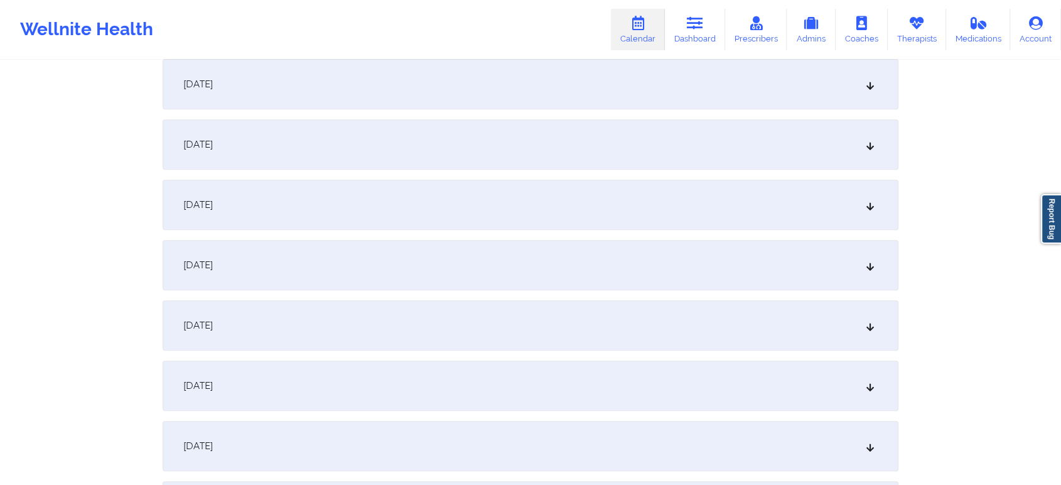
click at [477, 145] on div "[DATE]" at bounding box center [531, 144] width 736 height 50
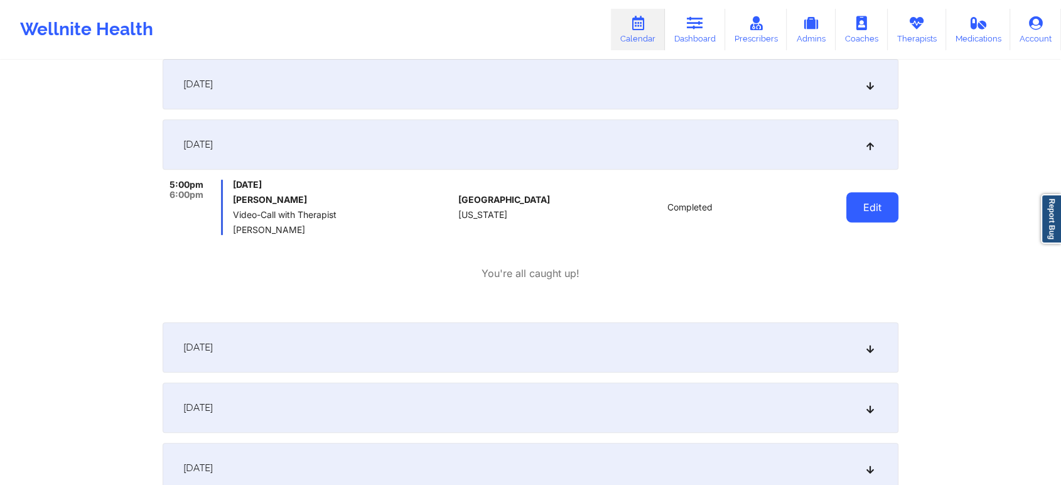
click at [865, 212] on button "Edit" at bounding box center [872, 207] width 52 height 30
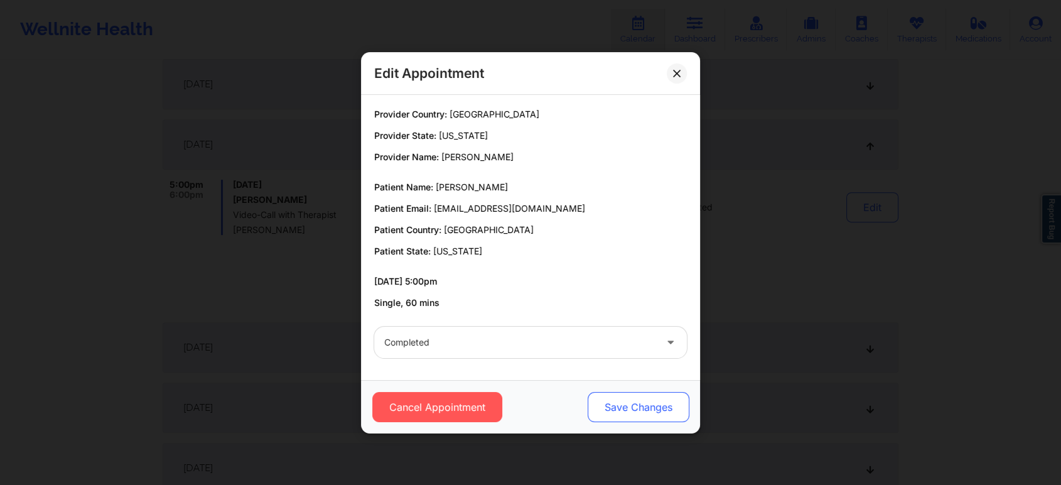
click at [614, 392] on button "Save Changes" at bounding box center [639, 407] width 102 height 30
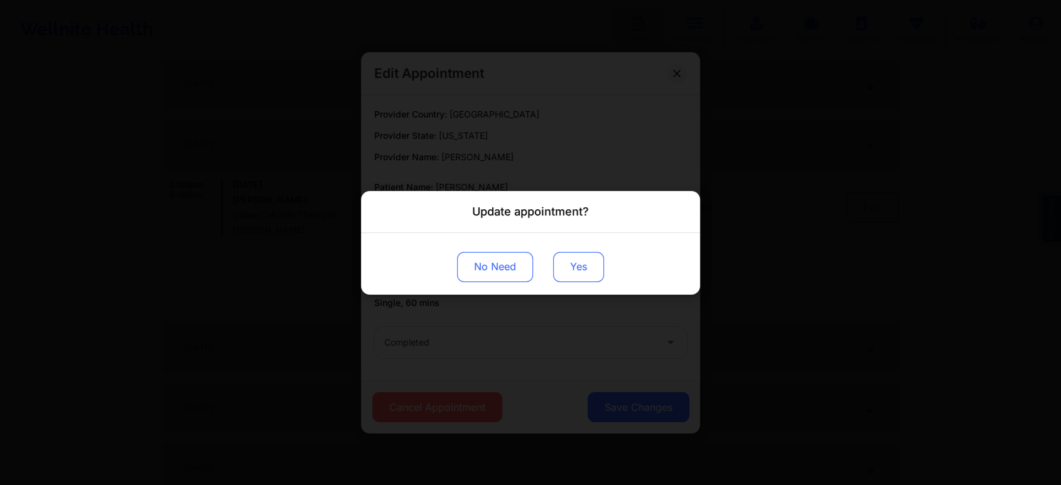
click at [576, 265] on button "Yes" at bounding box center [578, 266] width 51 height 30
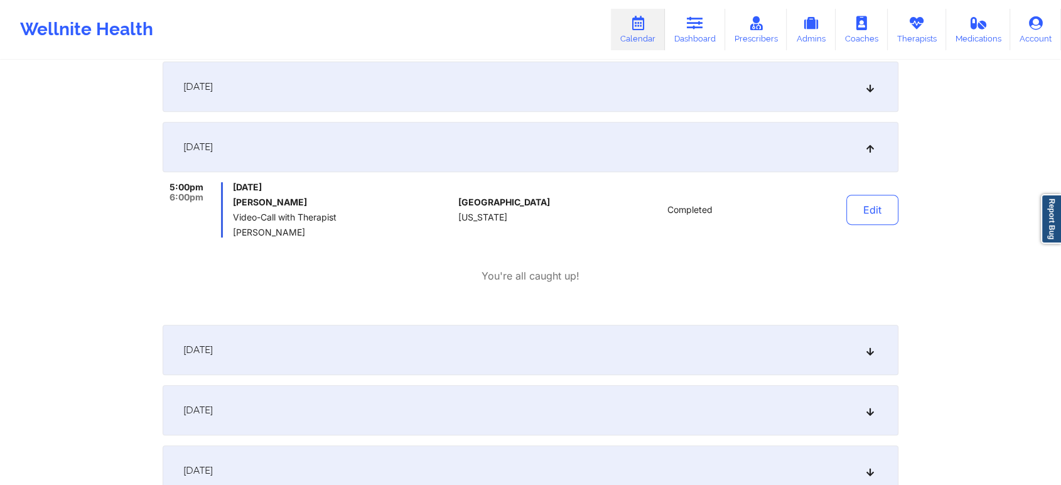
scroll to position [0, 0]
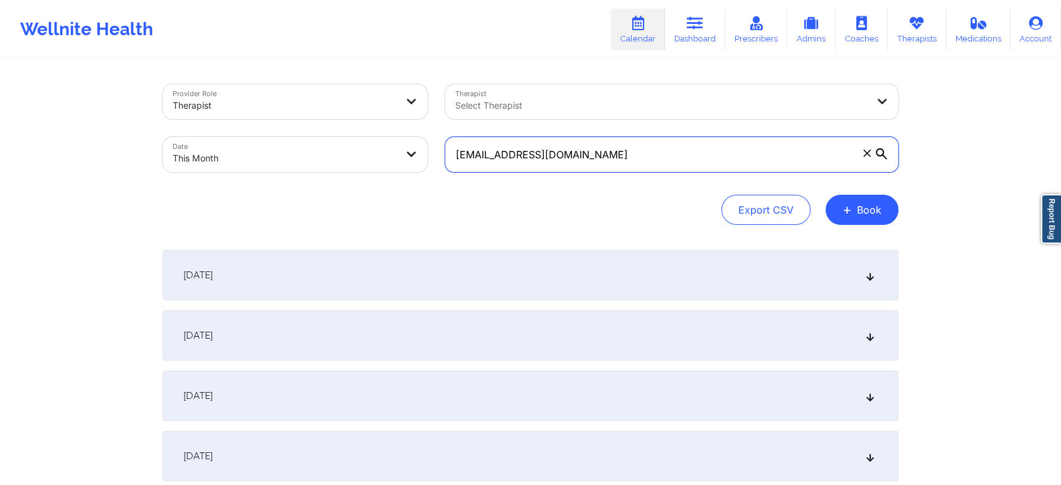
drag, startPoint x: 672, startPoint y: 162, endPoint x: 308, endPoint y: 125, distance: 366.7
click at [308, 125] on div "Provider Role Therapist Therapist Select Therapist Date This Month [EMAIL_ADDRE…" at bounding box center [530, 127] width 753 height 105
paste input "mburgoyn6"
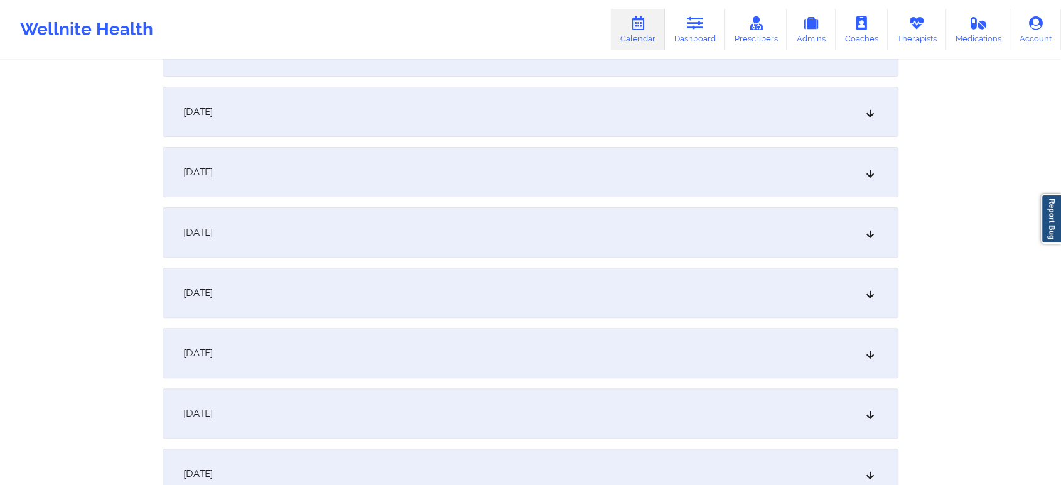
scroll to position [363, 0]
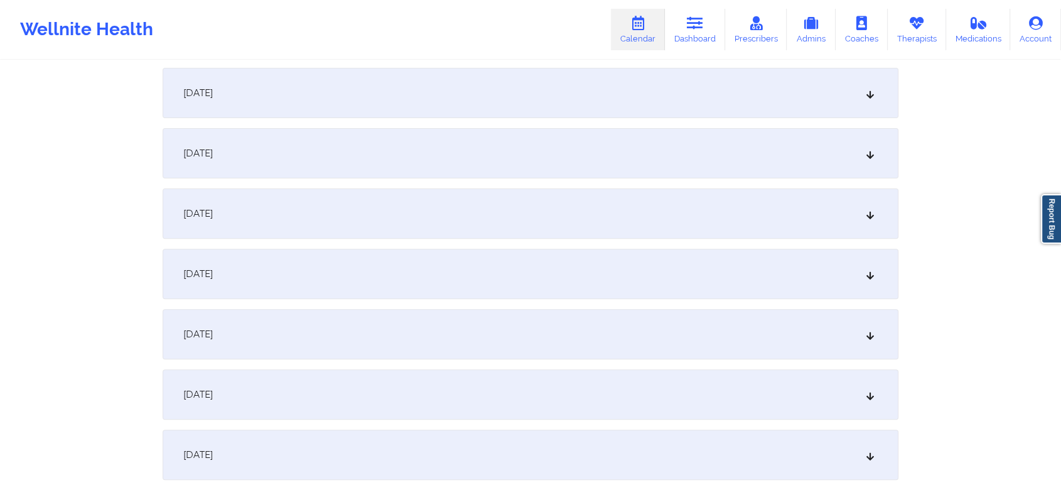
type input "[EMAIL_ADDRESS][DOMAIN_NAME]"
click at [623, 264] on div "[DATE]" at bounding box center [531, 274] width 736 height 50
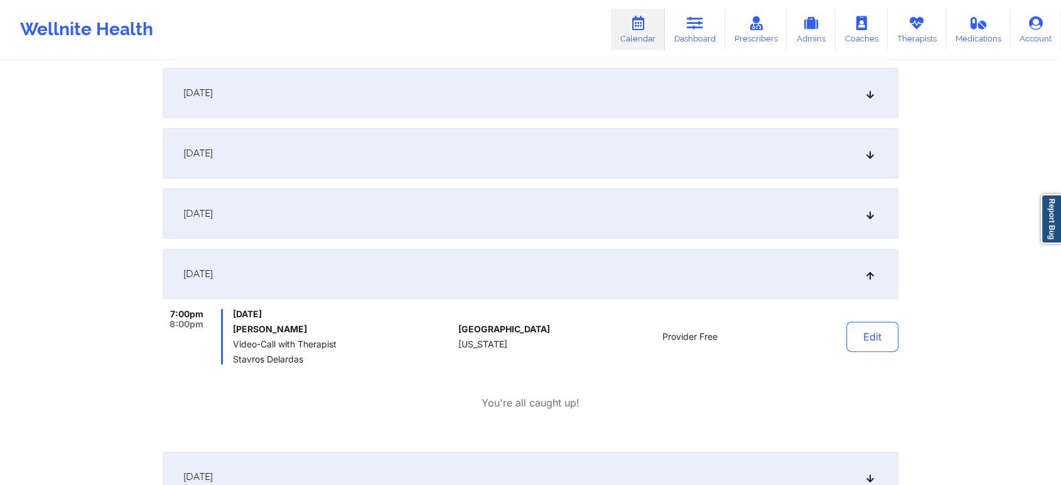
scroll to position [0, 0]
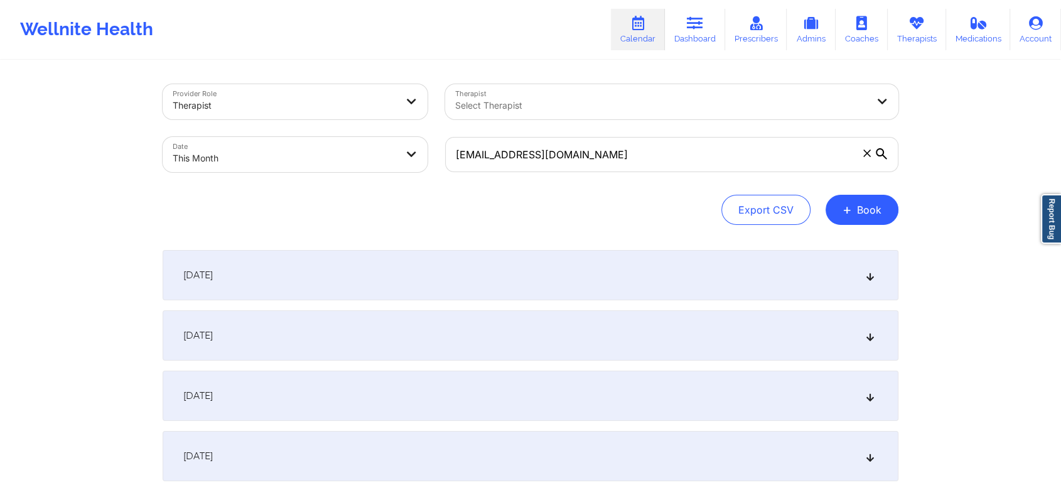
click at [423, 271] on div "[DATE]" at bounding box center [531, 275] width 736 height 50
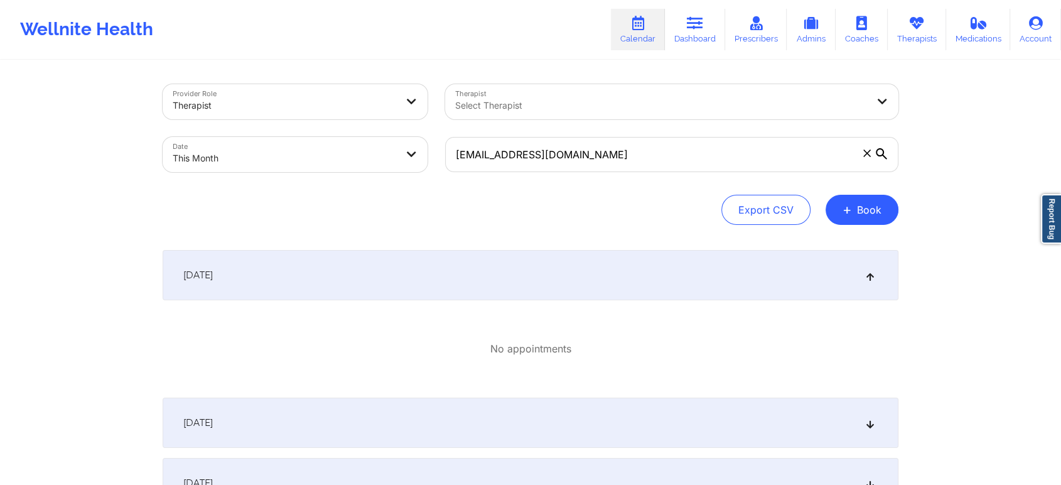
click at [598, 446] on div "[DATE]" at bounding box center [531, 422] width 736 height 50
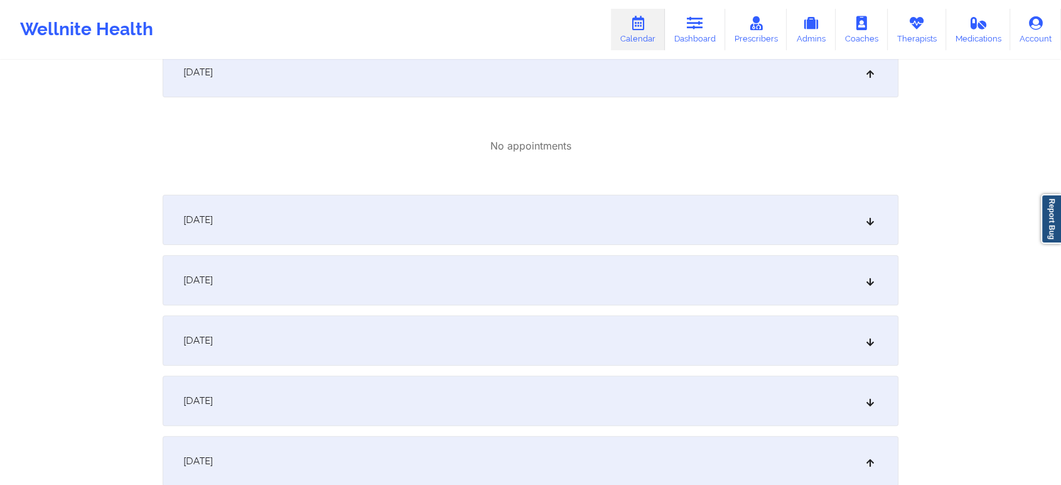
scroll to position [381, 0]
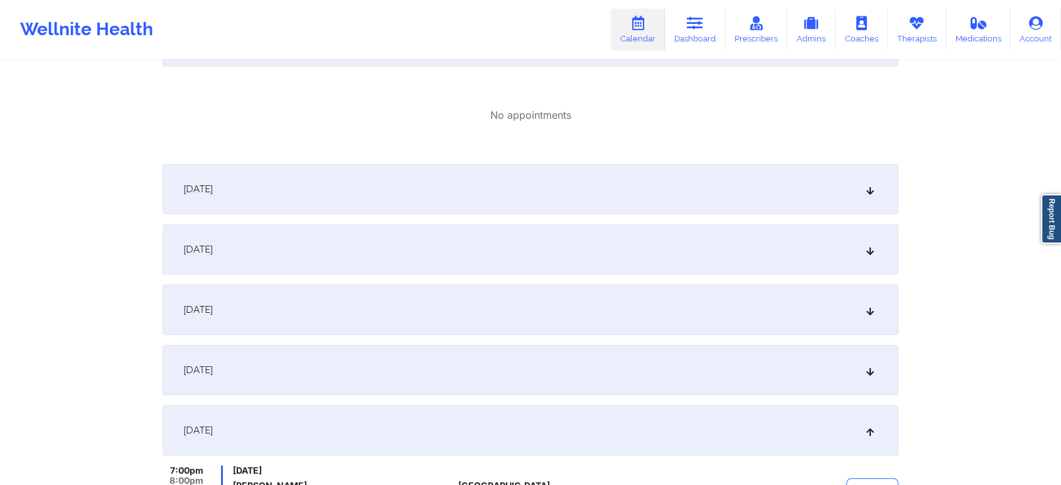
click at [731, 182] on div "[DATE]" at bounding box center [531, 189] width 736 height 50
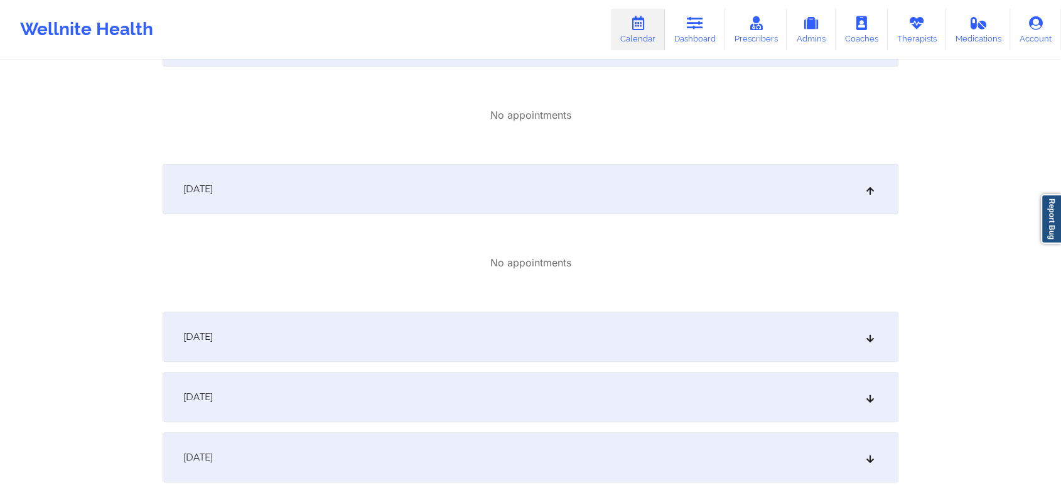
click at [643, 326] on div "[DATE]" at bounding box center [531, 336] width 736 height 50
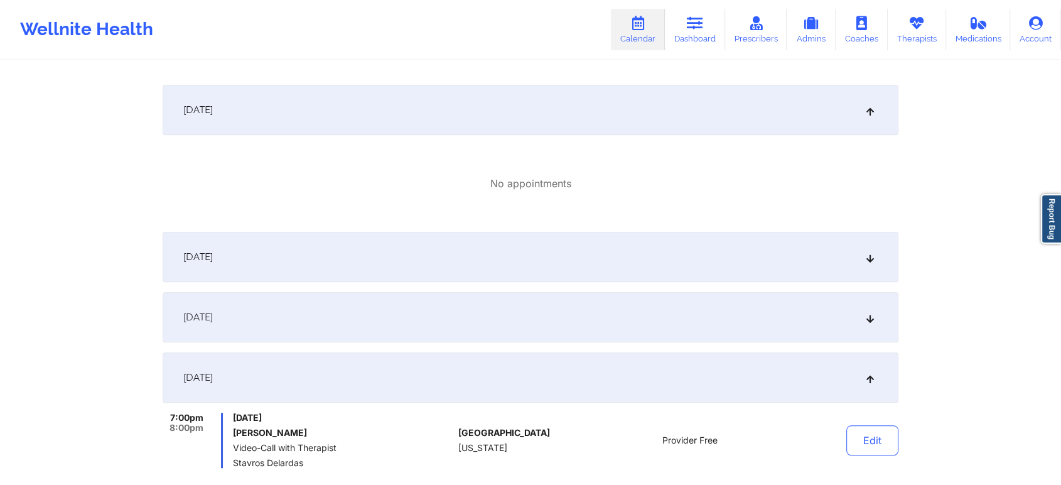
scroll to position [529, 0]
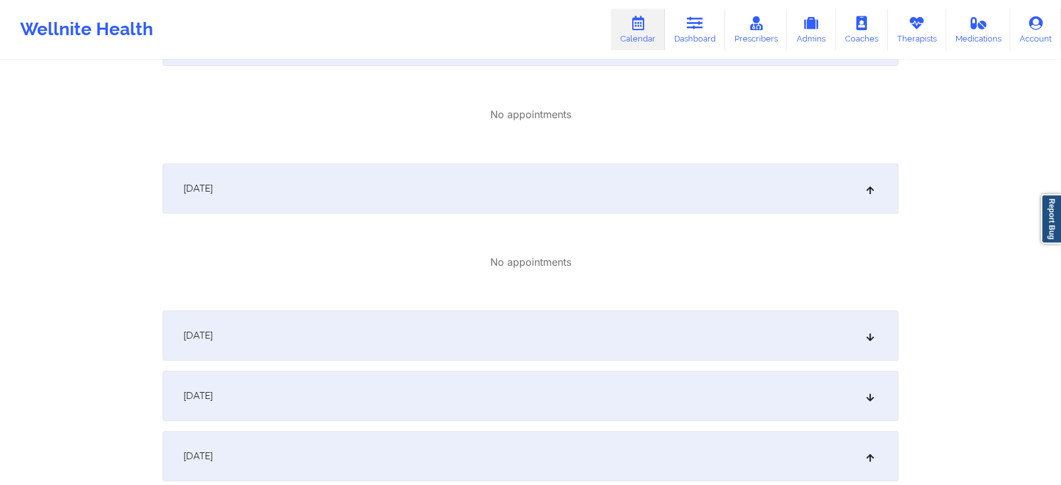
click at [803, 336] on div "[DATE]" at bounding box center [531, 335] width 736 height 50
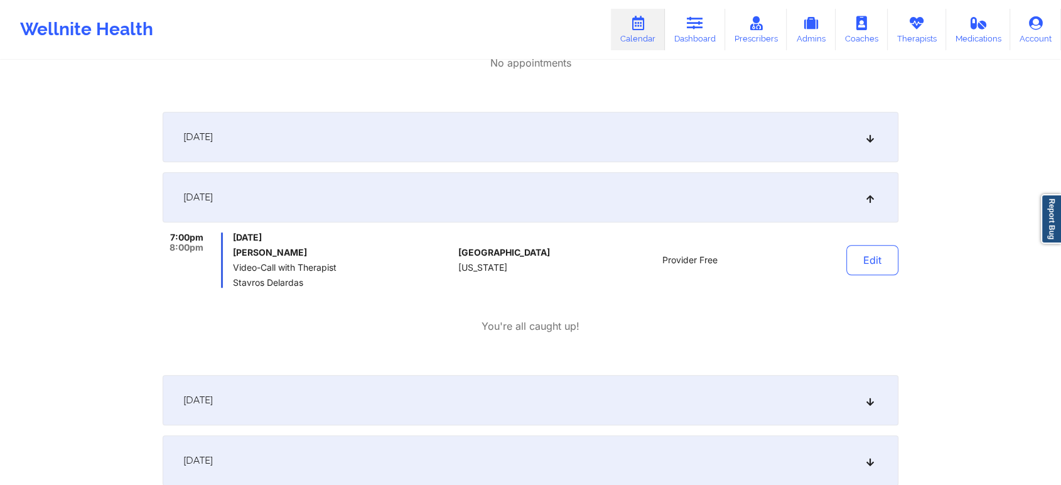
scroll to position [896, 0]
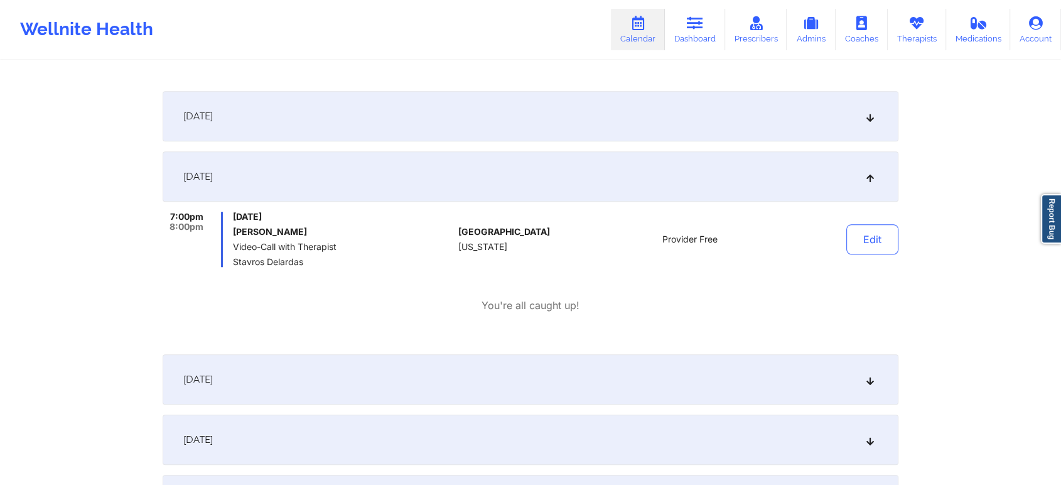
click at [723, 104] on div "[DATE]" at bounding box center [531, 116] width 736 height 50
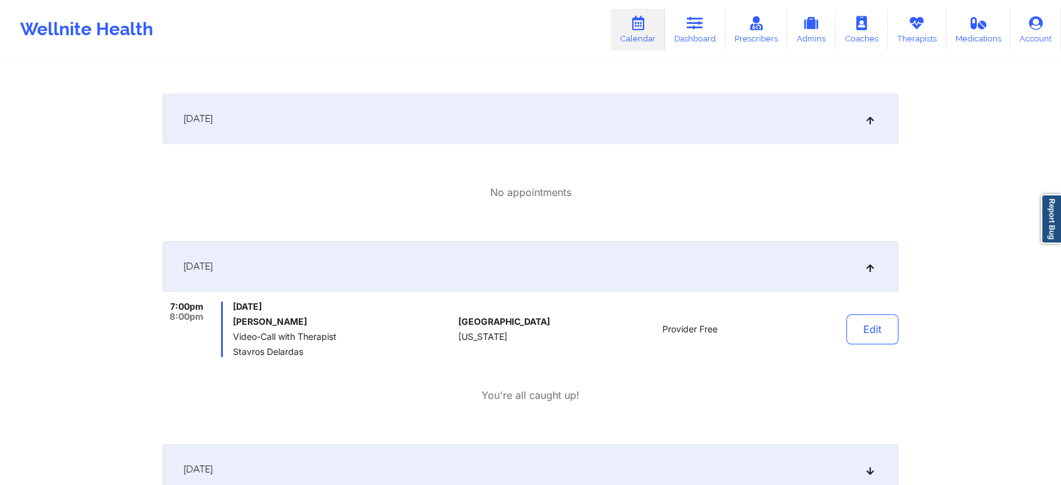
scroll to position [0, 0]
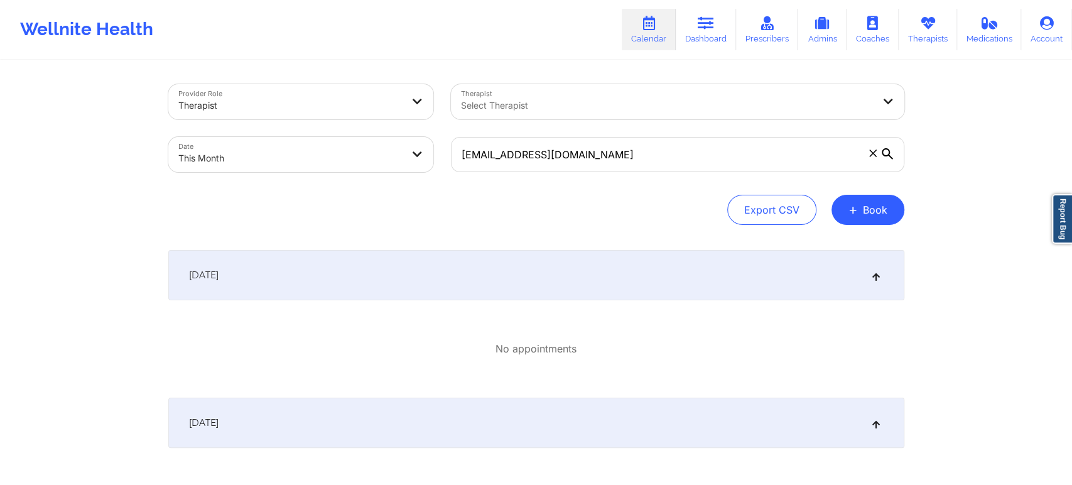
click at [300, 141] on body "Wellnite Health Calendar Dashboard Prescribers Admins Coaches Therapists Medica…" at bounding box center [536, 242] width 1072 height 485
select select "2025-9"
select select "2025-10"
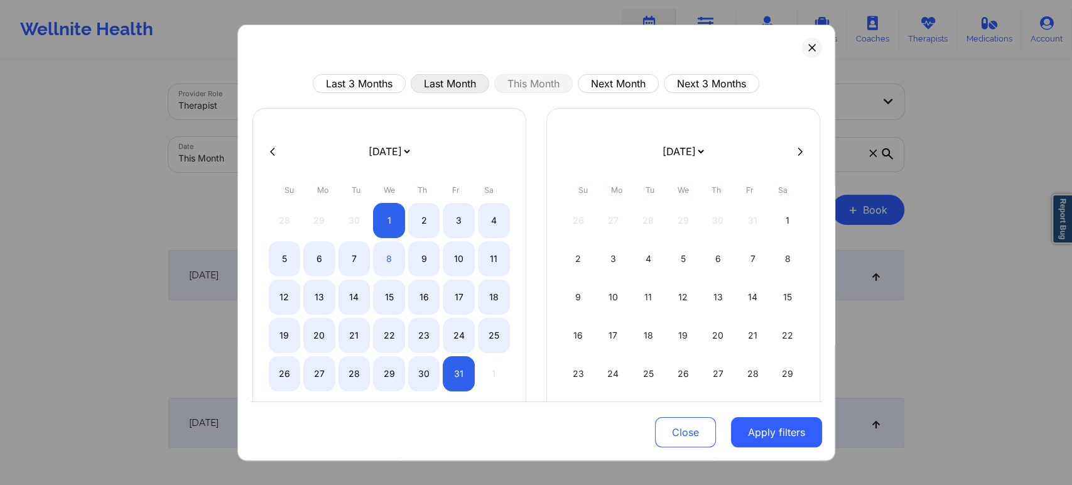
click at [461, 79] on button "Last Month" at bounding box center [450, 83] width 78 height 19
select select "2025-8"
select select "2025-9"
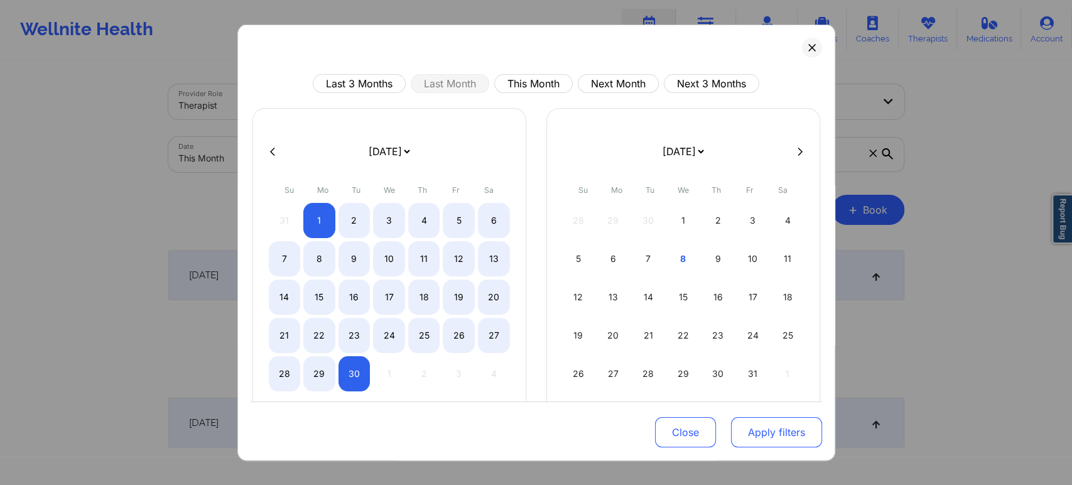
click at [787, 445] on button "Apply filters" at bounding box center [776, 432] width 91 height 30
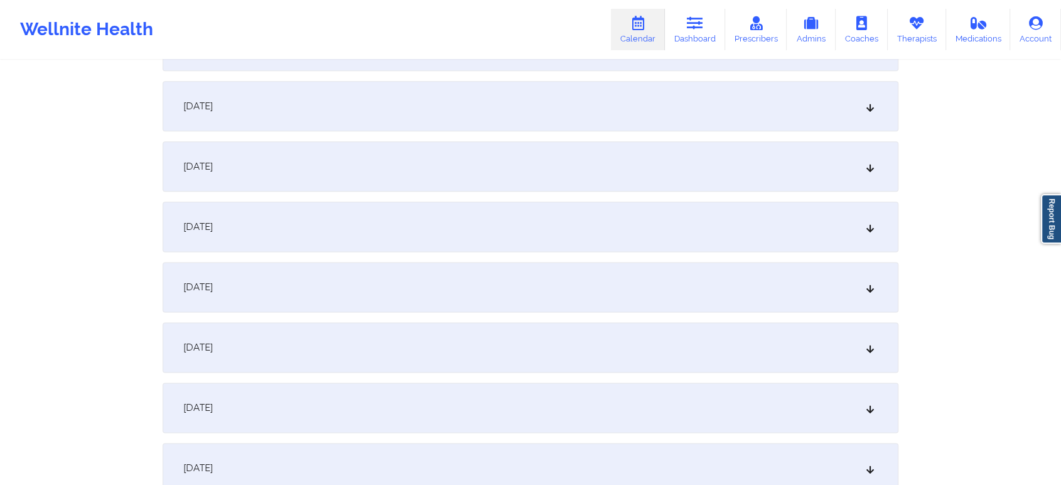
scroll to position [1665, 0]
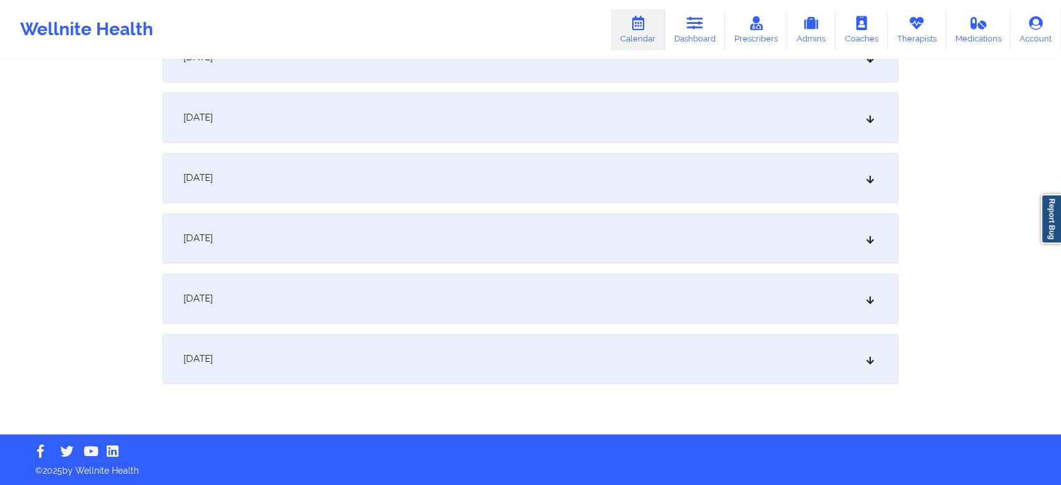
click at [673, 356] on div "[DATE]" at bounding box center [531, 358] width 736 height 50
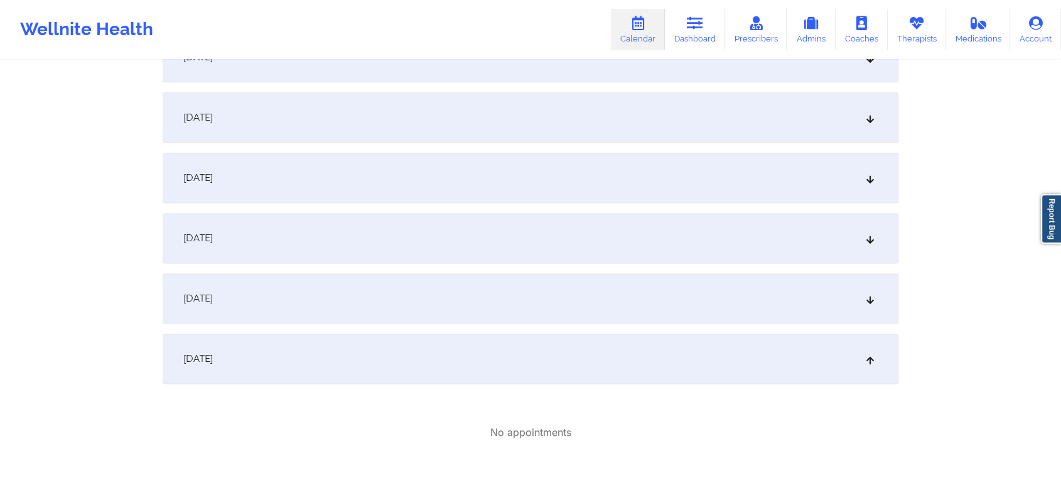
click at [624, 311] on div "[DATE]" at bounding box center [531, 298] width 736 height 50
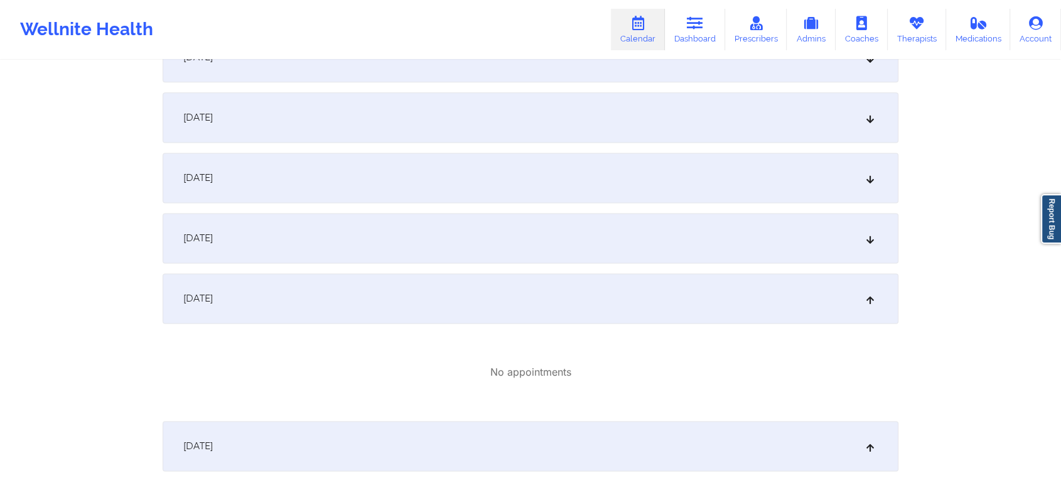
click at [596, 239] on div "[DATE]" at bounding box center [531, 238] width 736 height 50
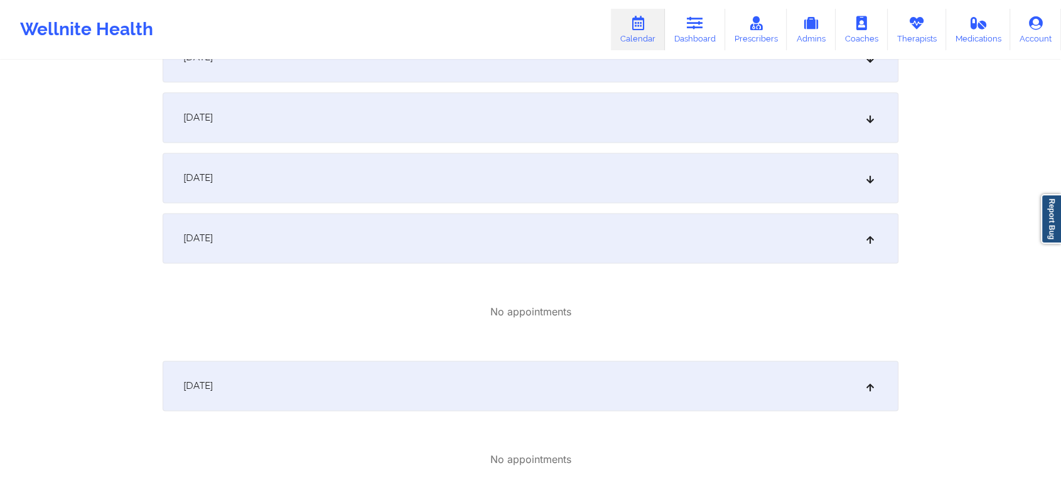
click at [607, 194] on div "[DATE]" at bounding box center [531, 178] width 736 height 50
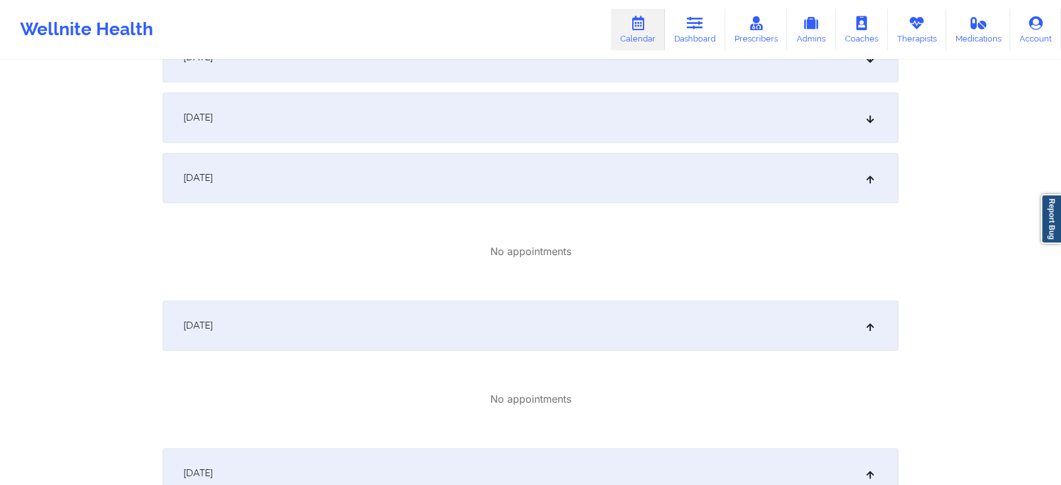
click at [651, 124] on div "[DATE]" at bounding box center [531, 117] width 736 height 50
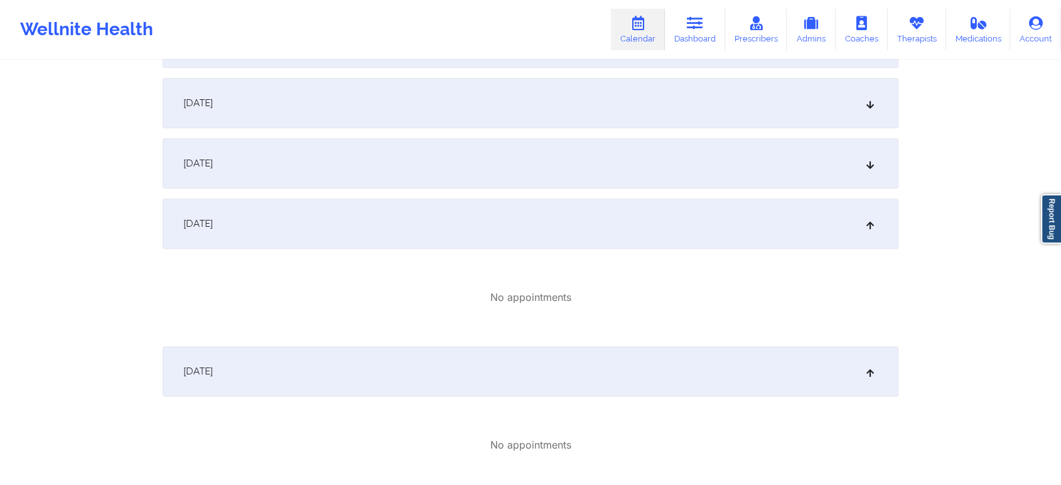
scroll to position [1547, 0]
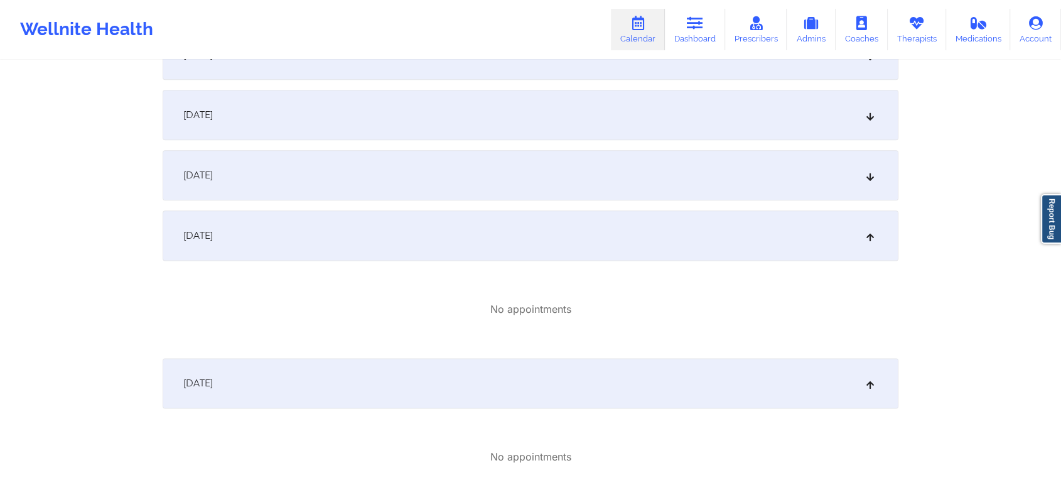
click at [683, 184] on div "[DATE]" at bounding box center [531, 175] width 736 height 50
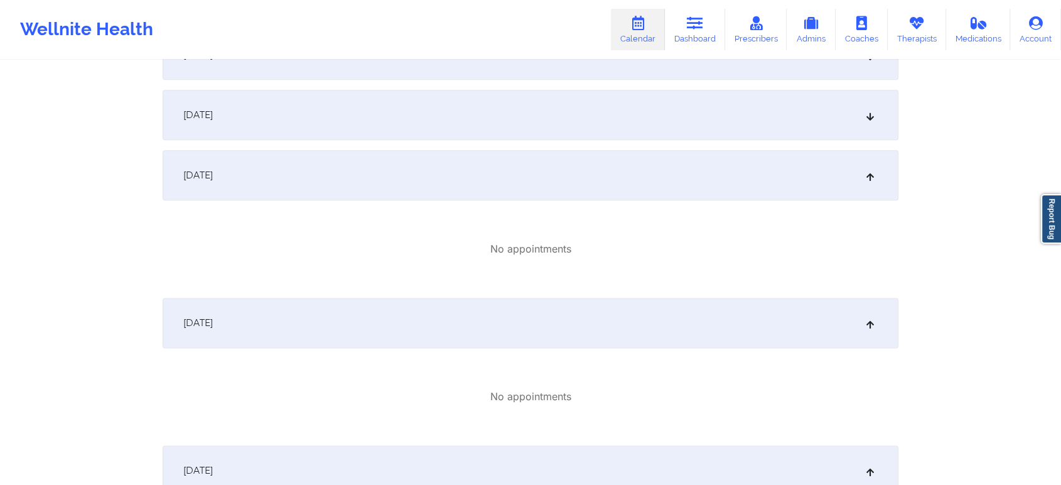
click at [498, 106] on div "[DATE]" at bounding box center [531, 115] width 736 height 50
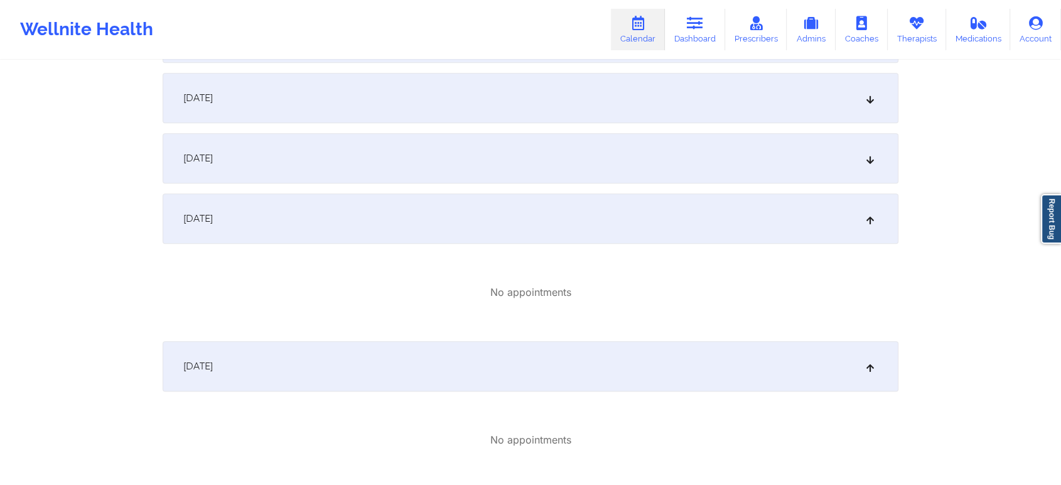
scroll to position [1383, 0]
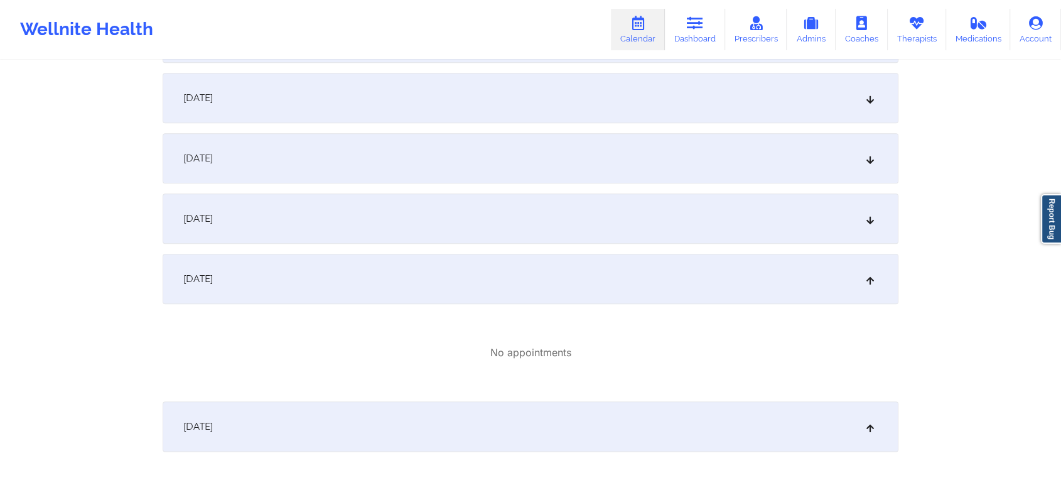
click at [656, 187] on div "[DATE] No appointments [DATE] No appointments [DATE] No appointments [DATE] No …" at bounding box center [531, 71] width 736 height 2409
click at [643, 210] on div "[DATE]" at bounding box center [531, 218] width 736 height 50
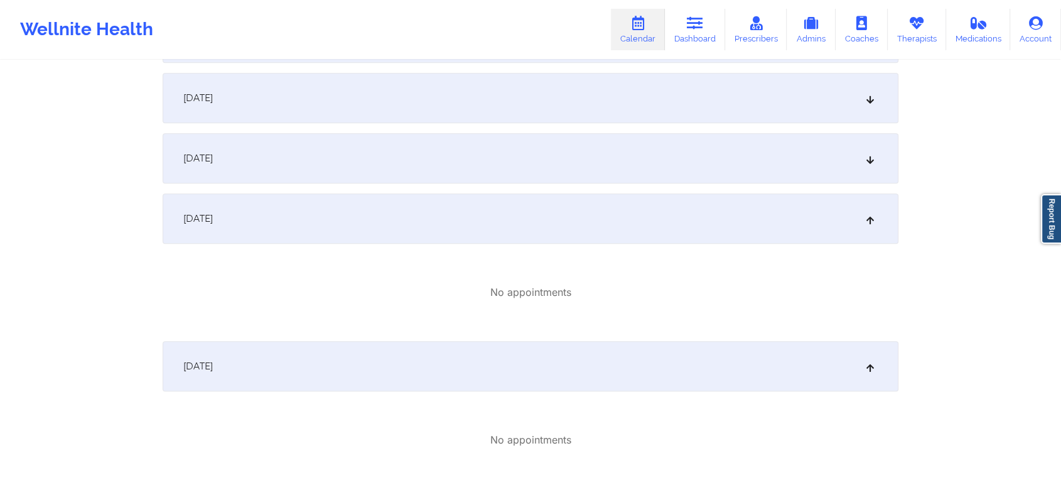
click at [546, 168] on div "[DATE]" at bounding box center [531, 158] width 736 height 50
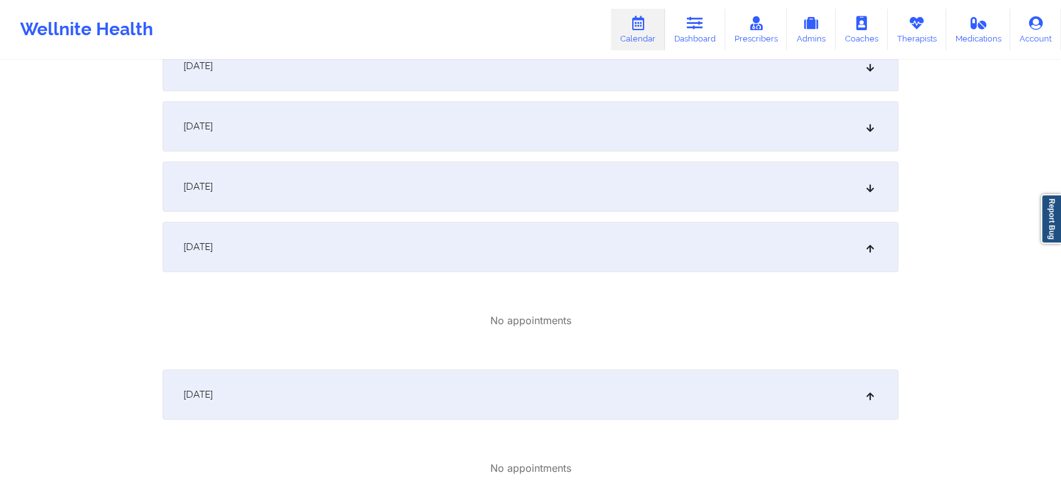
scroll to position [1230, 0]
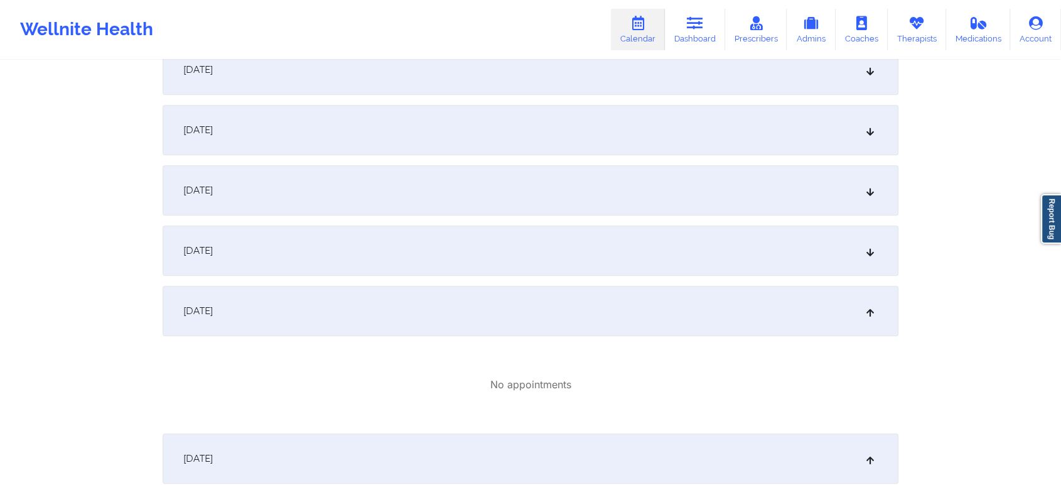
click at [700, 250] on div "[DATE]" at bounding box center [531, 250] width 736 height 50
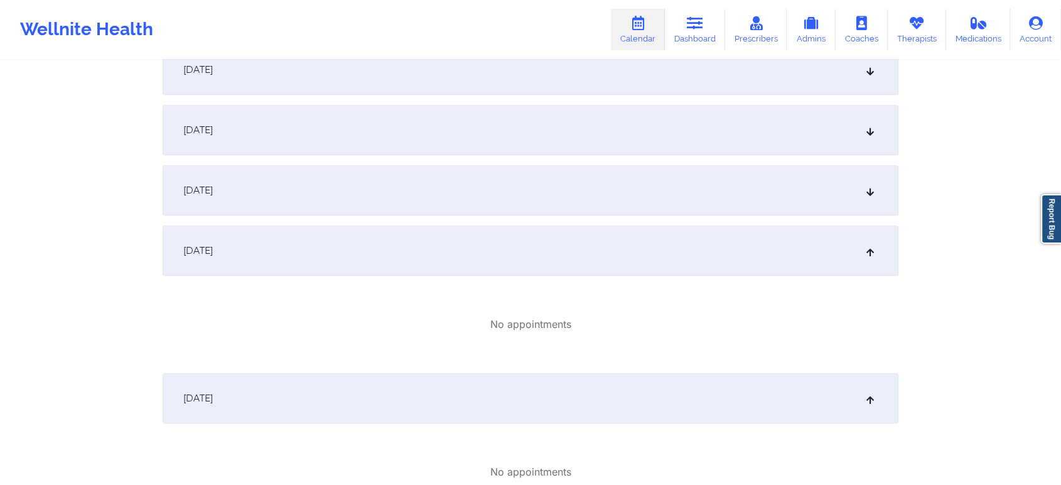
click at [588, 193] on div "[DATE]" at bounding box center [531, 190] width 736 height 50
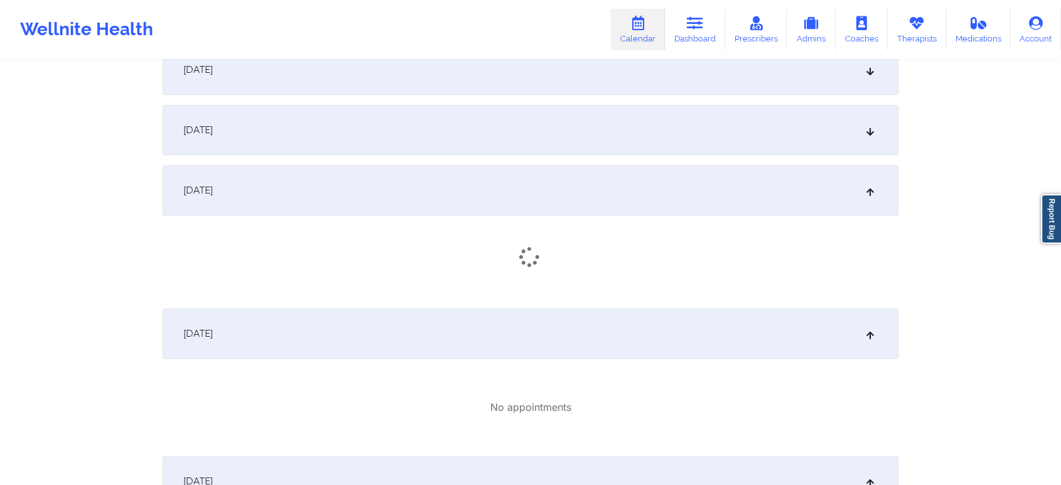
click at [644, 112] on div "[DATE]" at bounding box center [531, 130] width 736 height 50
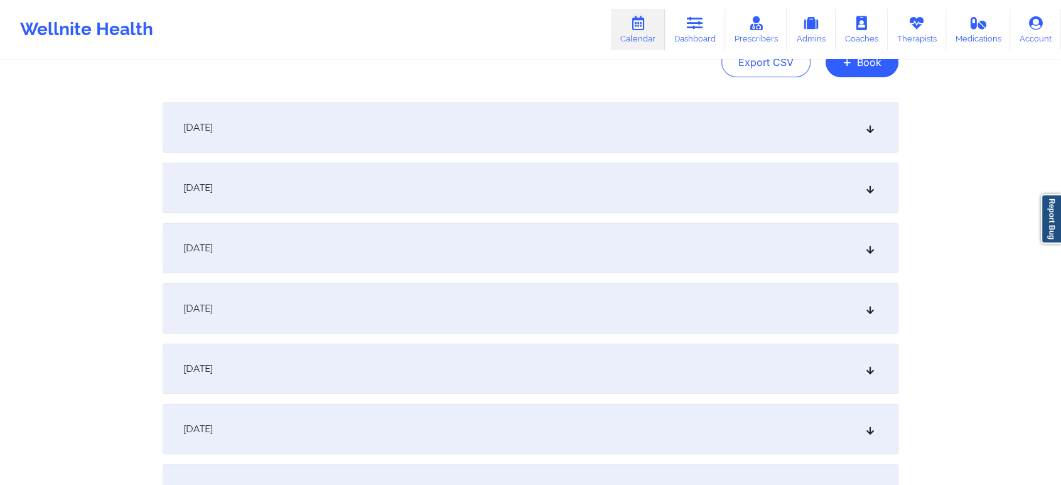
scroll to position [0, 0]
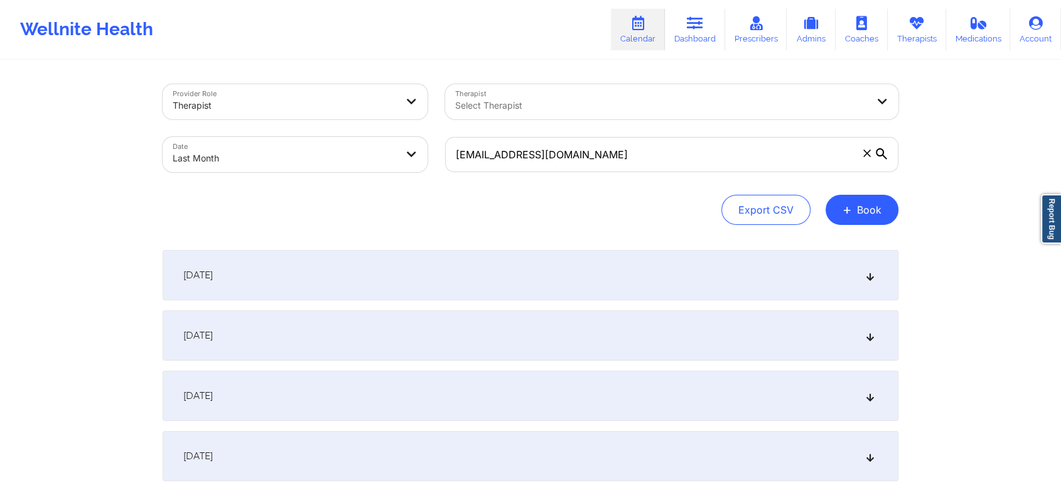
click at [787, 275] on div "[DATE]" at bounding box center [531, 275] width 736 height 50
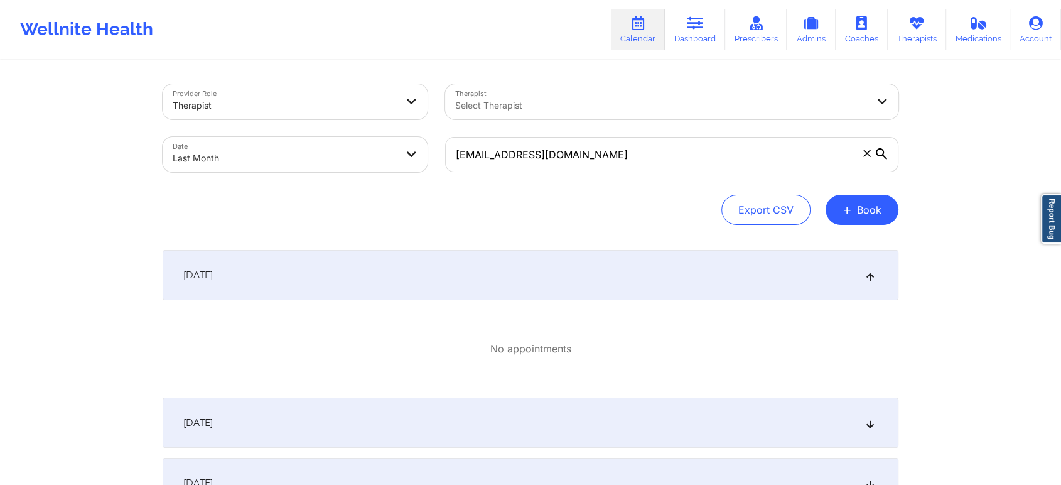
click at [755, 416] on div "[DATE]" at bounding box center [531, 422] width 736 height 50
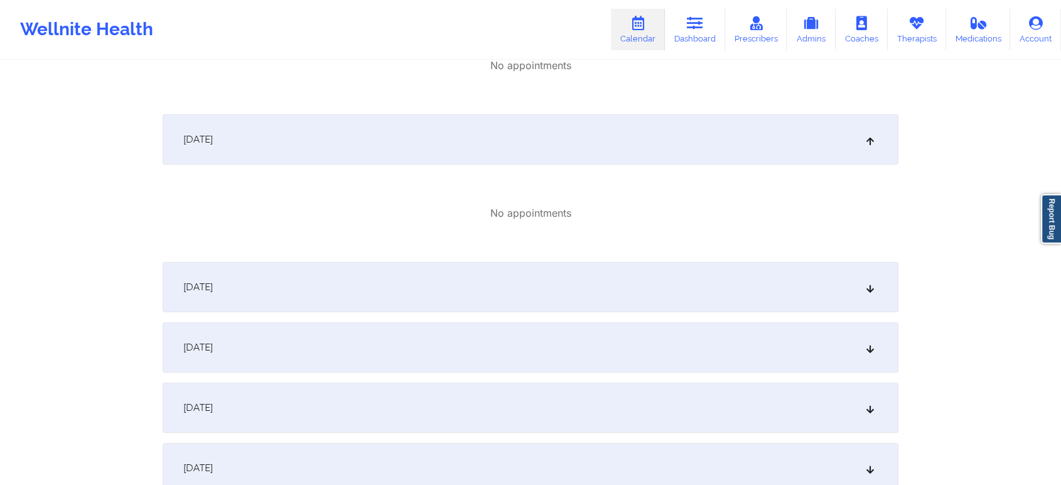
scroll to position [291, 0]
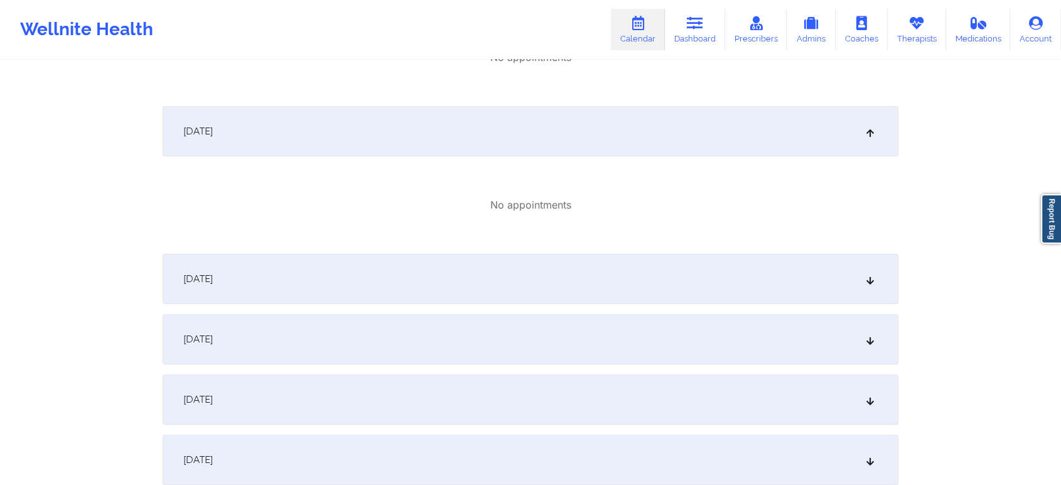
click at [812, 289] on div "[DATE]" at bounding box center [531, 279] width 736 height 50
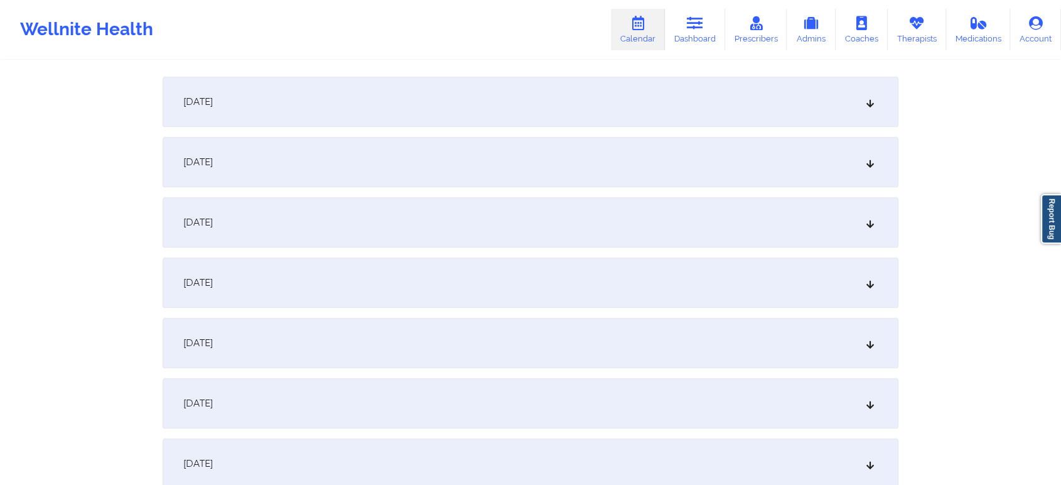
scroll to position [633, 0]
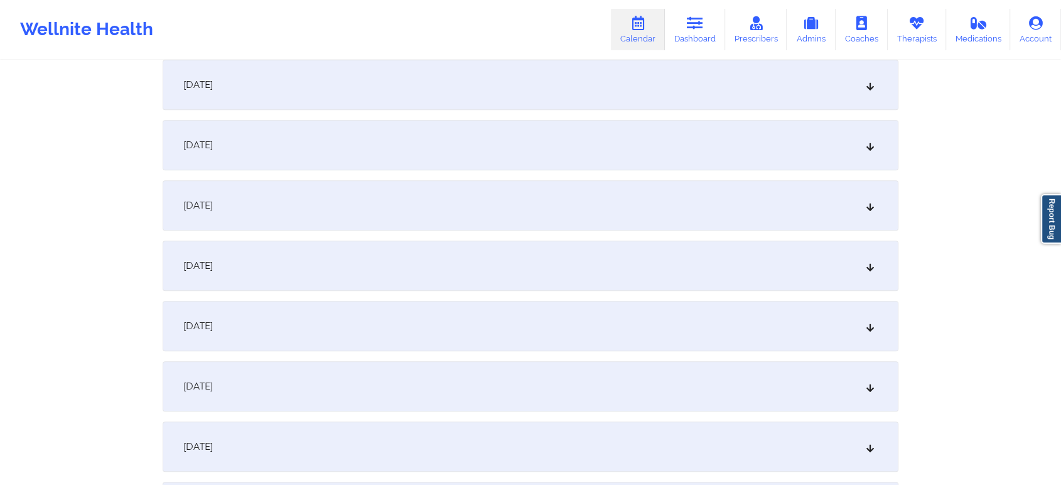
click at [667, 95] on div "[DATE]" at bounding box center [531, 85] width 736 height 50
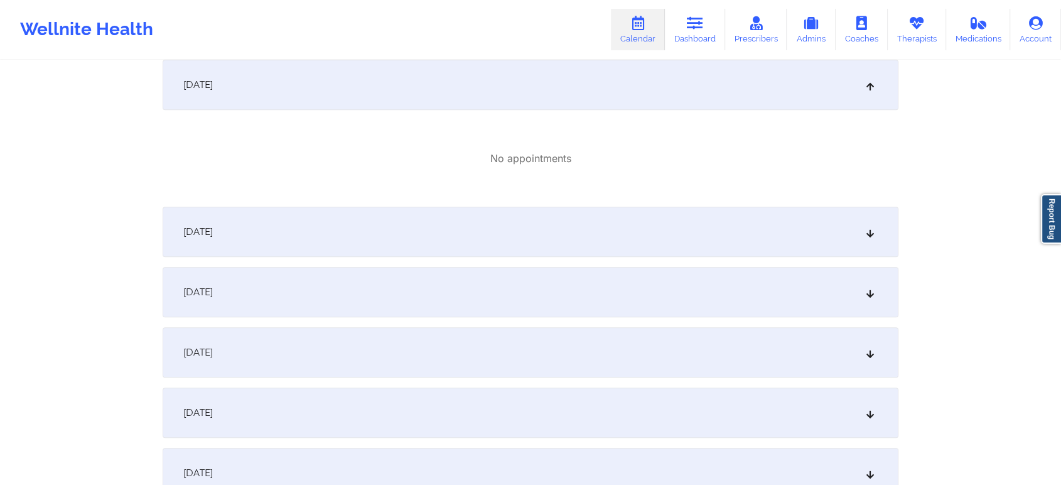
click at [578, 243] on div "[DATE]" at bounding box center [531, 232] width 736 height 50
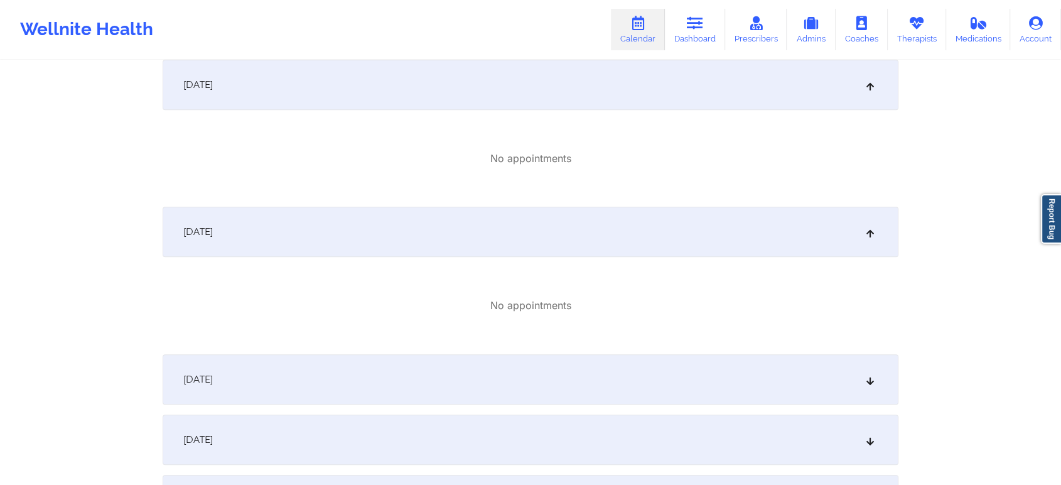
click at [537, 365] on div "[DATE]" at bounding box center [531, 379] width 736 height 50
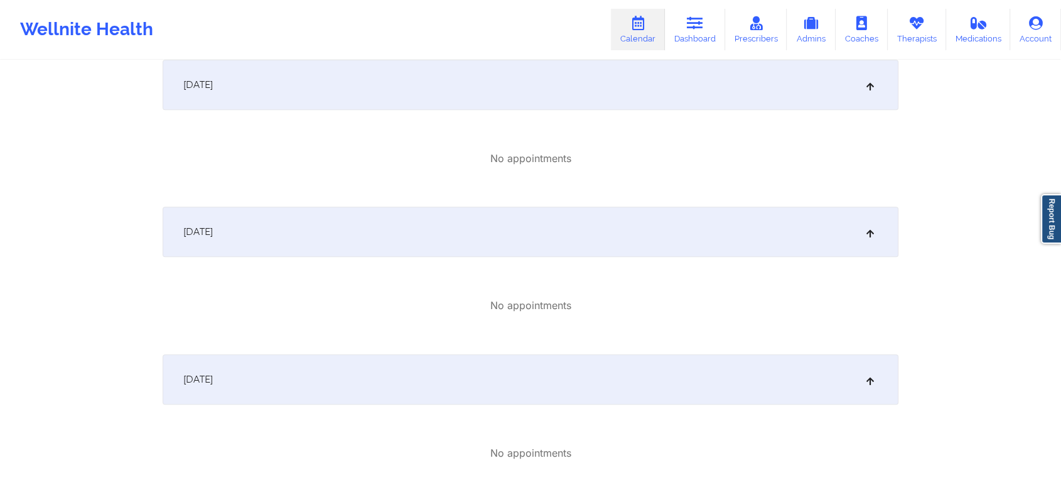
scroll to position [904, 0]
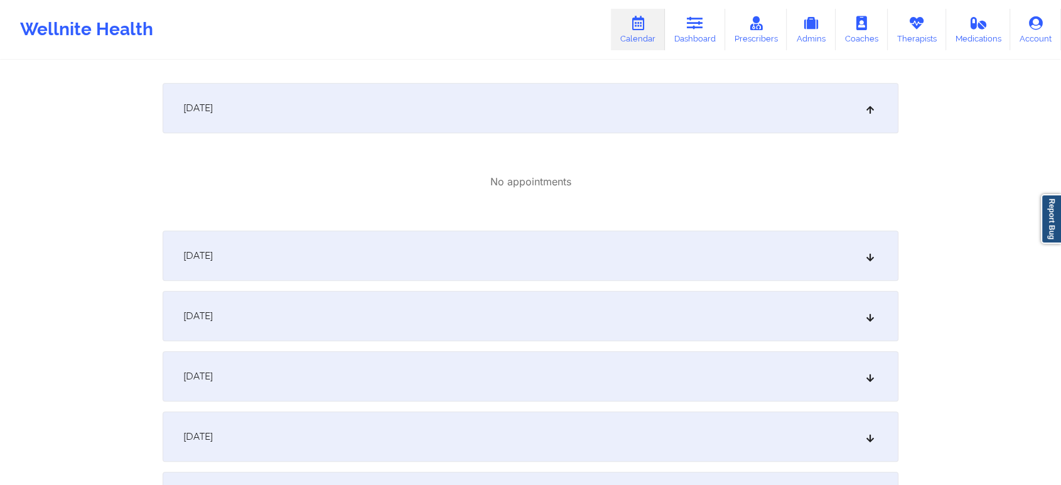
click at [787, 257] on div "[DATE]" at bounding box center [531, 255] width 736 height 50
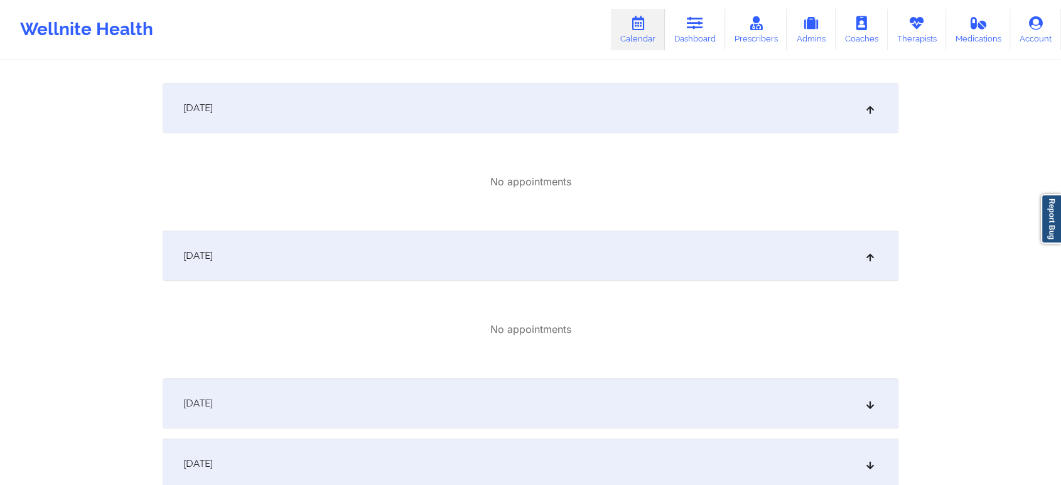
click at [670, 396] on div "[DATE]" at bounding box center [531, 403] width 736 height 50
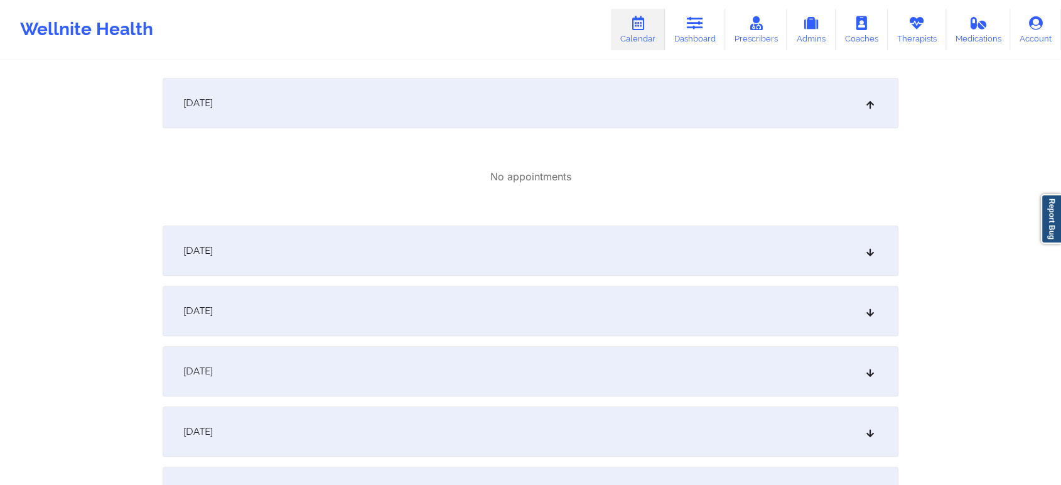
scroll to position [1218, 0]
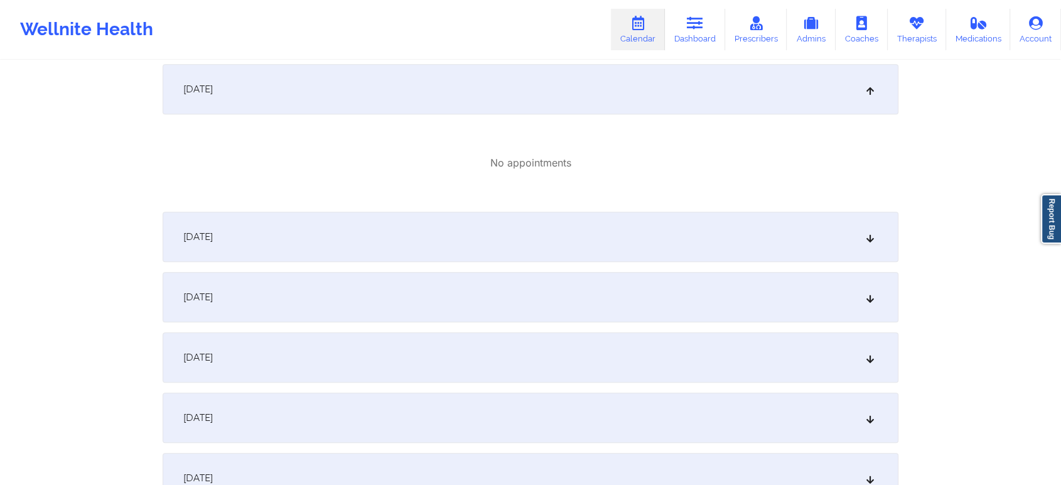
click at [774, 242] on div "[DATE]" at bounding box center [531, 237] width 736 height 50
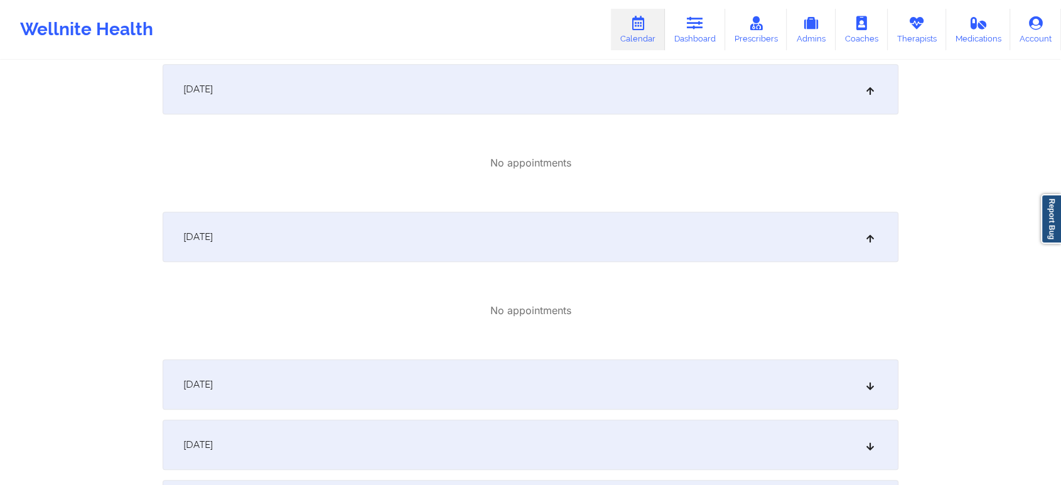
click at [723, 375] on div "[DATE]" at bounding box center [531, 384] width 736 height 50
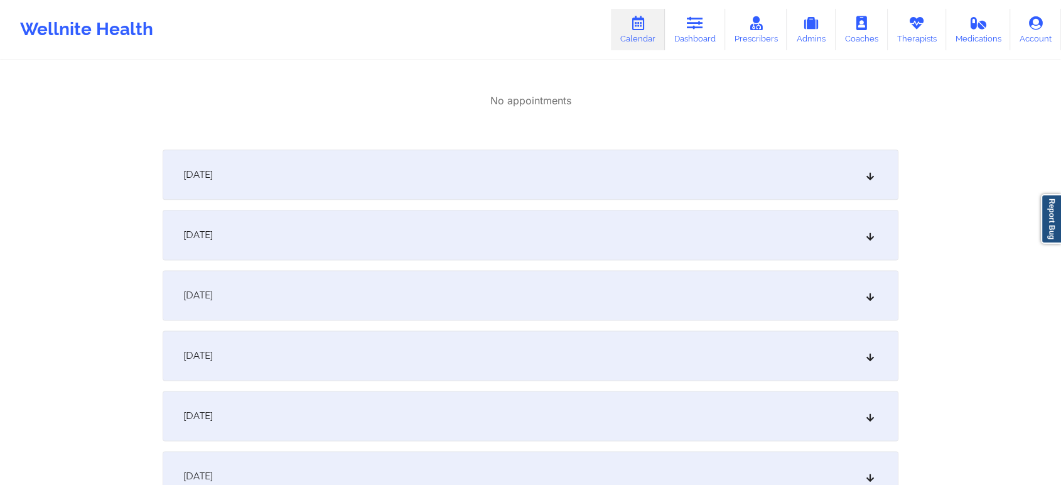
scroll to position [1590, 0]
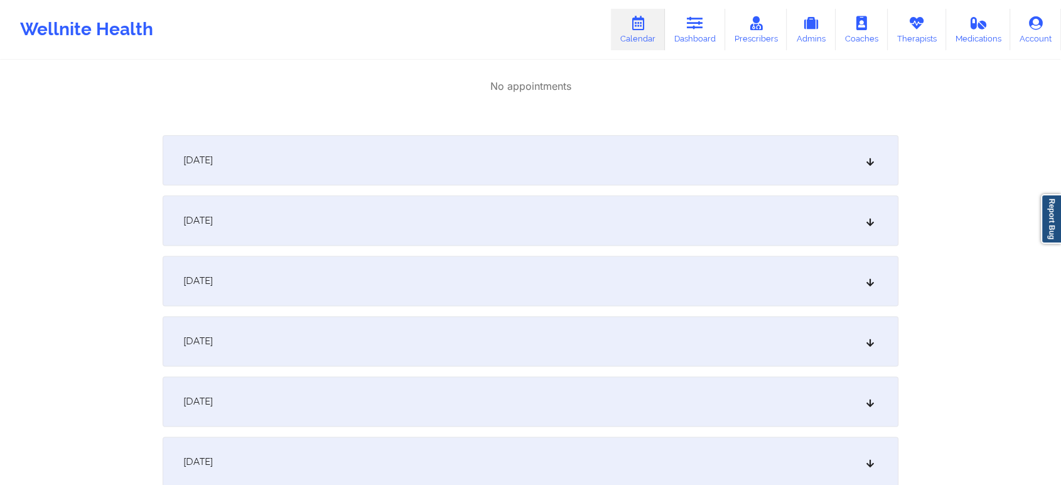
click at [723, 173] on div "[DATE]" at bounding box center [531, 160] width 736 height 50
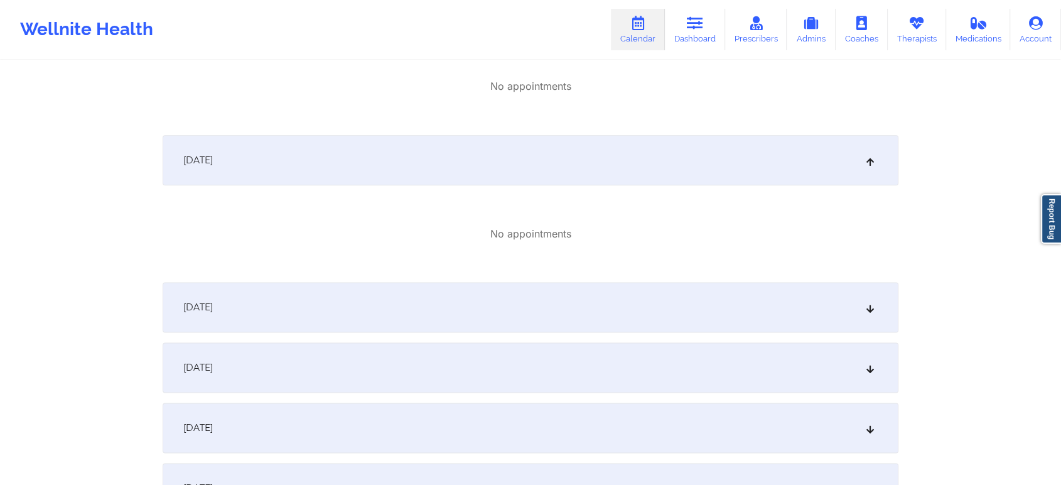
click at [668, 301] on div "[DATE]" at bounding box center [531, 307] width 736 height 50
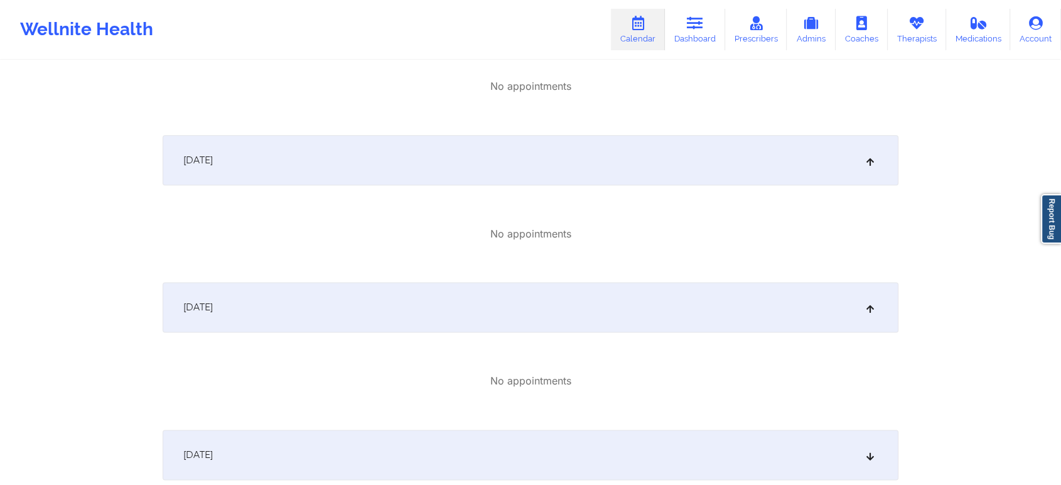
click at [739, 440] on div "[DATE]" at bounding box center [531, 454] width 736 height 50
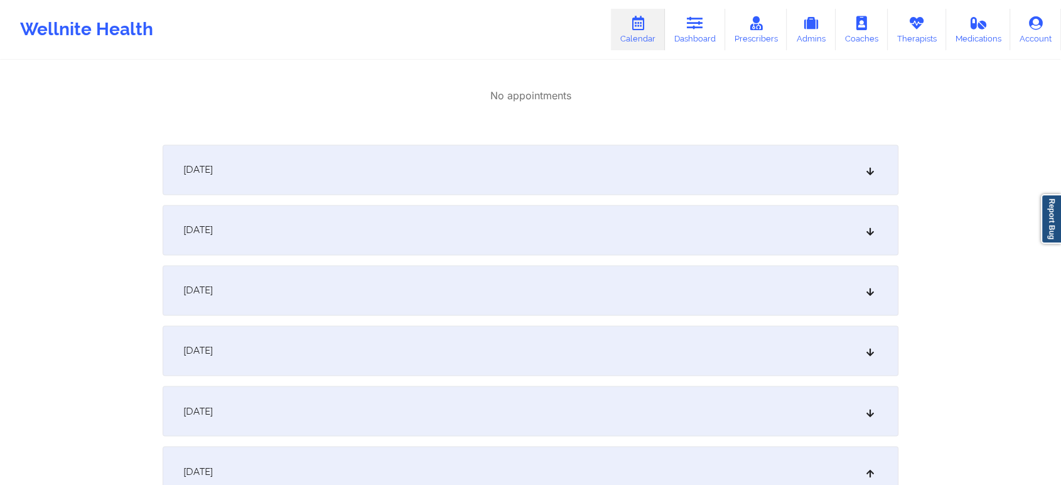
scroll to position [2028, 0]
click at [755, 197] on div "[DATE] No appointments [DATE] No appointments [DATE] No appointments [DATE] No …" at bounding box center [531, 211] width 736 height 3978
click at [727, 301] on div "[DATE]" at bounding box center [531, 284] width 736 height 50
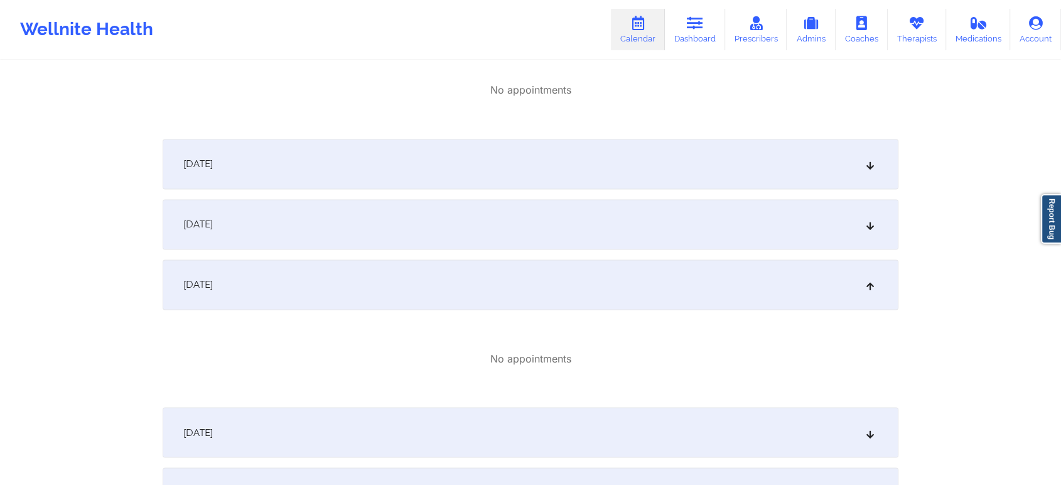
click at [753, 207] on div "[DATE]" at bounding box center [531, 224] width 736 height 50
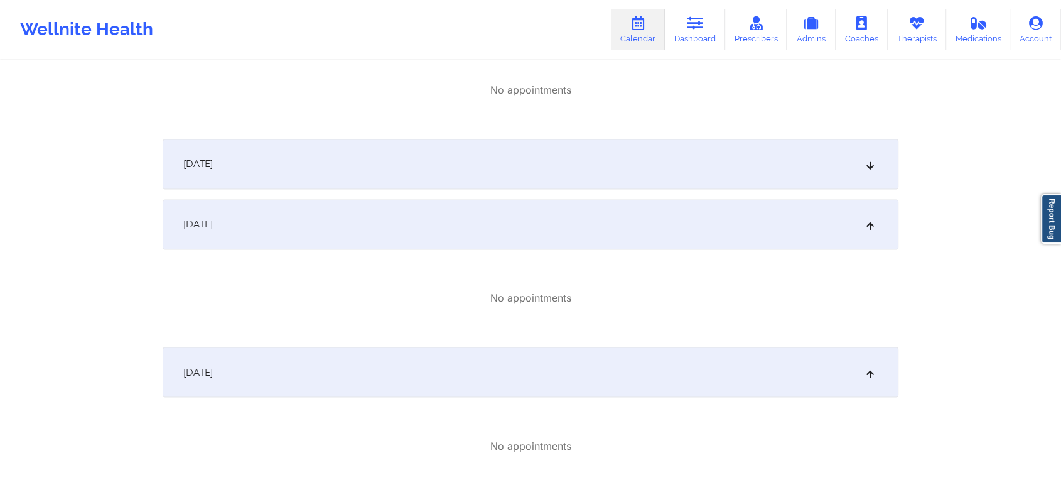
click at [751, 173] on div "[DATE]" at bounding box center [531, 164] width 736 height 50
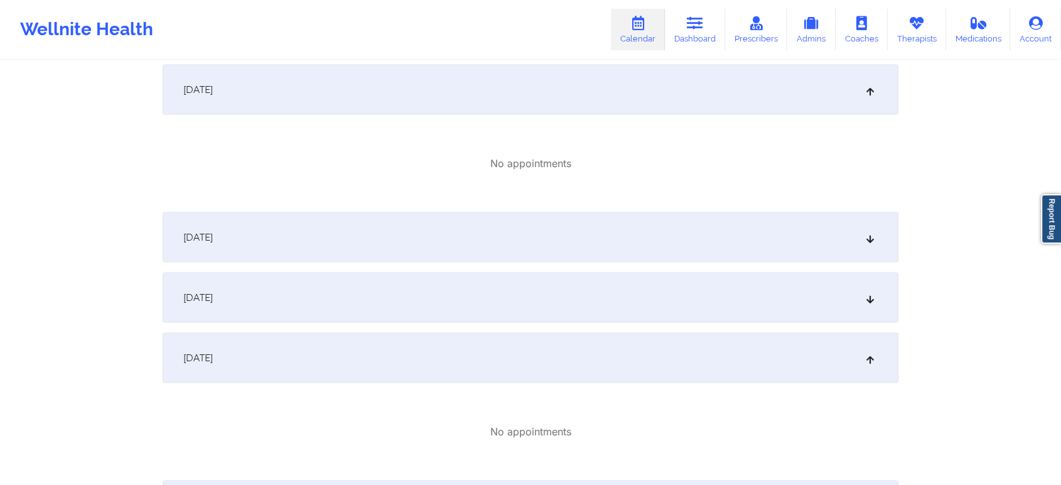
scroll to position [2370, 0]
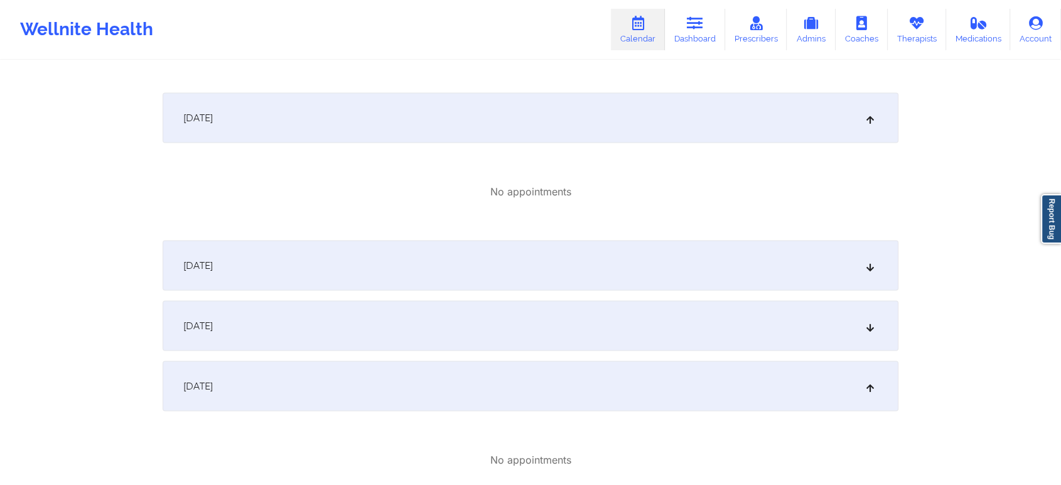
click at [833, 323] on div "[DATE]" at bounding box center [531, 325] width 736 height 50
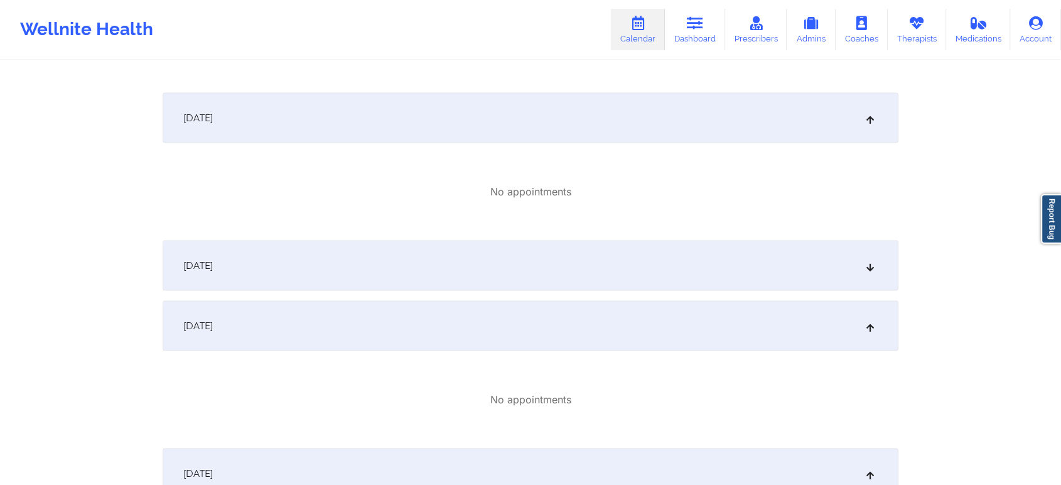
click at [625, 268] on div "[DATE]" at bounding box center [531, 265] width 736 height 50
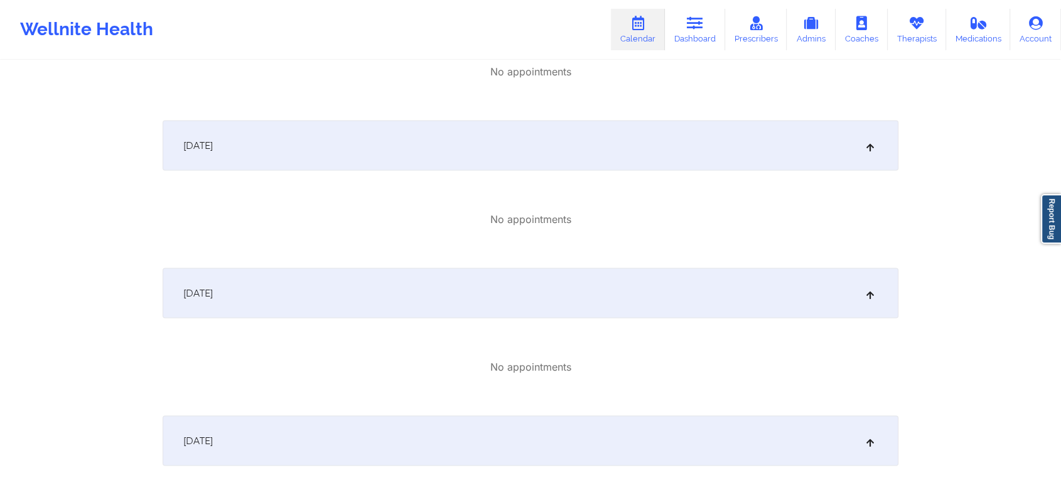
scroll to position [0, 0]
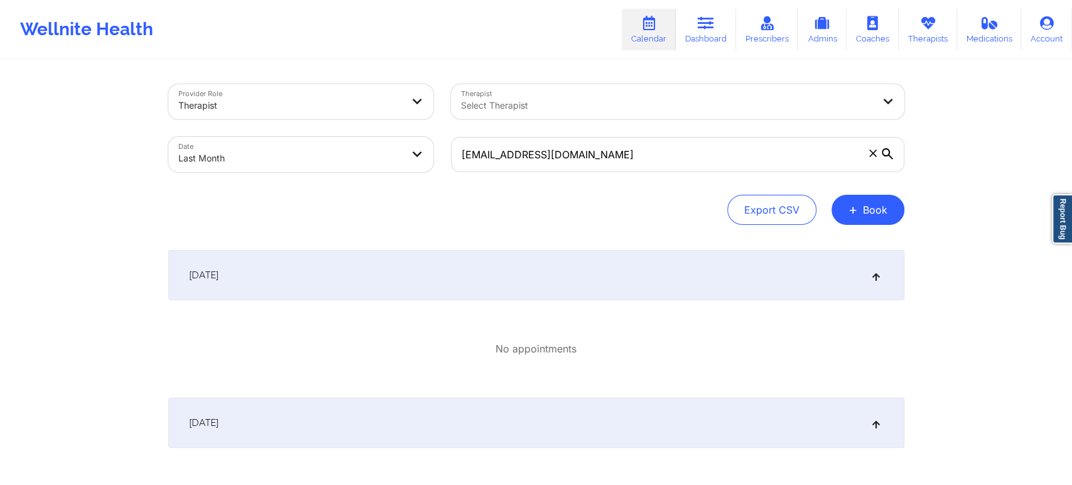
click at [244, 154] on body "Wellnite Health Calendar Dashboard Prescribers Admins Coaches Therapists Medica…" at bounding box center [536, 242] width 1072 height 485
select select "2025-8"
select select "2025-9"
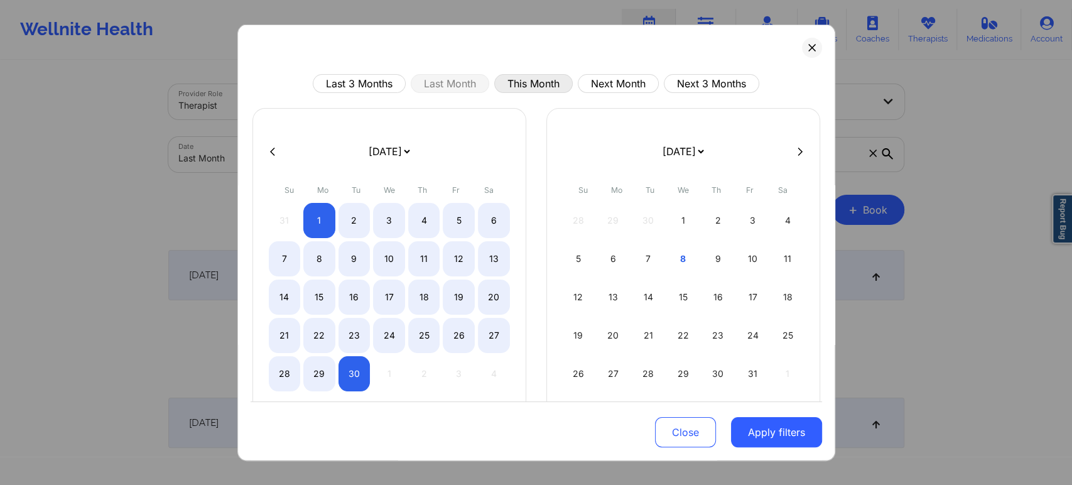
click at [512, 88] on button "This Month" at bounding box center [533, 83] width 78 height 19
select select "2025-9"
select select "2025-10"
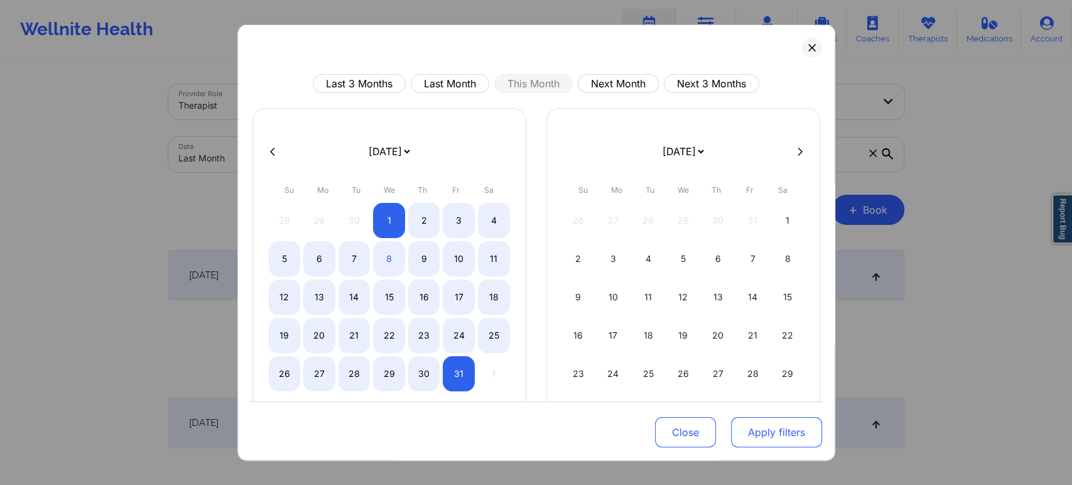
click at [749, 429] on button "Apply filters" at bounding box center [776, 432] width 91 height 30
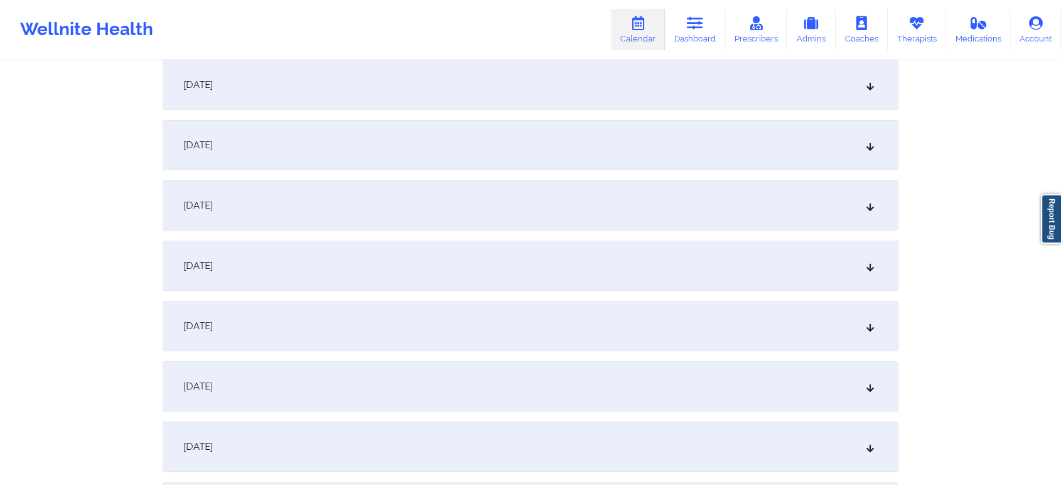
scroll to position [258, 0]
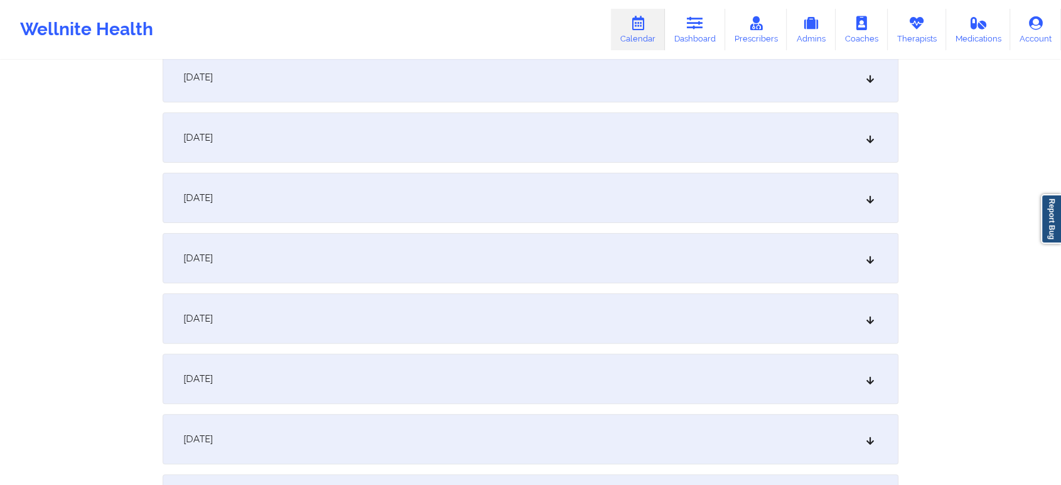
click at [620, 431] on div "[DATE]" at bounding box center [531, 439] width 736 height 50
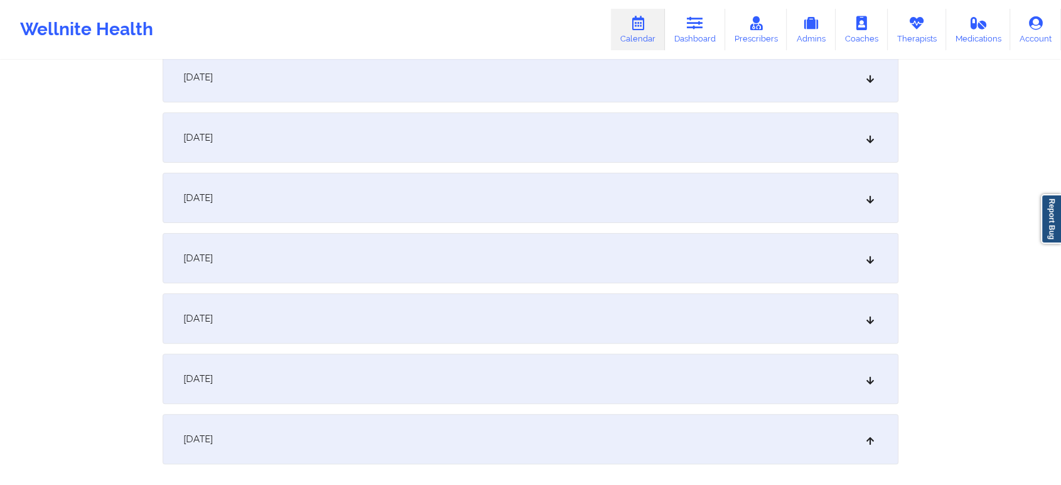
click at [696, 355] on div "[DATE]" at bounding box center [531, 379] width 736 height 50
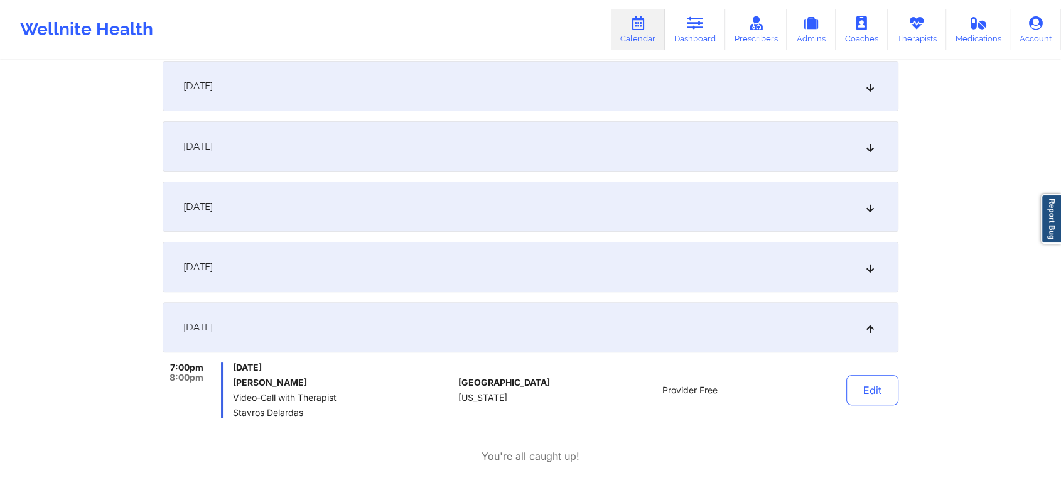
scroll to position [467, 0]
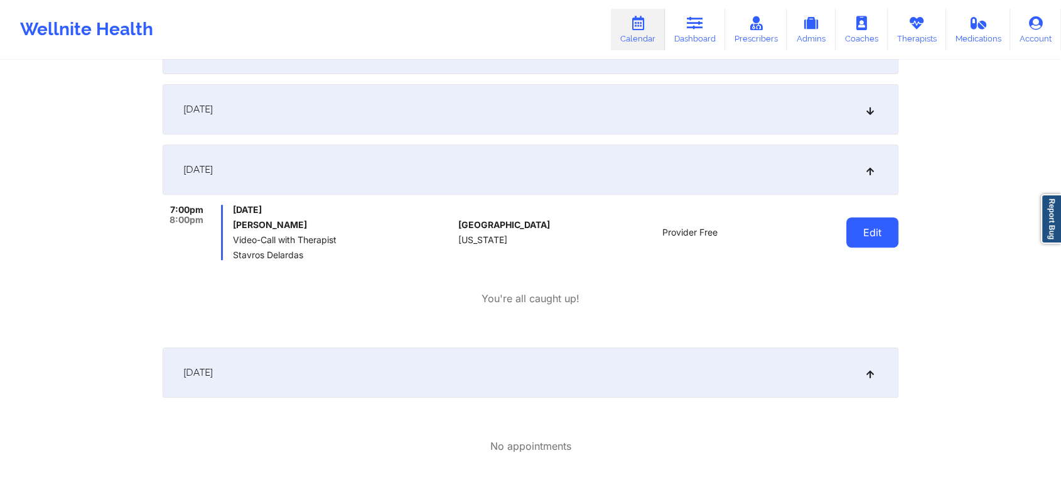
click at [858, 226] on button "Edit" at bounding box center [872, 232] width 52 height 30
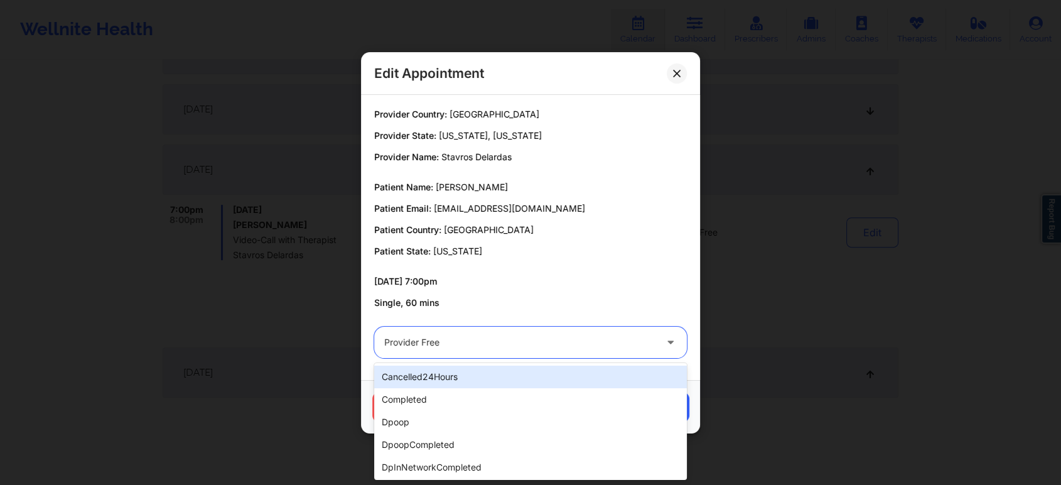
drag, startPoint x: 401, startPoint y: 330, endPoint x: 426, endPoint y: 394, distance: 68.2
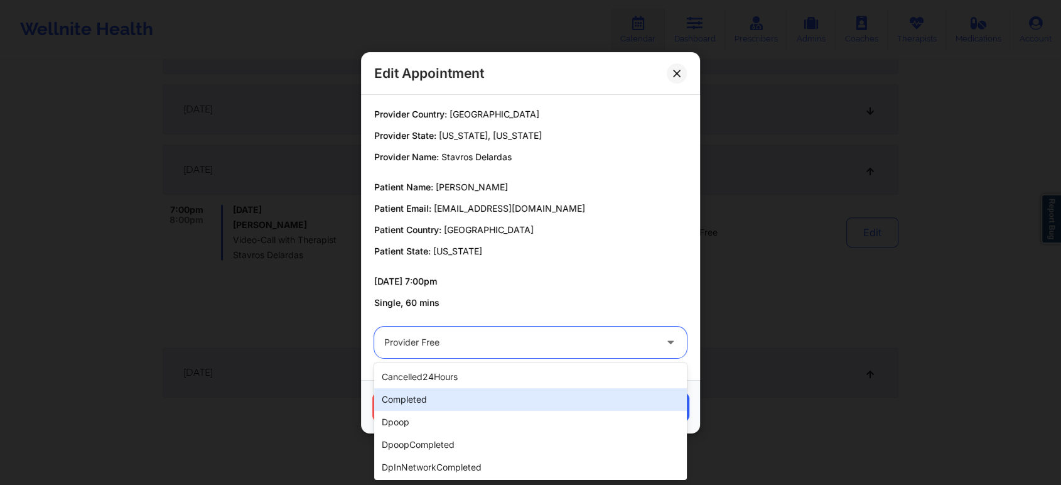
click at [426, 394] on div "completed" at bounding box center [530, 399] width 313 height 23
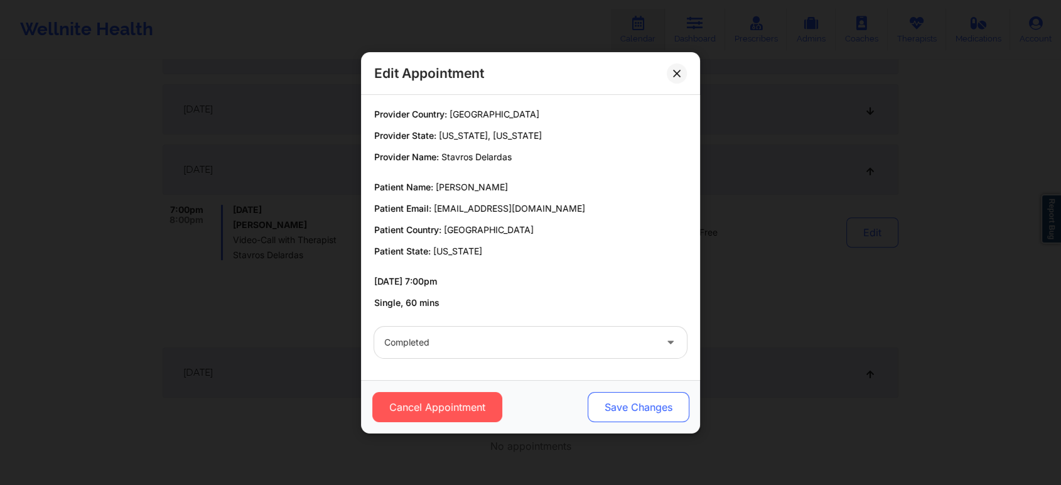
click at [642, 405] on button "Save Changes" at bounding box center [639, 407] width 102 height 30
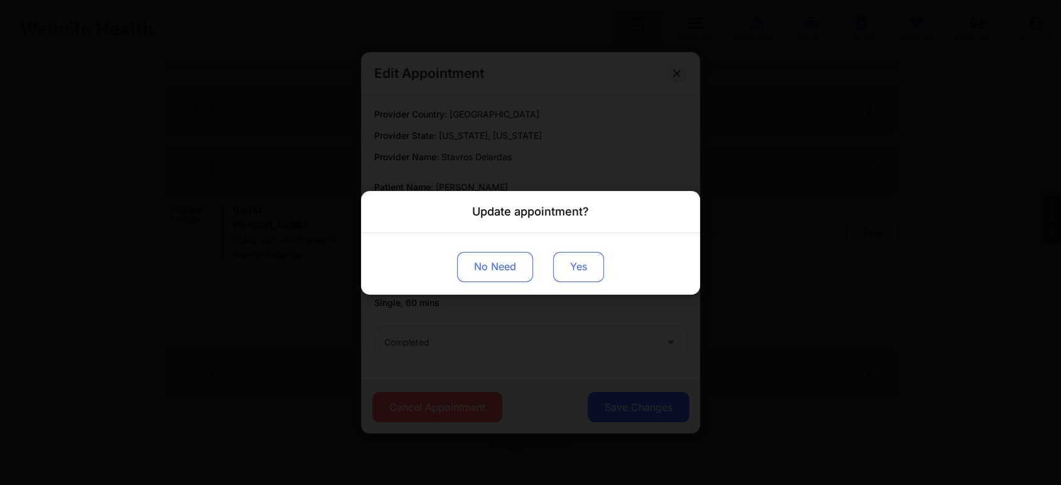
click at [588, 260] on button "Yes" at bounding box center [578, 266] width 51 height 30
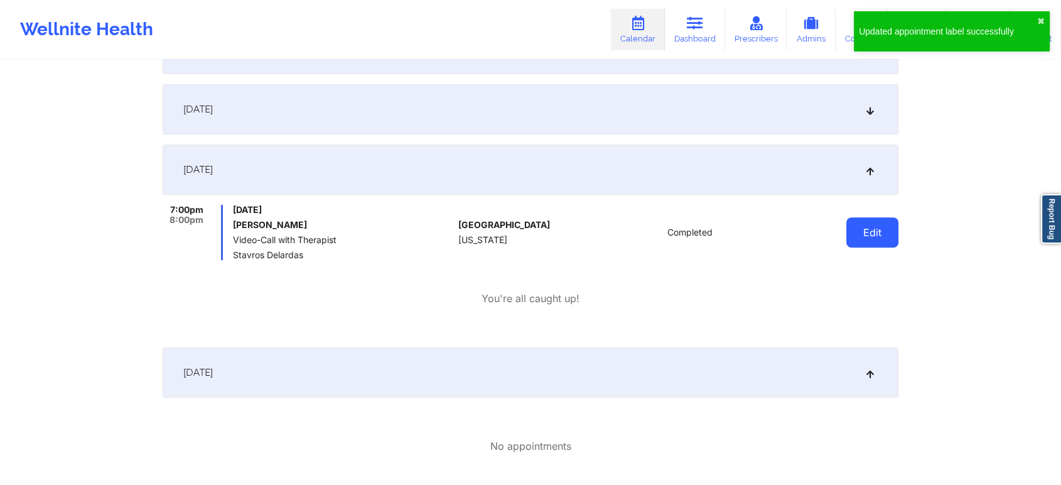
click at [857, 229] on button "Edit" at bounding box center [872, 232] width 52 height 30
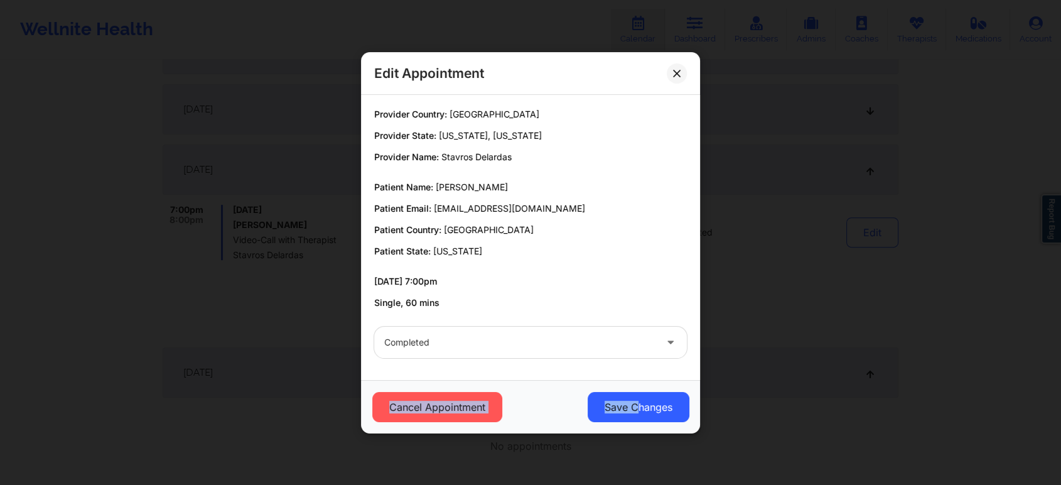
drag, startPoint x: 637, startPoint y: 409, endPoint x: 629, endPoint y: 376, distance: 34.4
click at [629, 376] on div "Edit Appointment Provider Country: [GEOGRAPHIC_DATA] Provider State: [US_STATE]…" at bounding box center [530, 242] width 339 height 381
click at [629, 412] on button "Save Changes" at bounding box center [639, 407] width 102 height 30
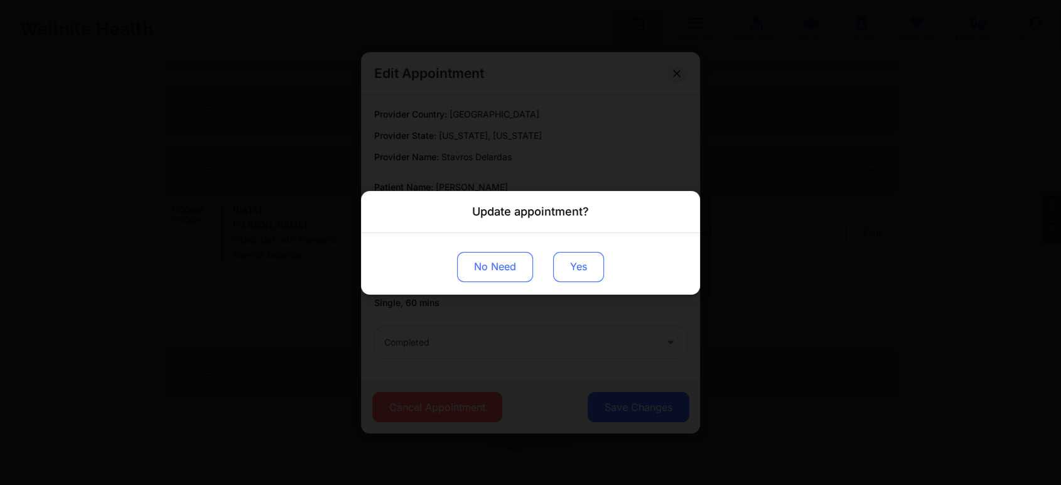
click at [580, 260] on button "Yes" at bounding box center [578, 266] width 51 height 30
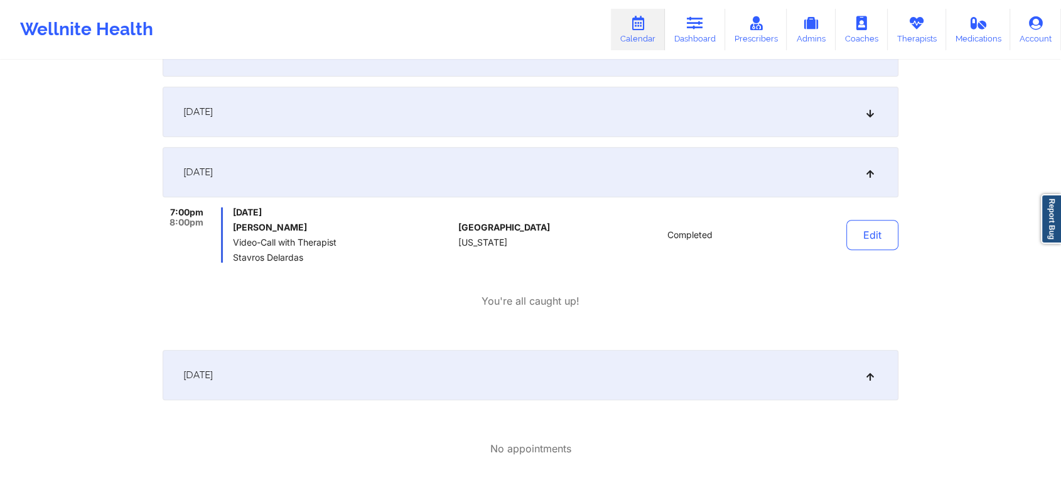
scroll to position [0, 0]
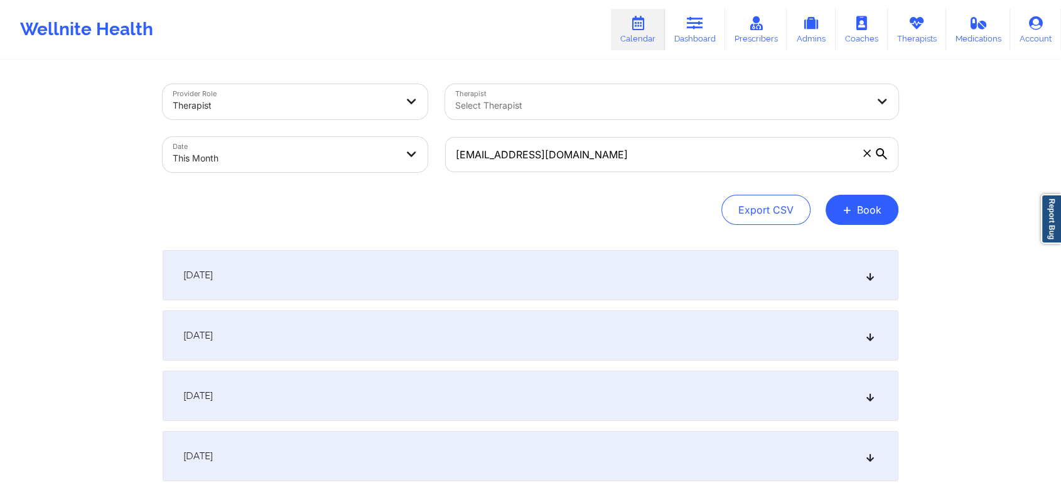
drag, startPoint x: 699, startPoint y: 176, endPoint x: 726, endPoint y: 154, distance: 34.8
click at [726, 154] on div "[EMAIL_ADDRESS][DOMAIN_NAME]" at bounding box center [671, 154] width 471 height 53
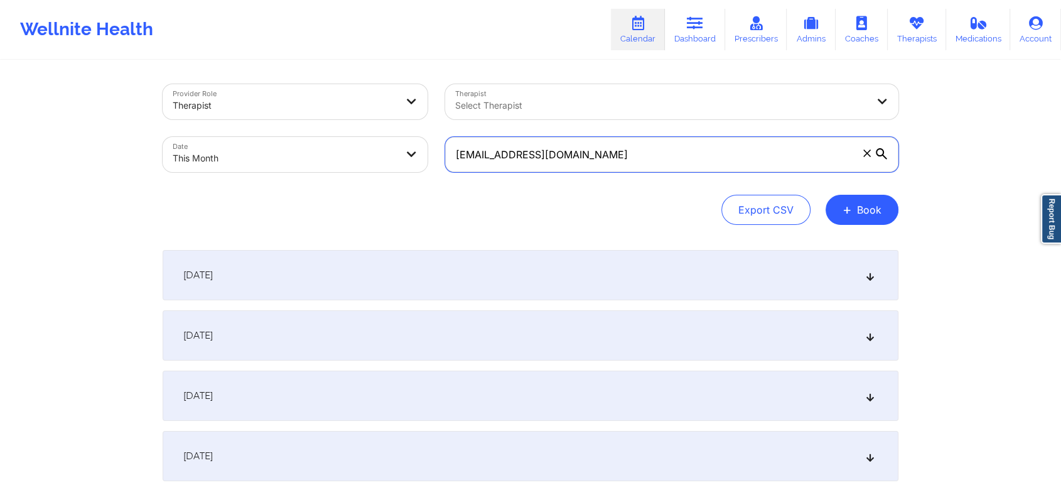
drag, startPoint x: 726, startPoint y: 154, endPoint x: 335, endPoint y: 80, distance: 398.8
click at [335, 80] on div "Provider Role Therapist Therapist Select Therapist Date This Month [EMAIL_ADDRE…" at bounding box center [530, 127] width 753 height 105
paste input "atthew.[PERSON_NAME]"
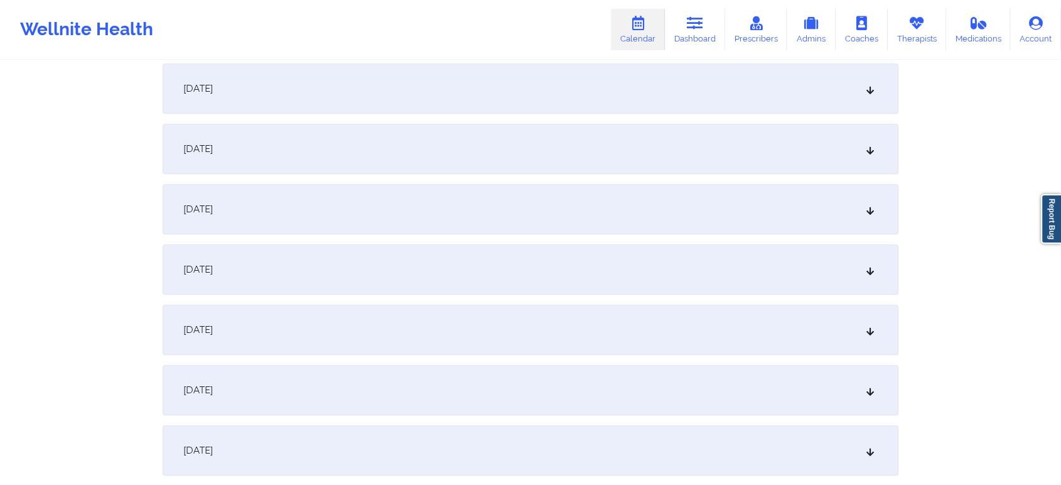
scroll to position [497, 0]
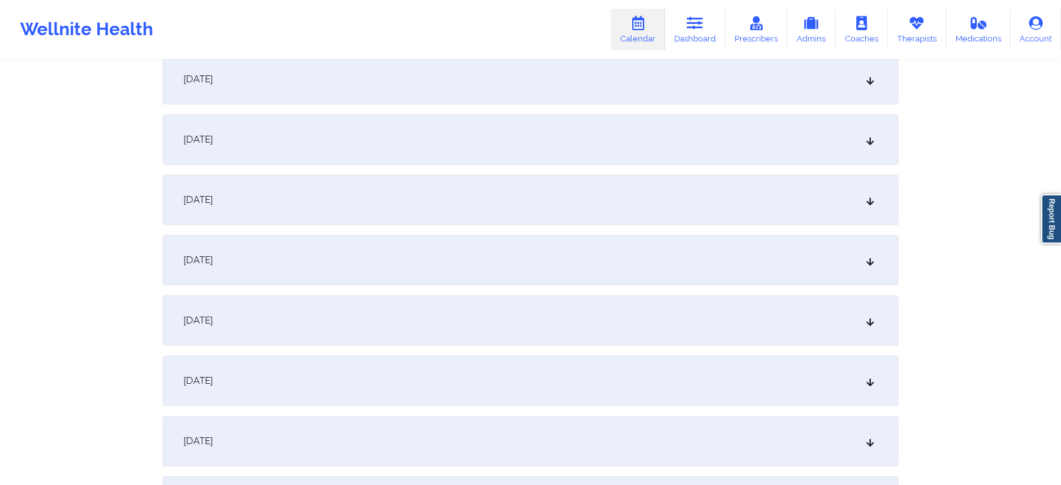
click at [637, 135] on div "[DATE]" at bounding box center [531, 139] width 736 height 50
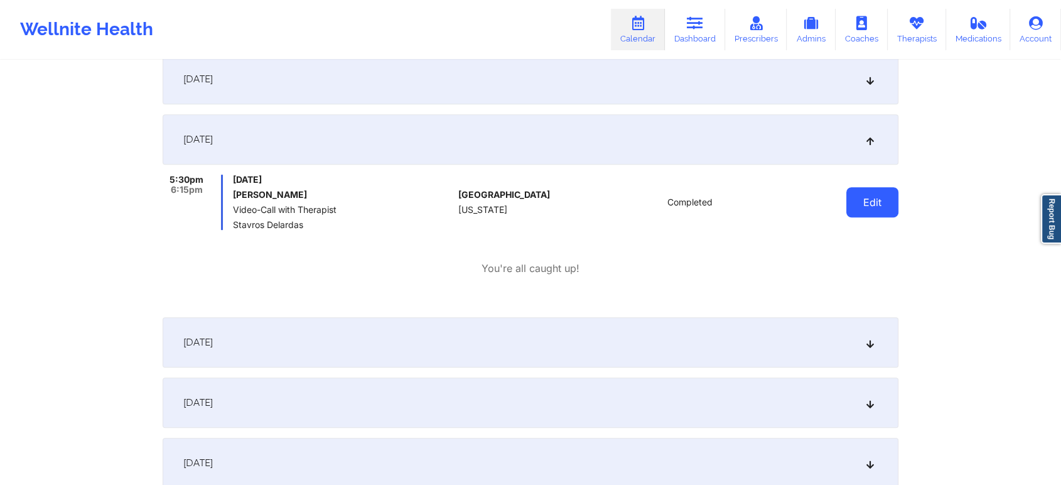
click at [867, 205] on button "Edit" at bounding box center [872, 202] width 52 height 30
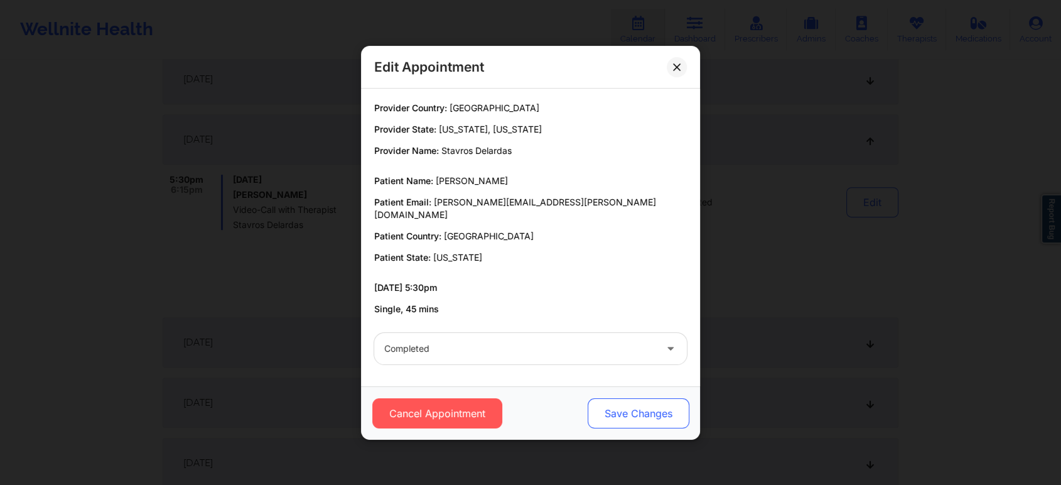
click at [657, 399] on button "Save Changes" at bounding box center [639, 413] width 102 height 30
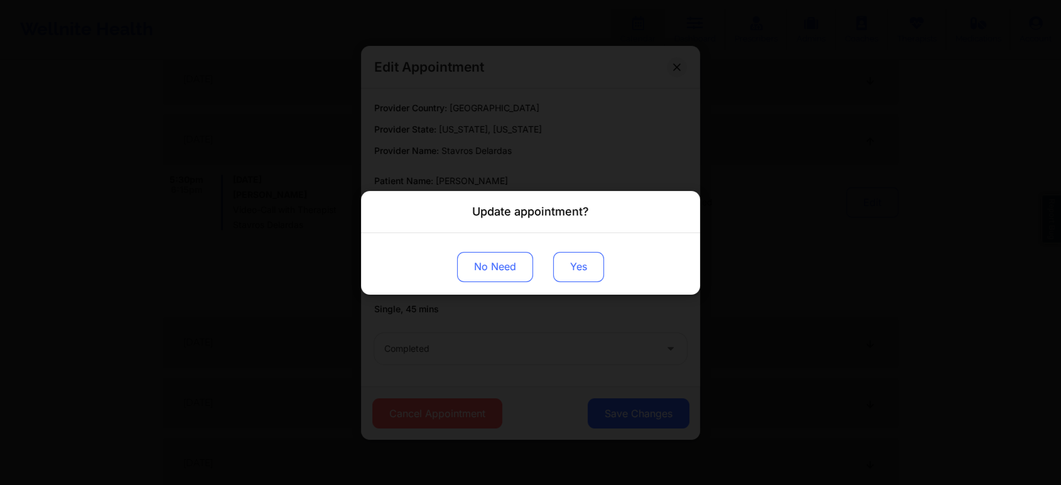
click at [590, 264] on button "Yes" at bounding box center [578, 266] width 51 height 30
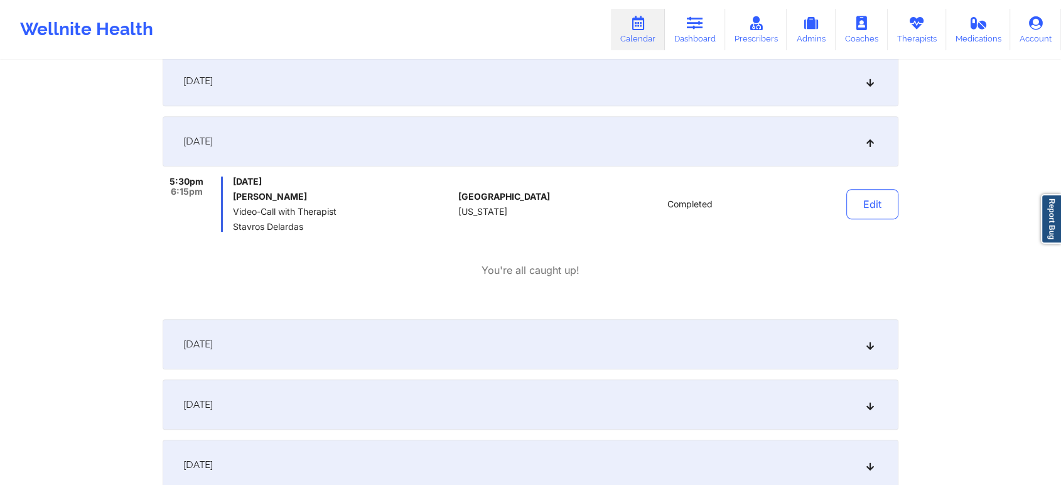
scroll to position [0, 0]
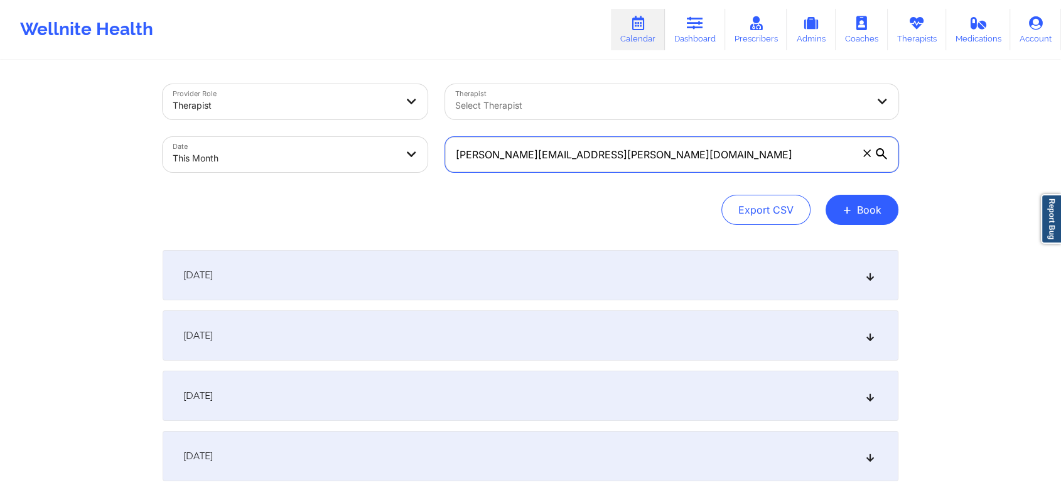
drag, startPoint x: 667, startPoint y: 149, endPoint x: 354, endPoint y: 138, distance: 312.9
click at [354, 138] on div "Provider Role Therapist Therapist Select Therapist Date This Month [PERSON_NAME…" at bounding box center [530, 127] width 753 height 105
paste input "devalpeterson"
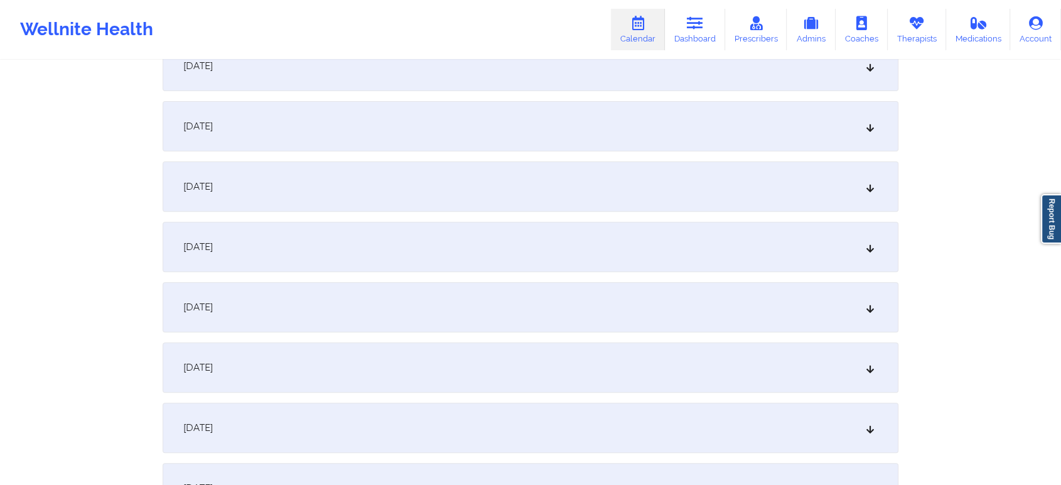
scroll to position [396, 0]
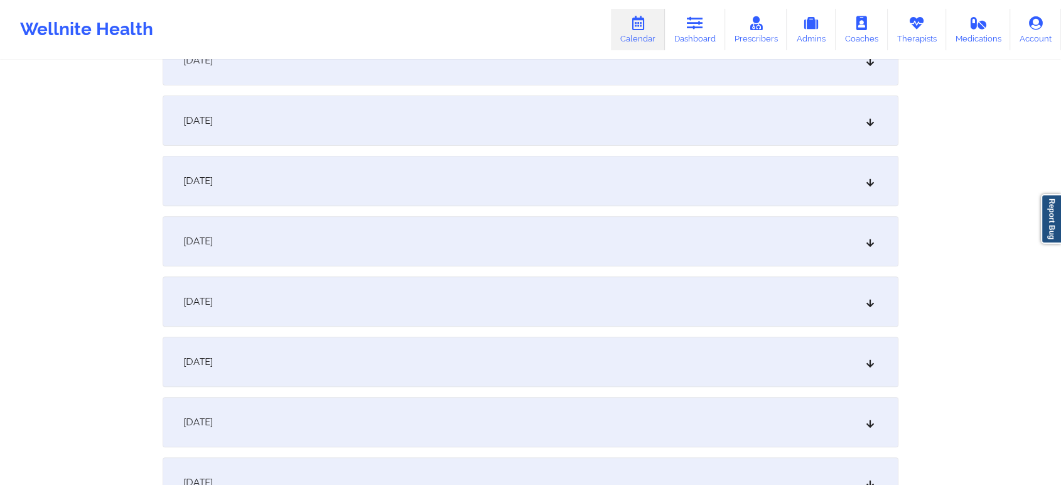
click at [598, 222] on div "[DATE]" at bounding box center [531, 241] width 736 height 50
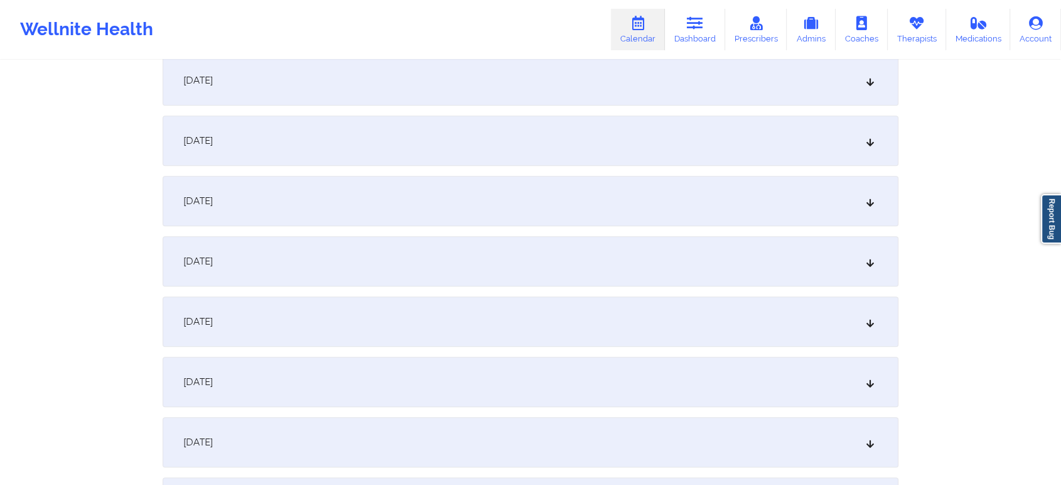
scroll to position [0, 0]
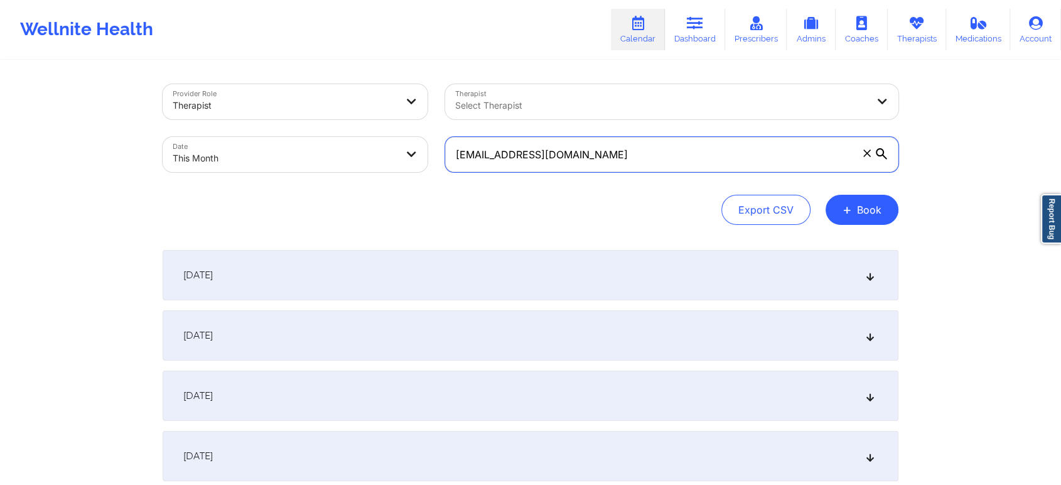
drag, startPoint x: 654, startPoint y: 169, endPoint x: 275, endPoint y: 138, distance: 380.6
click at [275, 138] on div "Provider Role Therapist Therapist Select Therapist Date This Month [EMAIL_ADDRE…" at bounding box center [530, 127] width 753 height 105
paste input "musicinfo305"
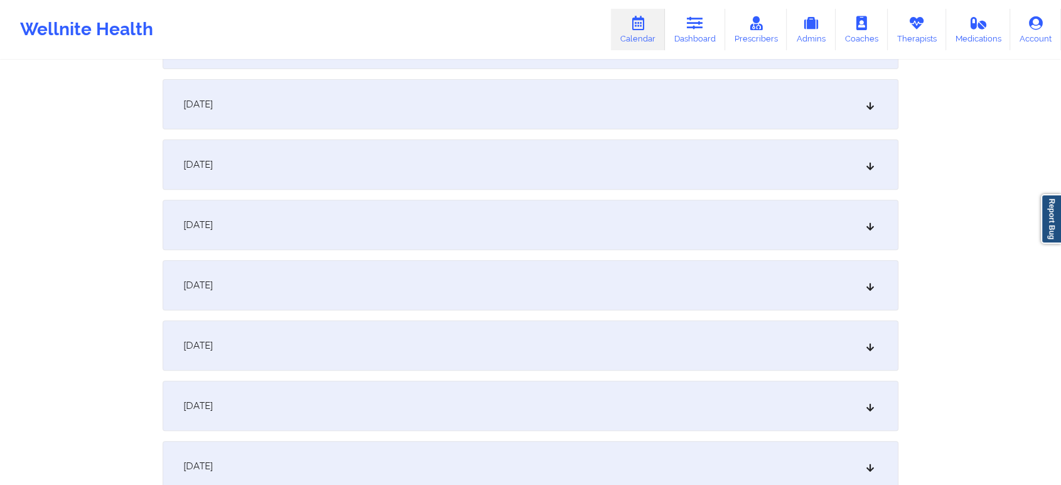
scroll to position [409, 0]
click at [637, 248] on div "[DATE]" at bounding box center [531, 228] width 736 height 50
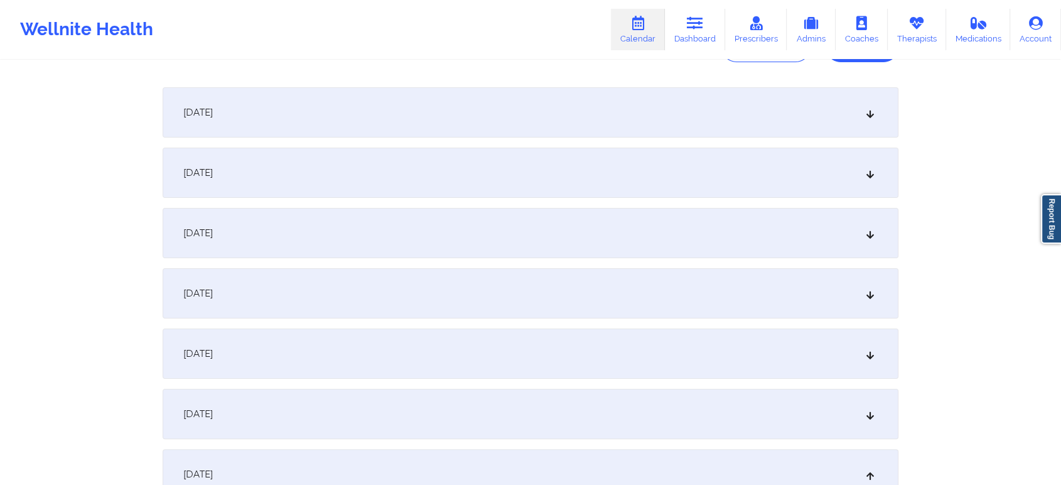
scroll to position [0, 0]
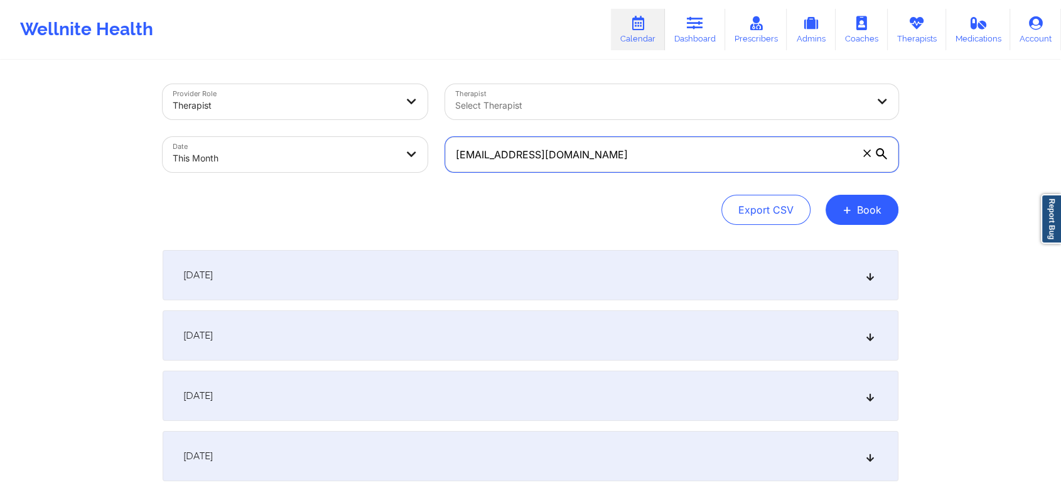
click at [639, 170] on input "[EMAIL_ADDRESS][DOMAIN_NAME]" at bounding box center [671, 154] width 453 height 35
drag, startPoint x: 639, startPoint y: 170, endPoint x: 362, endPoint y: 150, distance: 278.3
click at [362, 150] on div "Provider Role Therapist Therapist Select Therapist Date This Month [EMAIL_ADDRE…" at bounding box center [530, 127] width 753 height 105
paste input "dorcas97"
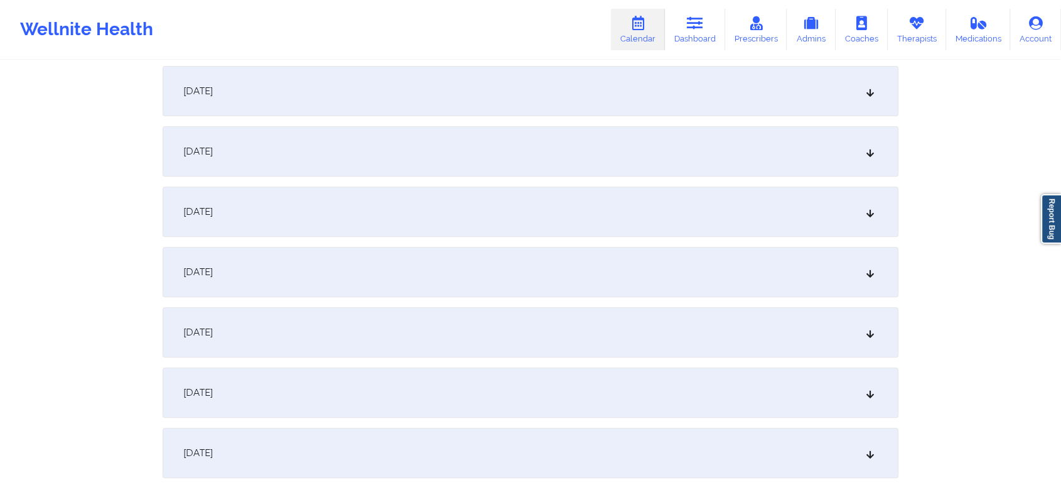
scroll to position [412, 0]
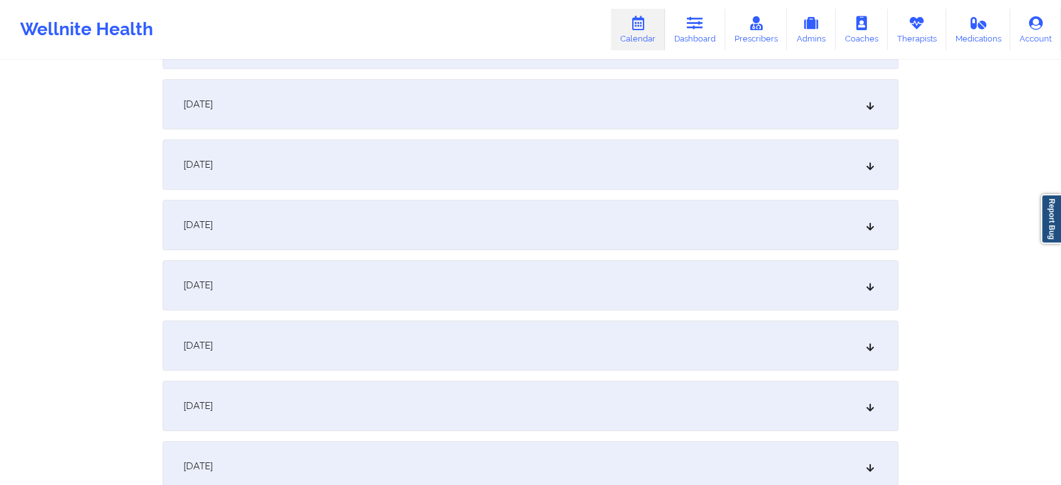
type input "[EMAIL_ADDRESS][DOMAIN_NAME]"
click at [671, 219] on div "[DATE]" at bounding box center [531, 225] width 736 height 50
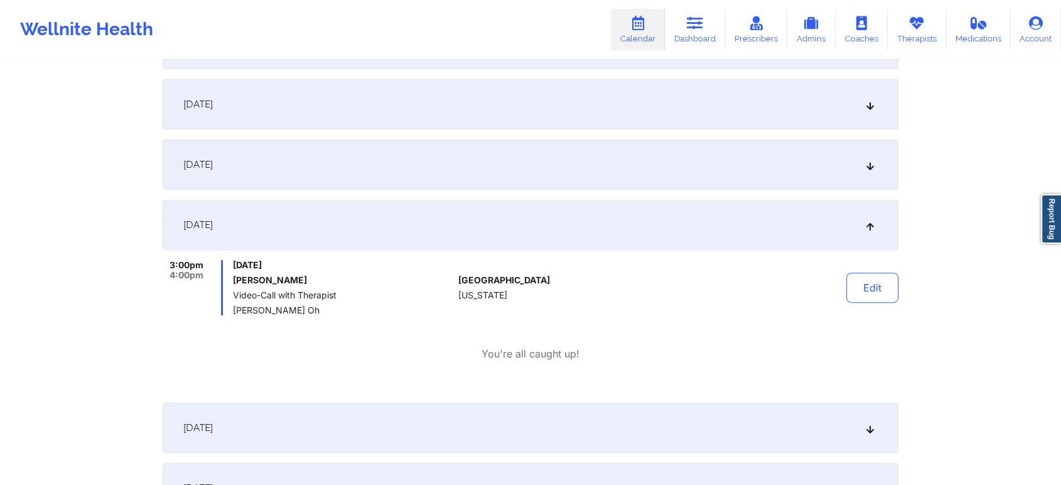
click at [885, 288] on button "Edit" at bounding box center [872, 288] width 52 height 30
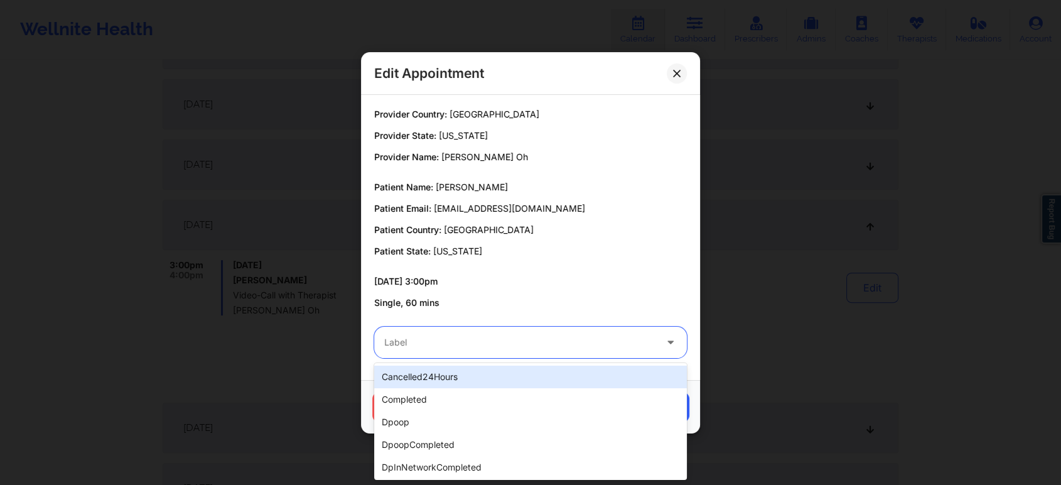
click at [593, 339] on div at bounding box center [519, 342] width 271 height 15
type input "tech"
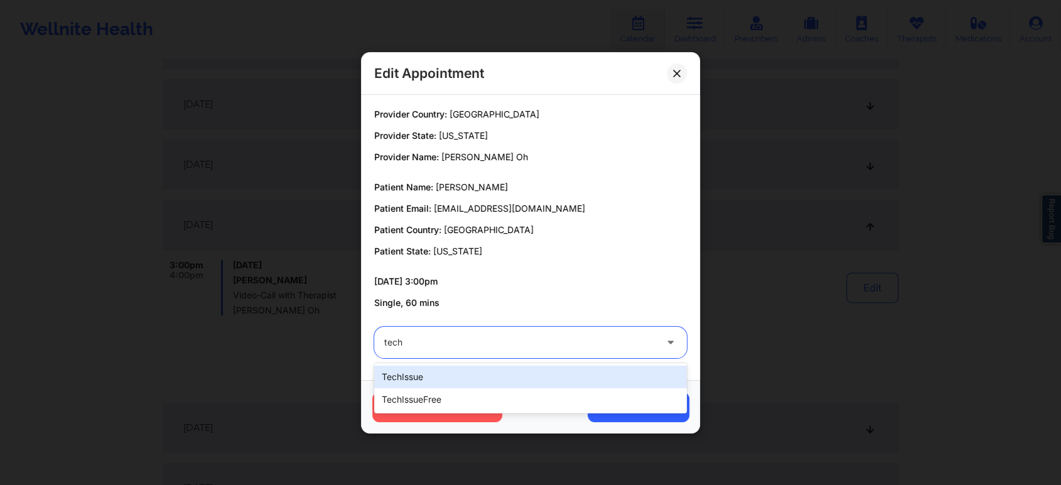
click at [458, 381] on div "techIssue" at bounding box center [530, 376] width 313 height 23
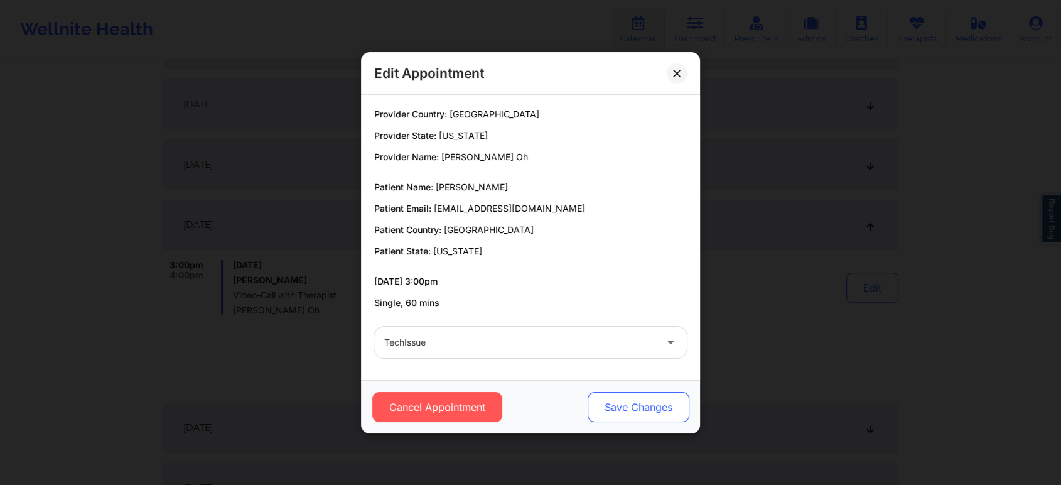
click at [659, 392] on button "Save Changes" at bounding box center [639, 407] width 102 height 30
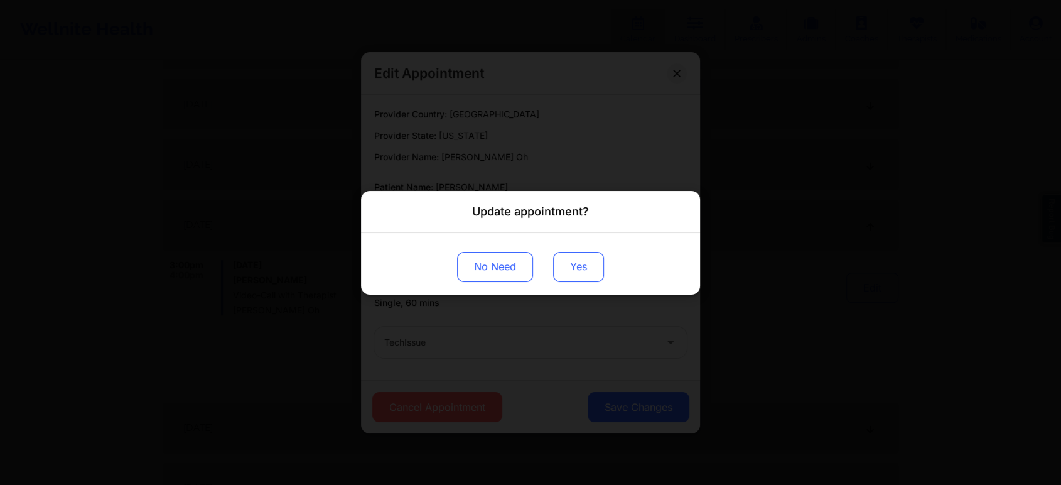
drag, startPoint x: 571, startPoint y: 250, endPoint x: 570, endPoint y: 260, distance: 10.1
click at [570, 260] on div "No Need Yes" at bounding box center [530, 263] width 339 height 62
click at [570, 260] on button "Yes" at bounding box center [578, 266] width 51 height 30
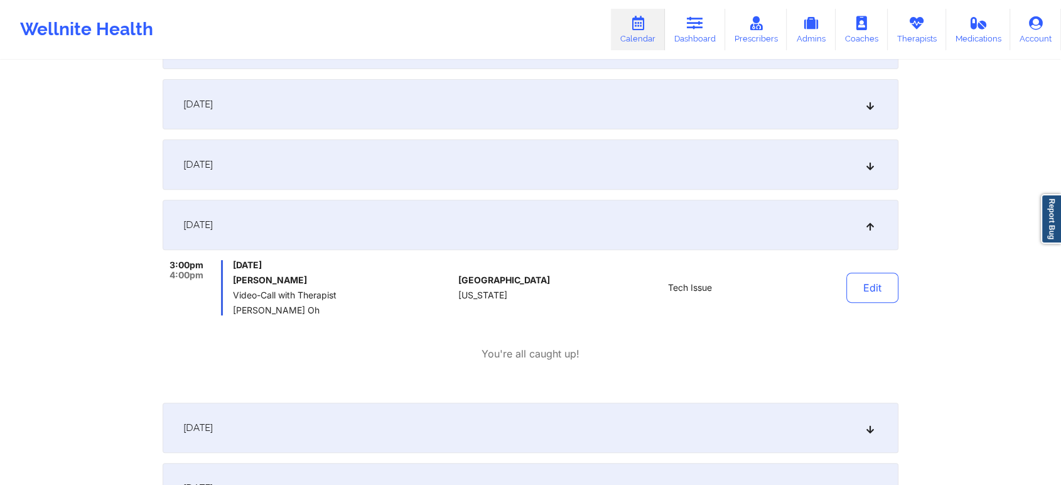
scroll to position [0, 0]
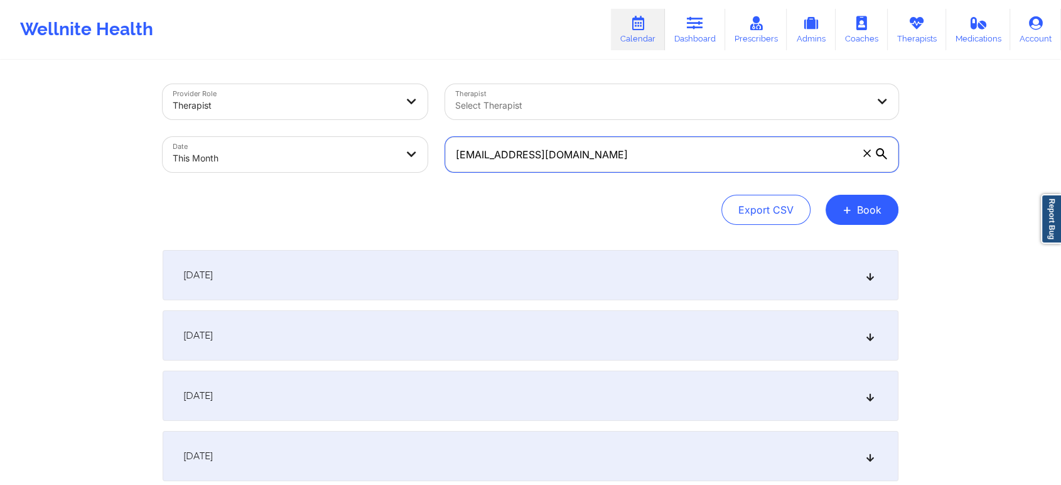
drag, startPoint x: 630, startPoint y: 167, endPoint x: 403, endPoint y: 157, distance: 227.5
click at [403, 157] on div "Provider Role Therapist Therapist Select Therapist Date This Month [EMAIL_ADDRE…" at bounding box center [530, 127] width 753 height 105
paste input "eiacono"
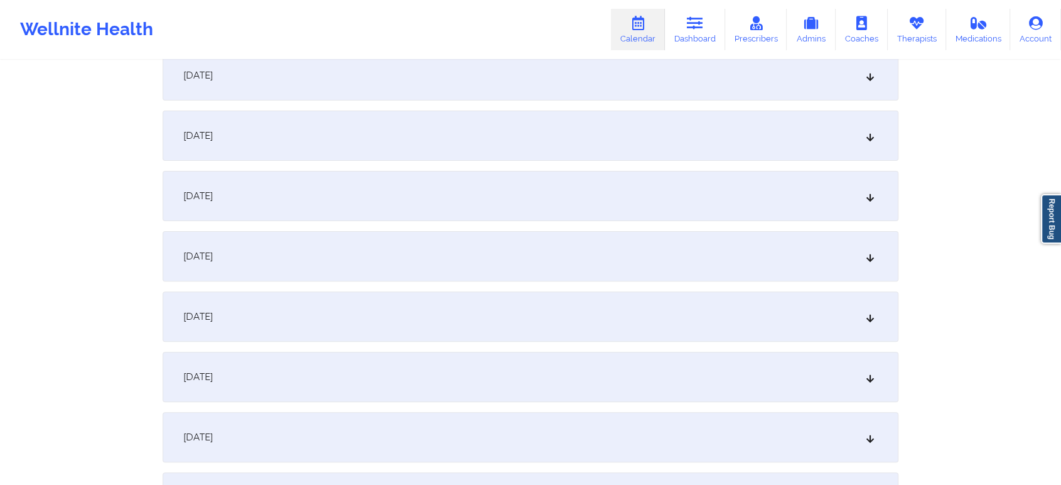
scroll to position [328, 0]
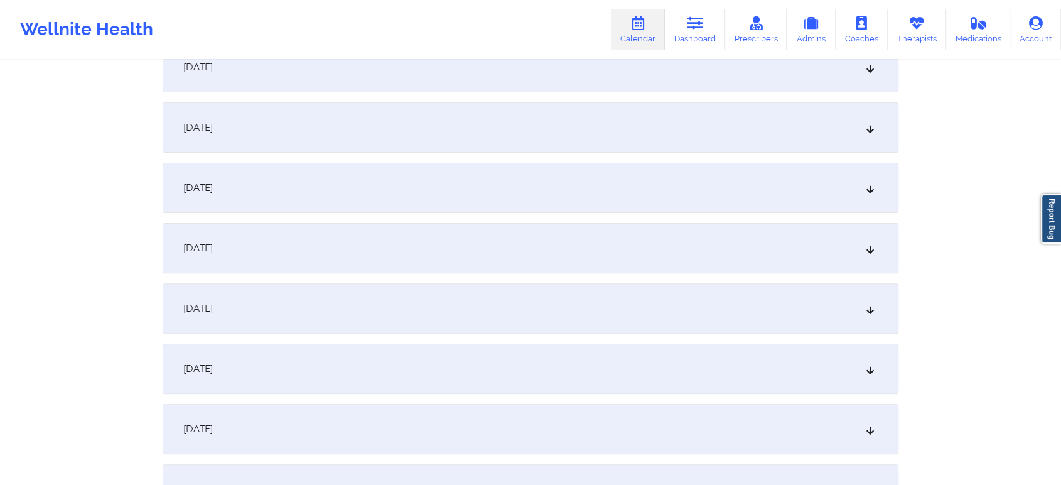
click at [457, 320] on div "[DATE]" at bounding box center [531, 308] width 736 height 50
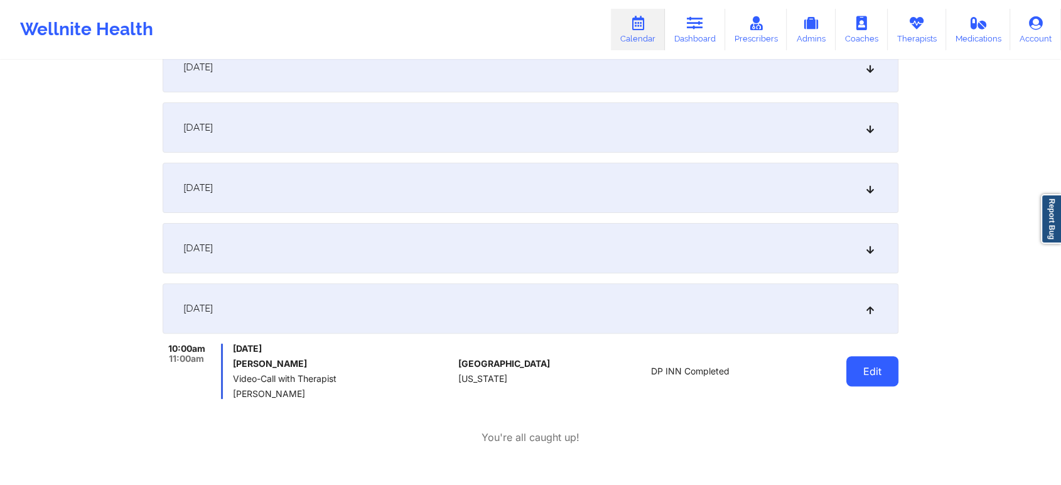
click at [876, 376] on button "Edit" at bounding box center [872, 371] width 52 height 30
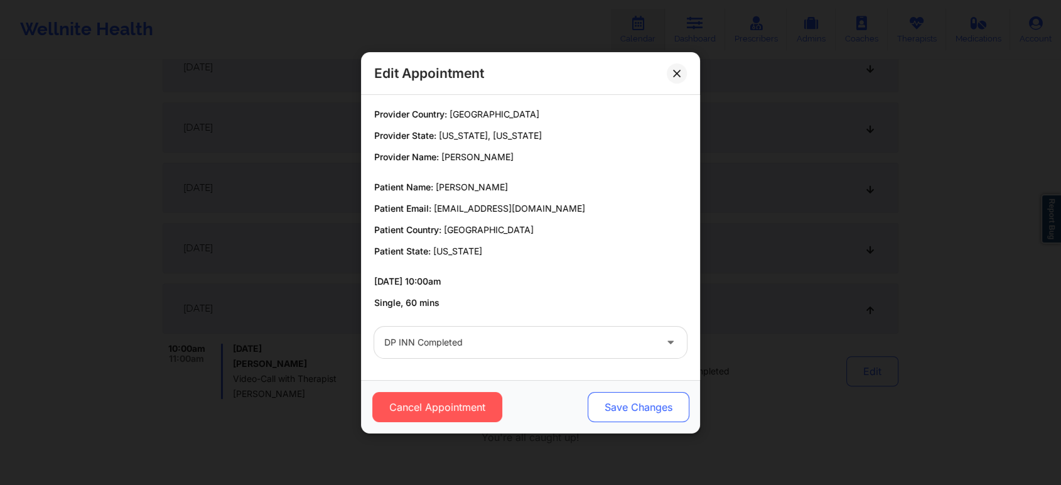
click at [651, 406] on button "Save Changes" at bounding box center [639, 407] width 102 height 30
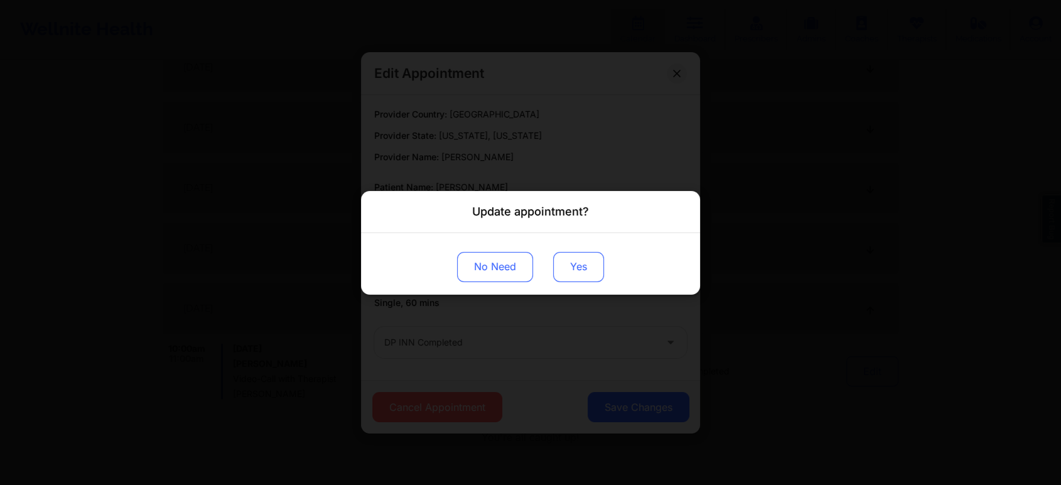
click at [598, 265] on button "Yes" at bounding box center [578, 266] width 51 height 30
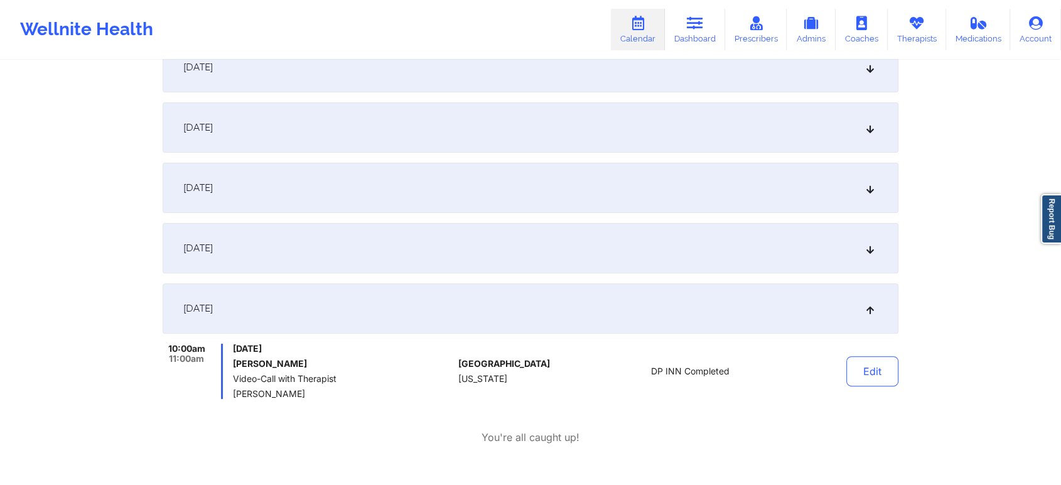
scroll to position [0, 0]
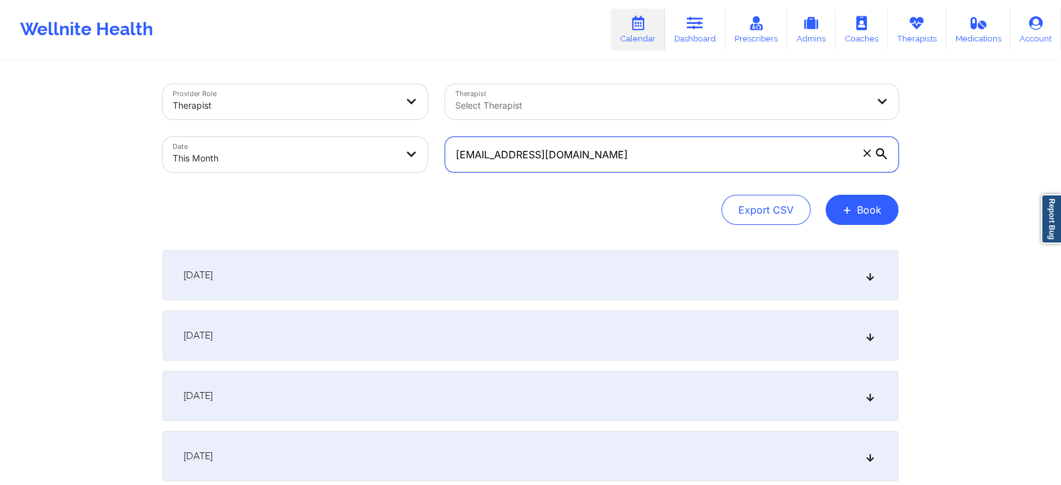
drag, startPoint x: 591, startPoint y: 159, endPoint x: 316, endPoint y: 115, distance: 279.2
click at [316, 115] on div "Provider Role Therapist Therapist Select Therapist Date This Month [EMAIL_ADDRE…" at bounding box center [530, 127] width 753 height 105
paste input "[EMAIL_ADDRESS]"
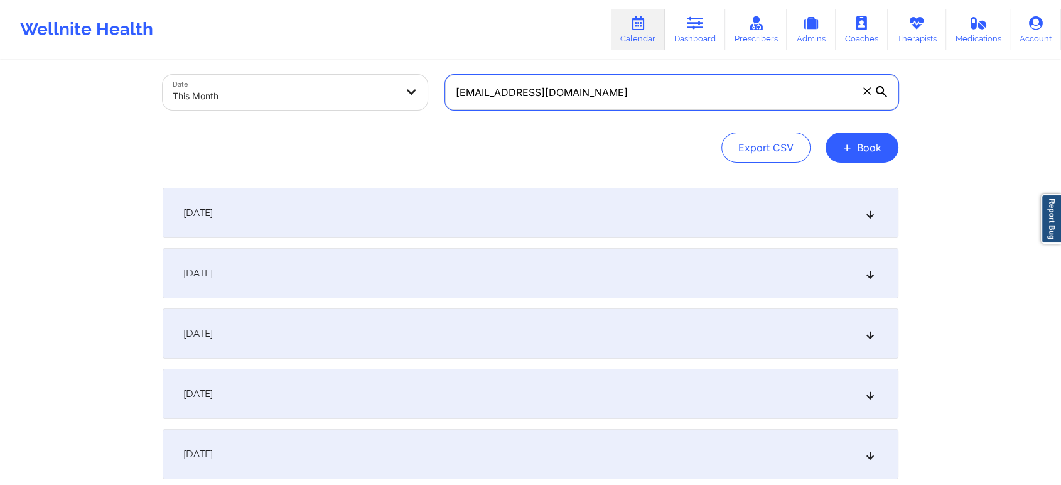
scroll to position [68, 0]
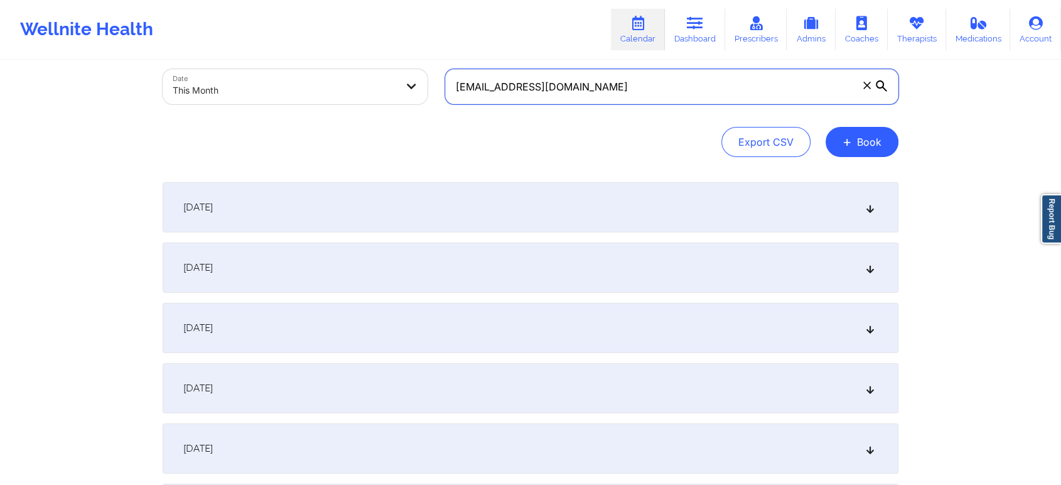
type input "[EMAIL_ADDRESS][DOMAIN_NAME]"
click at [539, 274] on div "[DATE]" at bounding box center [531, 267] width 736 height 50
